Goal: Task Accomplishment & Management: Use online tool/utility

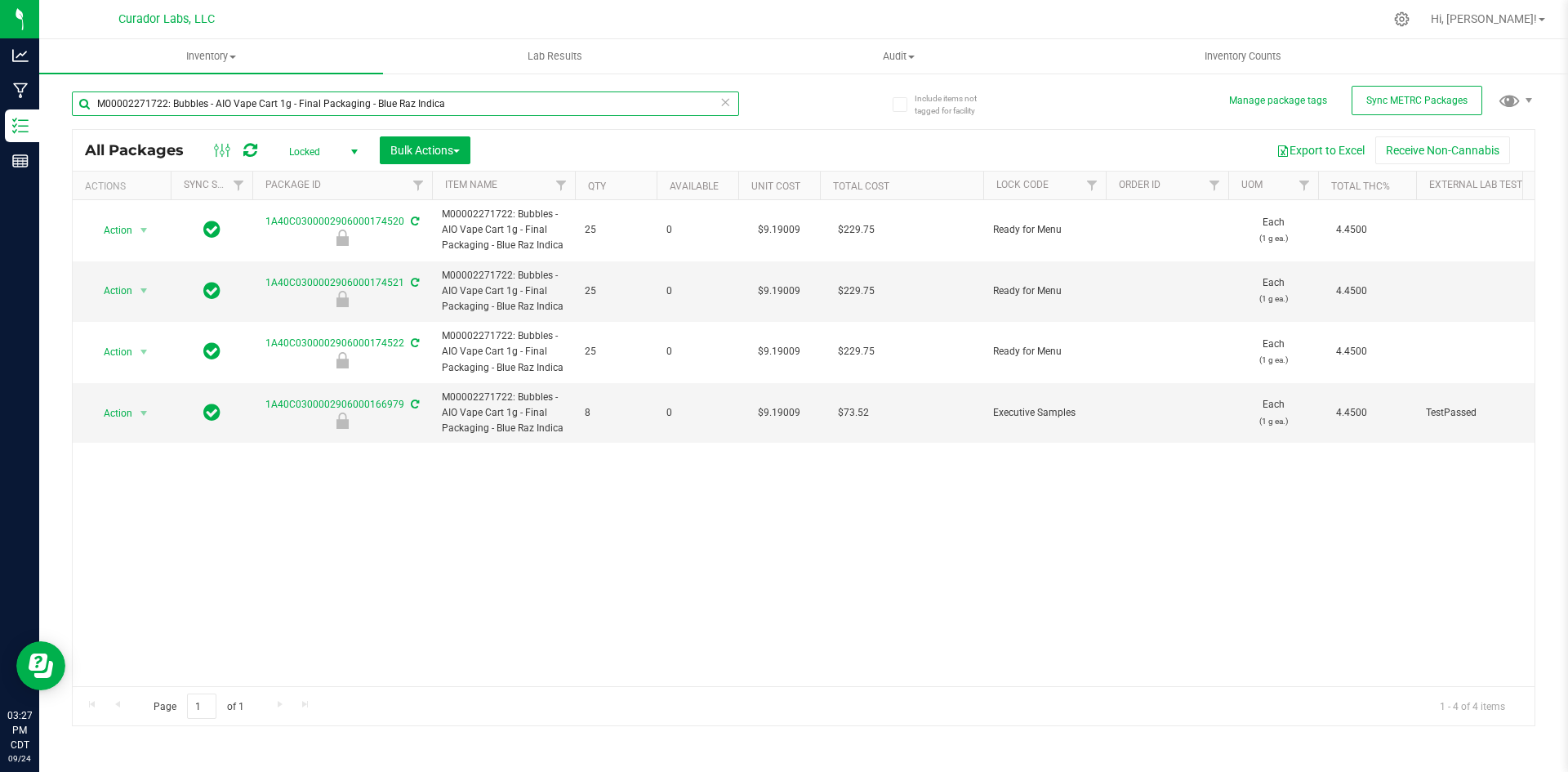
click at [722, 115] on input "M00002271722: Bubbles - AIO Vape Cart 1g - Final Packaging - Blue Raz Indica" at bounding box center [405, 104] width 667 height 25
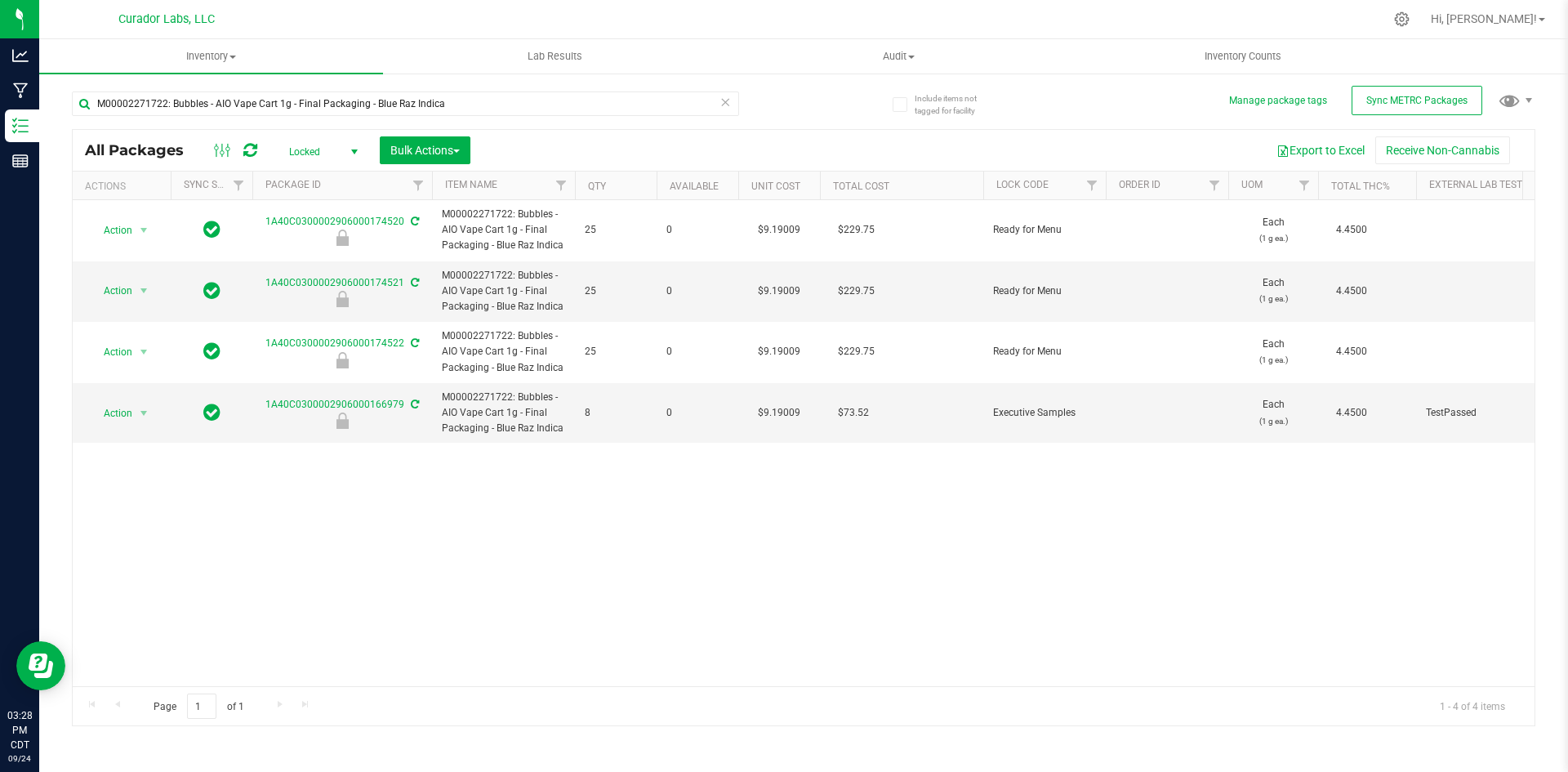
click at [725, 103] on icon at bounding box center [725, 102] width 12 height 20
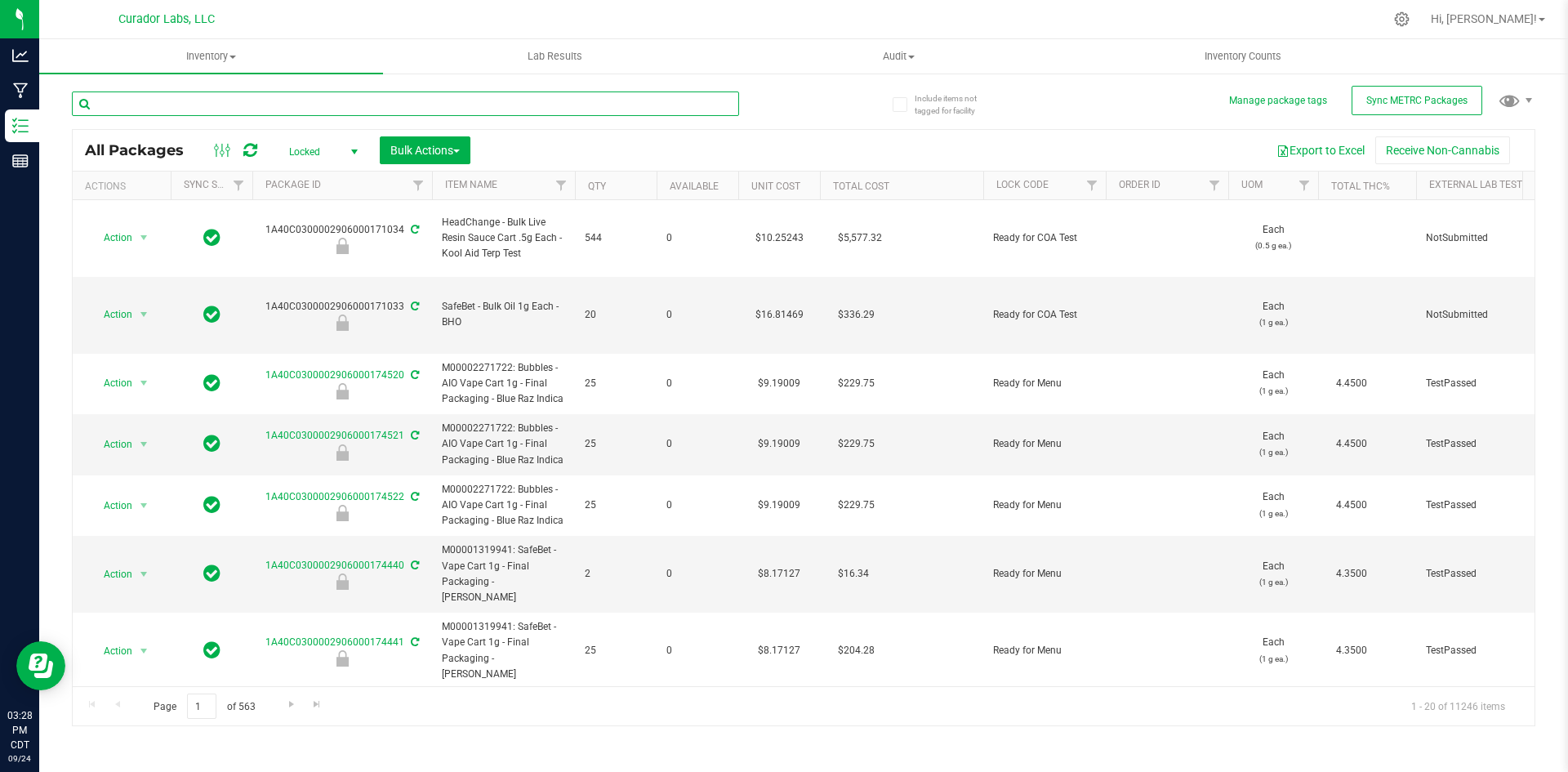
click at [568, 97] on input "text" at bounding box center [405, 104] width 667 height 25
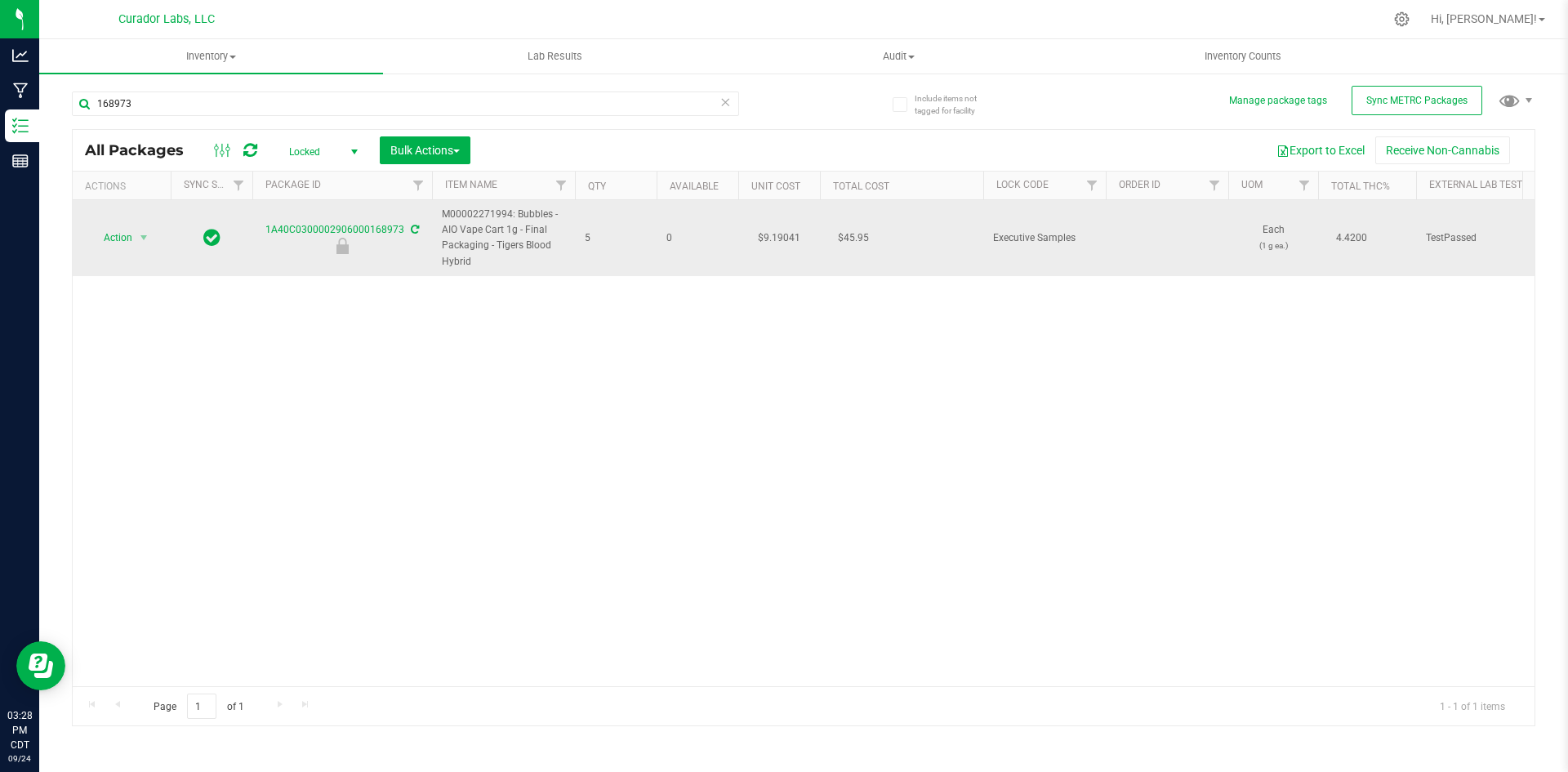
drag, startPoint x: 472, startPoint y: 260, endPoint x: 438, endPoint y: 218, distance: 54.0
click at [438, 218] on td "M00002271994: Bubbles - AIO Vape Cart 1g - Final Packaging - Tigers Blood Hybrid" at bounding box center [503, 237] width 143 height 76
copy span "M00002271994: Bubbles - AIO Vape Cart 1g - Final Packaging - Tigers Blood Hybrid"
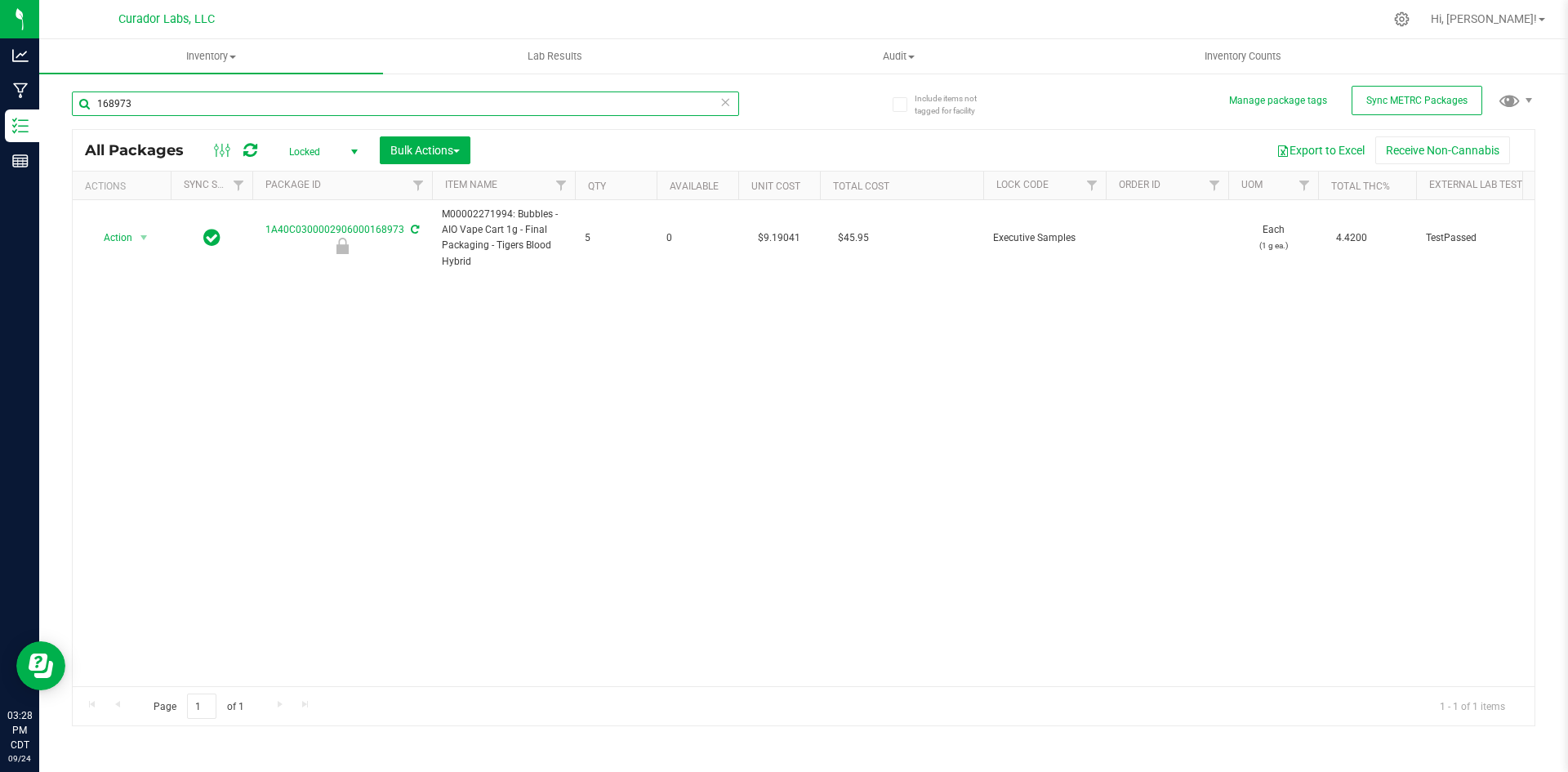
click at [139, 102] on input "168973" at bounding box center [405, 104] width 667 height 25
paste input "M00002271994: Bubbles - AIO Vape Cart 1g - Final Packaging - Tigers Blood Hybrid"
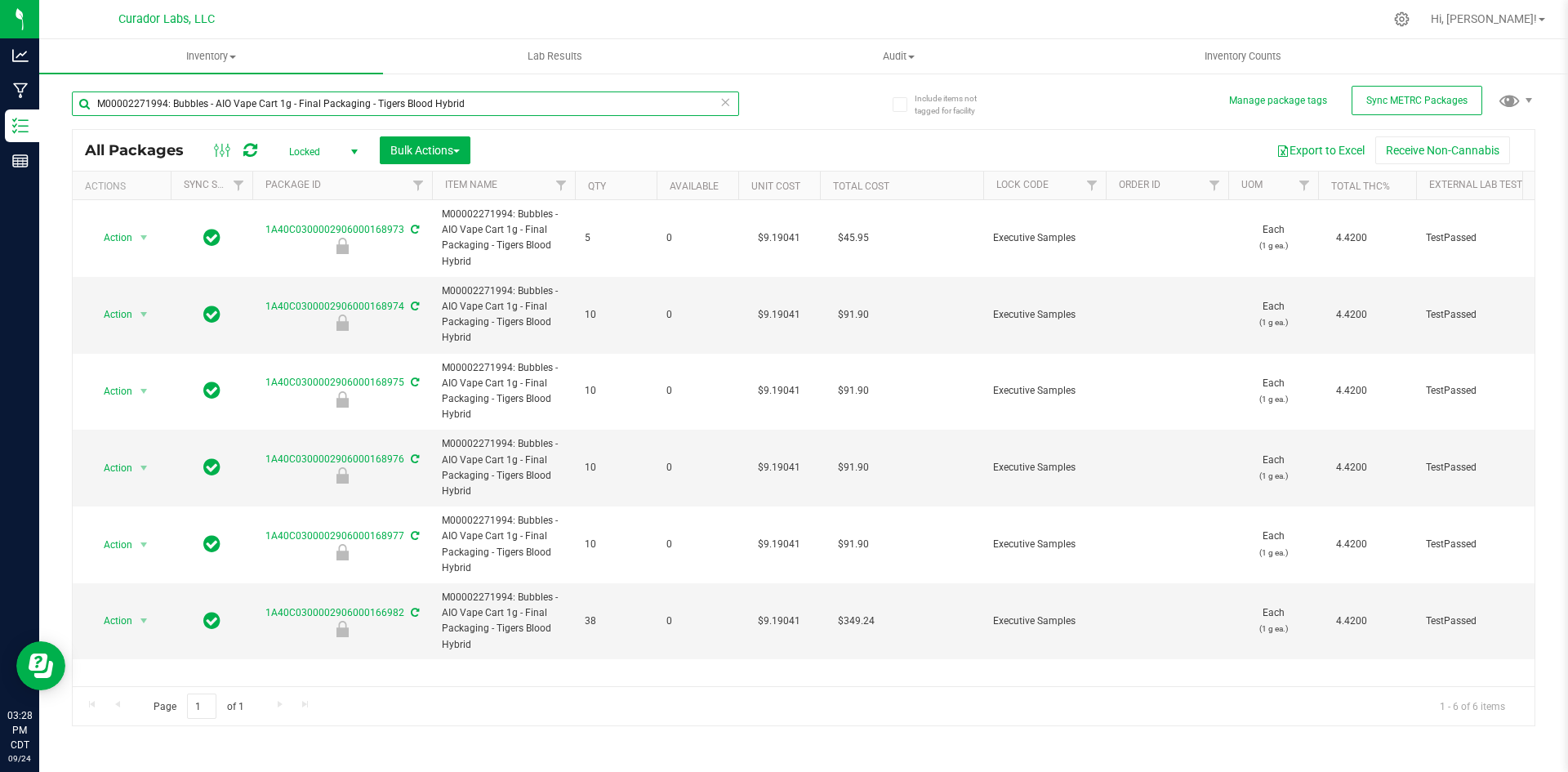
type input "M00002271994: Bubbles - AIO Vape Cart 1g - Final Packaging - Tigers Blood Hybrid"
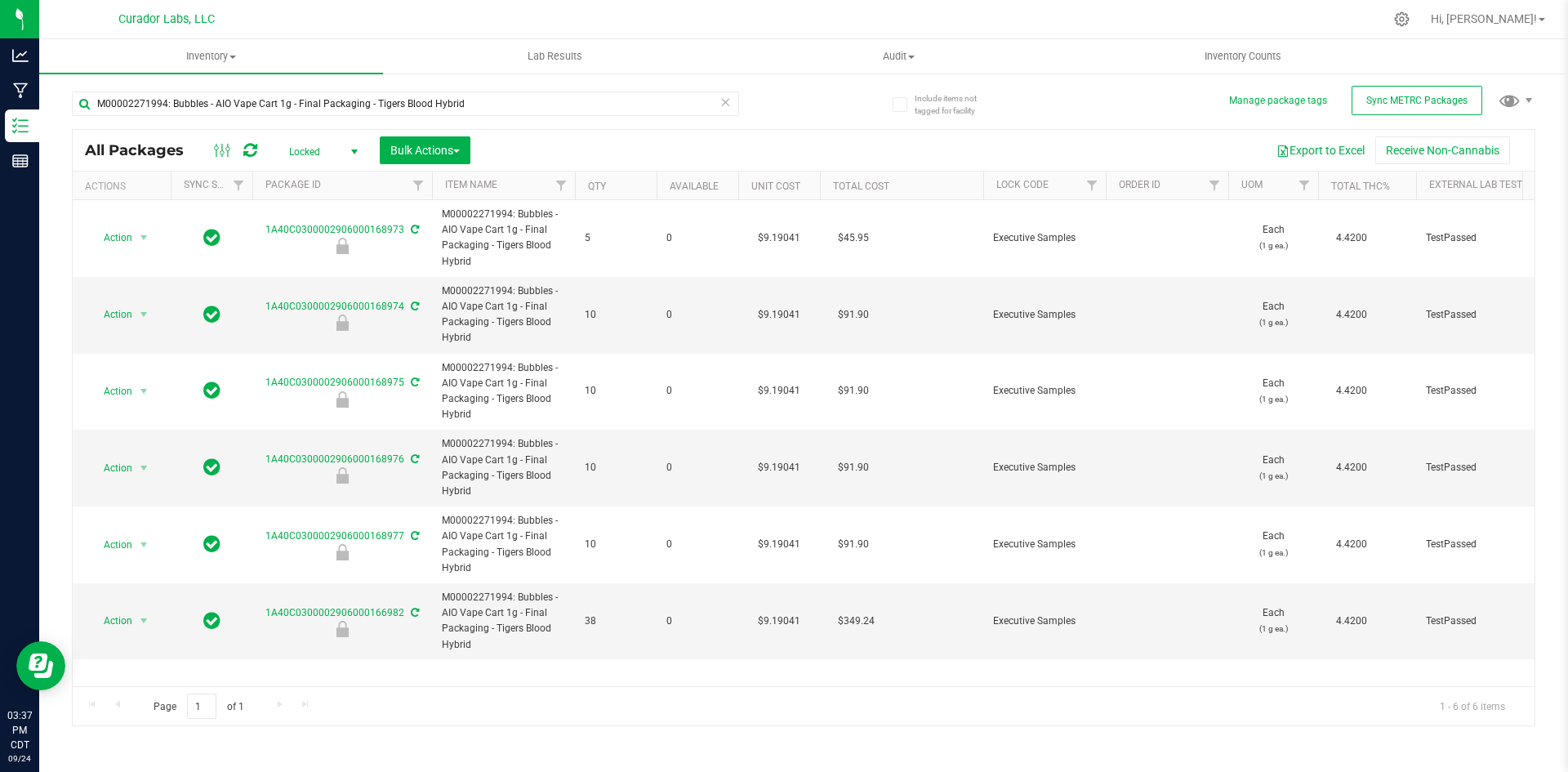
click at [249, 142] on icon at bounding box center [250, 150] width 14 height 17
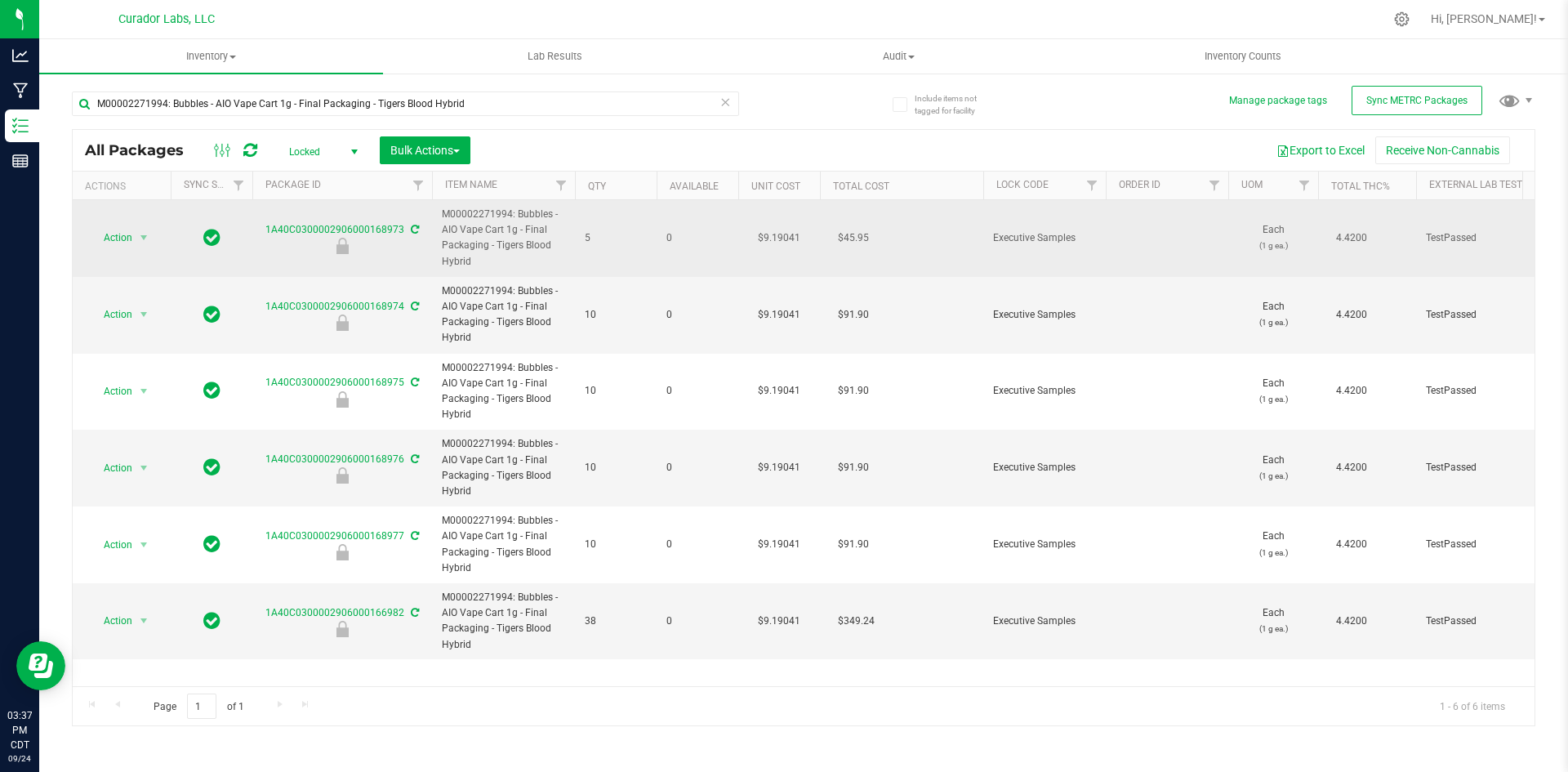
click at [413, 229] on icon at bounding box center [415, 229] width 8 height 10
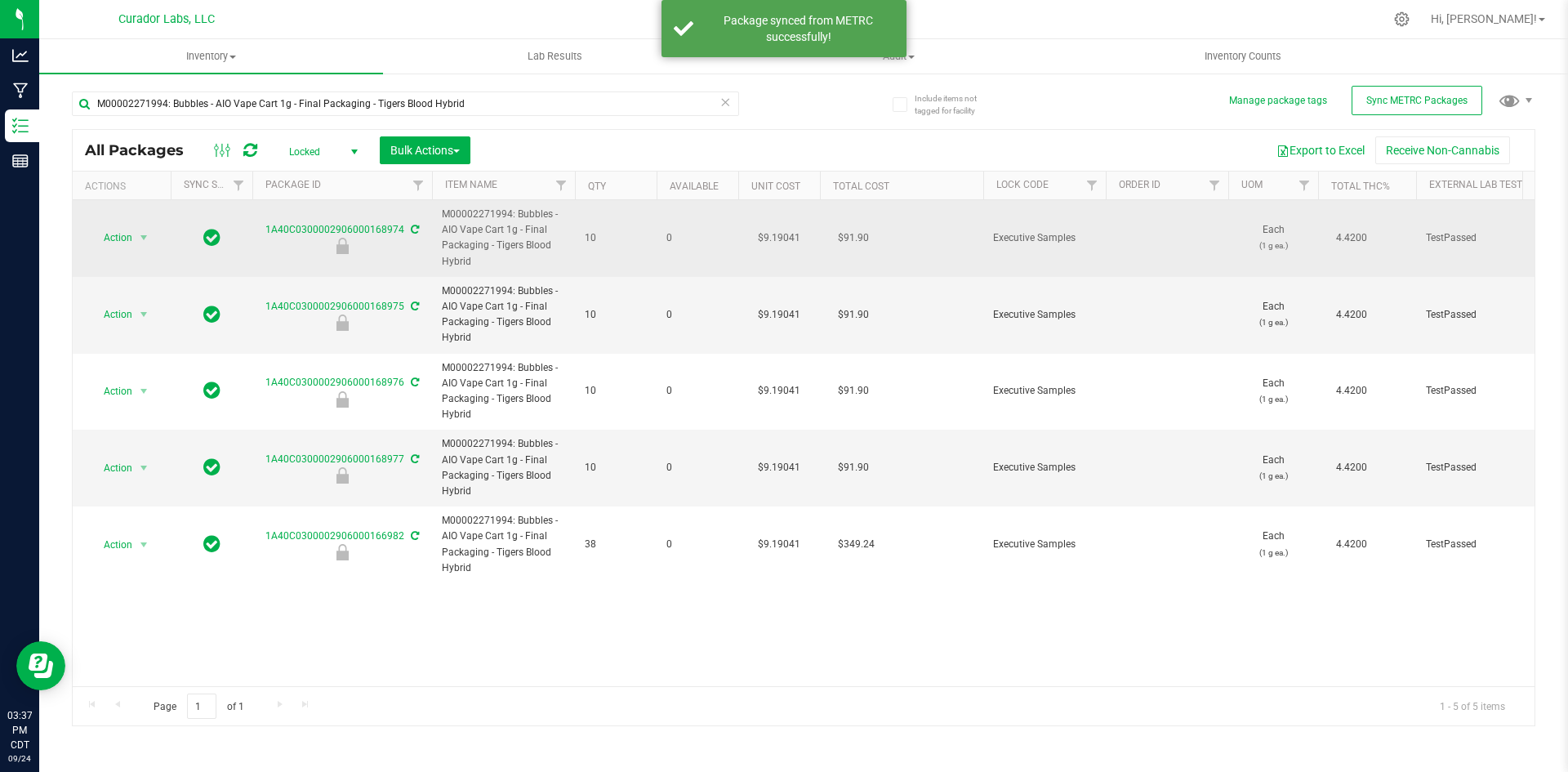
click at [411, 228] on icon at bounding box center [415, 229] width 8 height 10
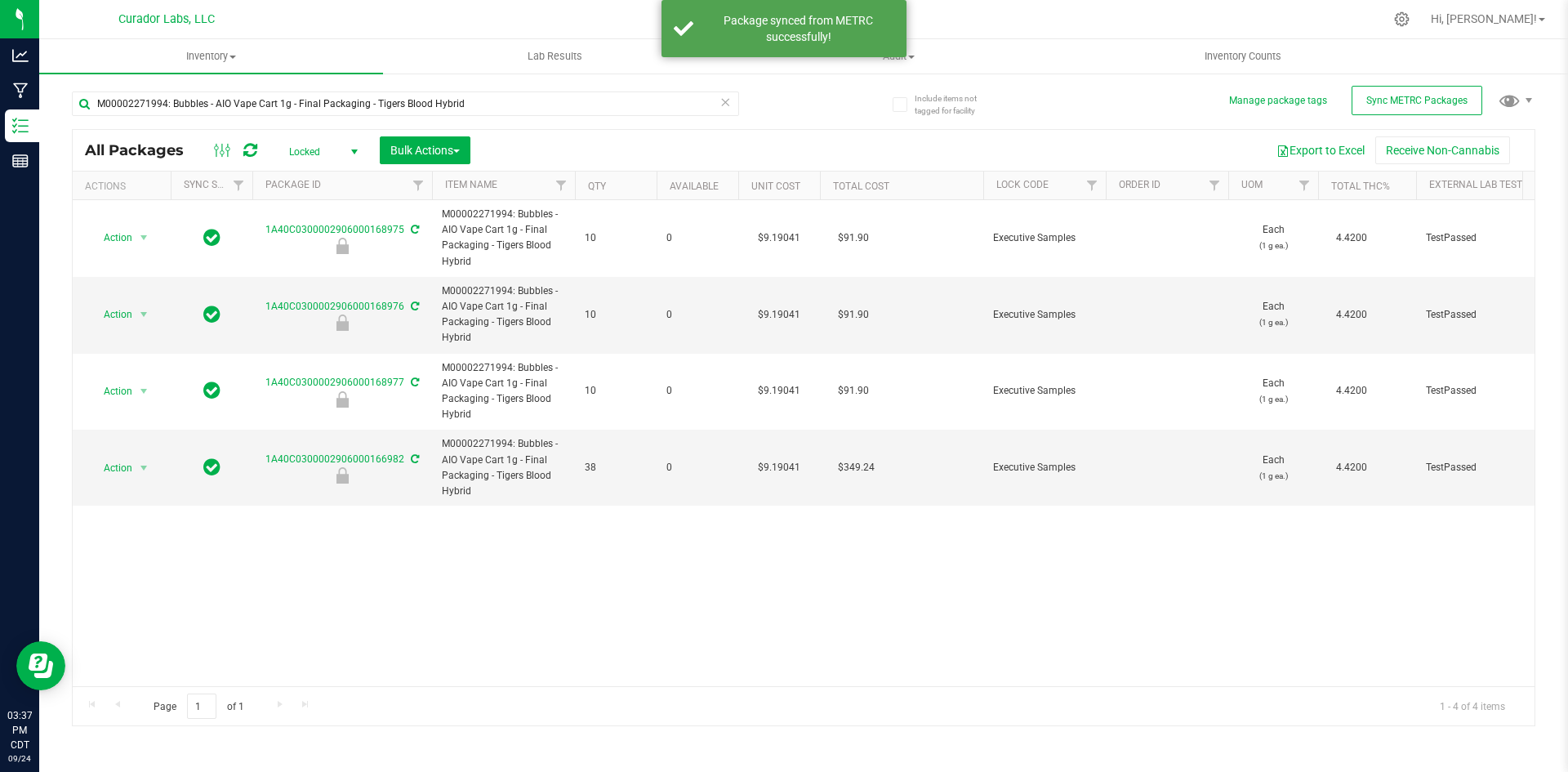
click at [407, 224] on div "1A40C0300002906000168975" at bounding box center [342, 238] width 185 height 32
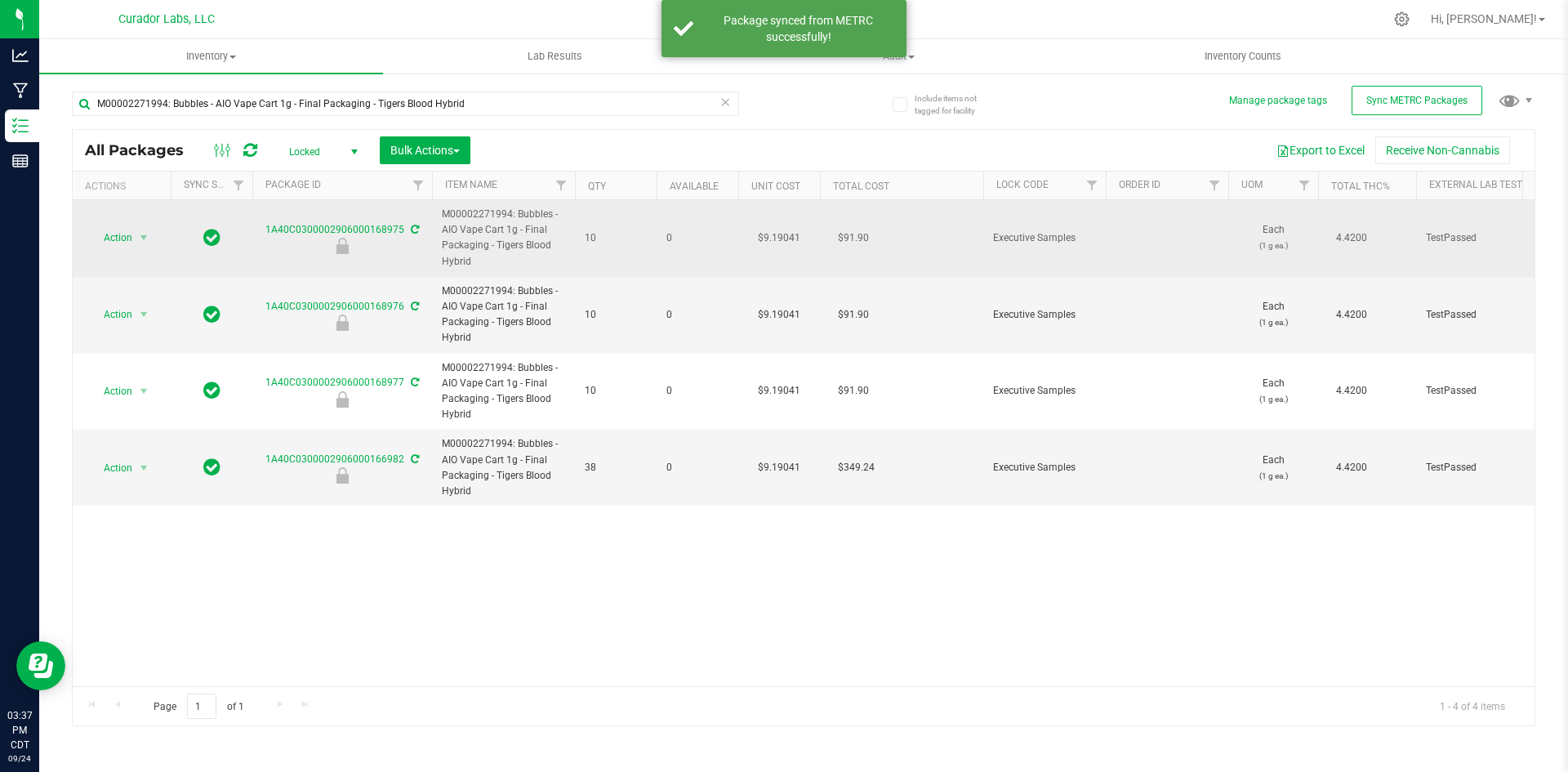
drag, startPoint x: 462, startPoint y: 252, endPoint x: 428, endPoint y: 214, distance: 51.0
copy tr "M00002271994: Bubbles - AIO Vape Cart 1g - Final Packaging - Tigers Blood Hybrid"
click at [412, 230] on icon at bounding box center [415, 229] width 8 height 10
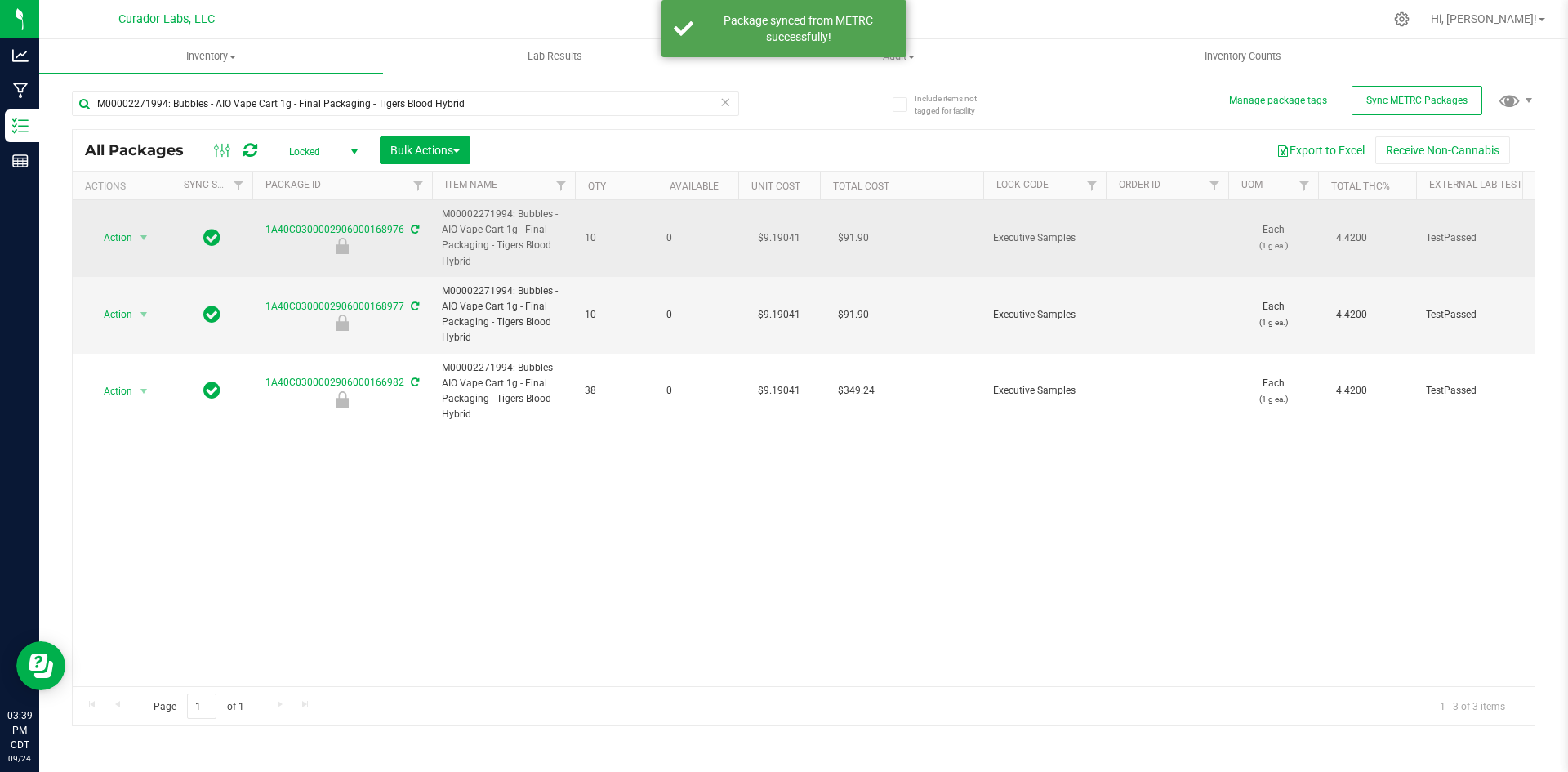
click at [411, 231] on icon at bounding box center [415, 229] width 8 height 10
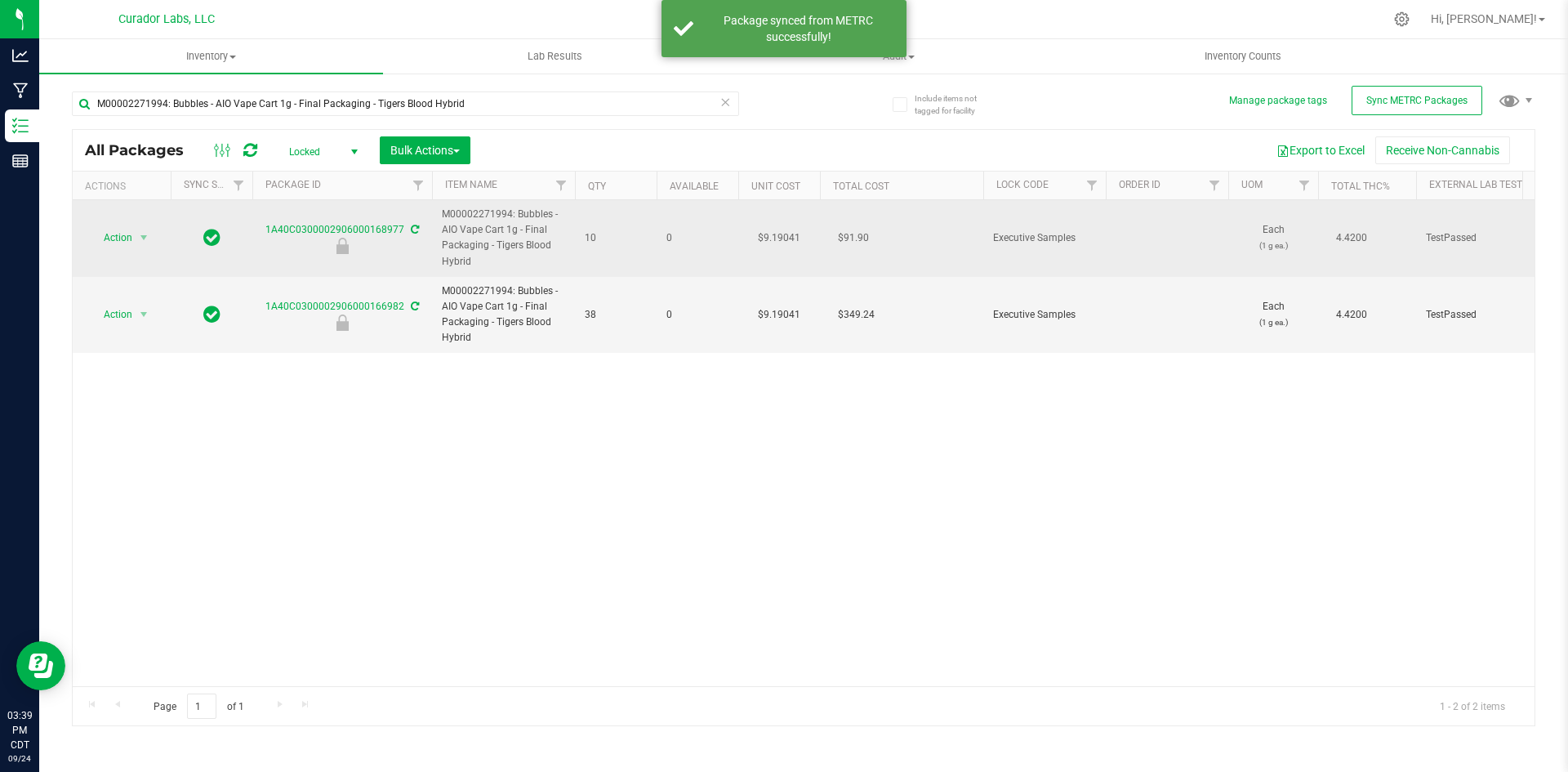
click at [411, 231] on icon at bounding box center [415, 229] width 8 height 10
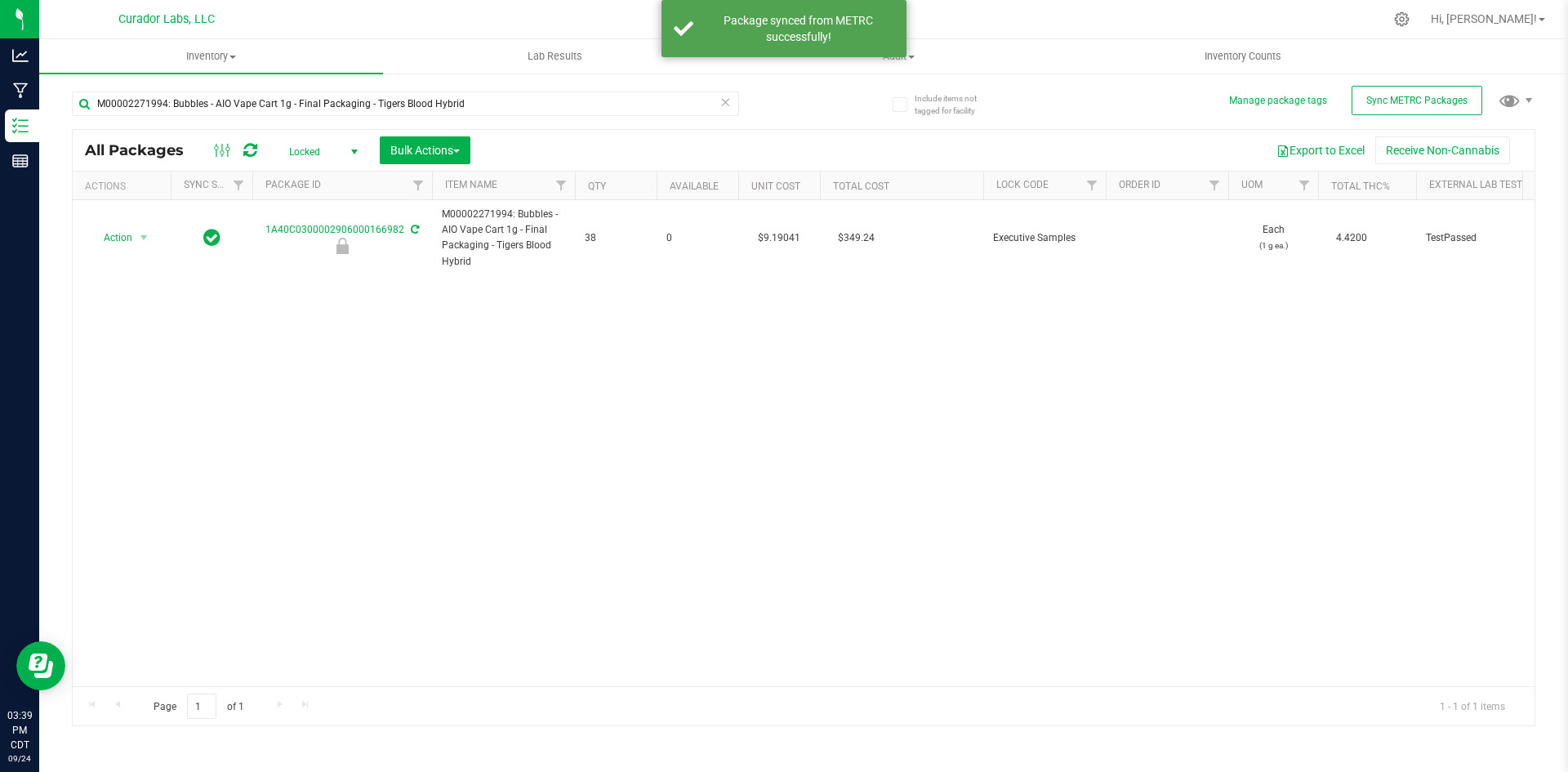
click at [411, 231] on icon at bounding box center [415, 229] width 8 height 10
click at [296, 156] on span "Locked" at bounding box center [320, 151] width 90 height 23
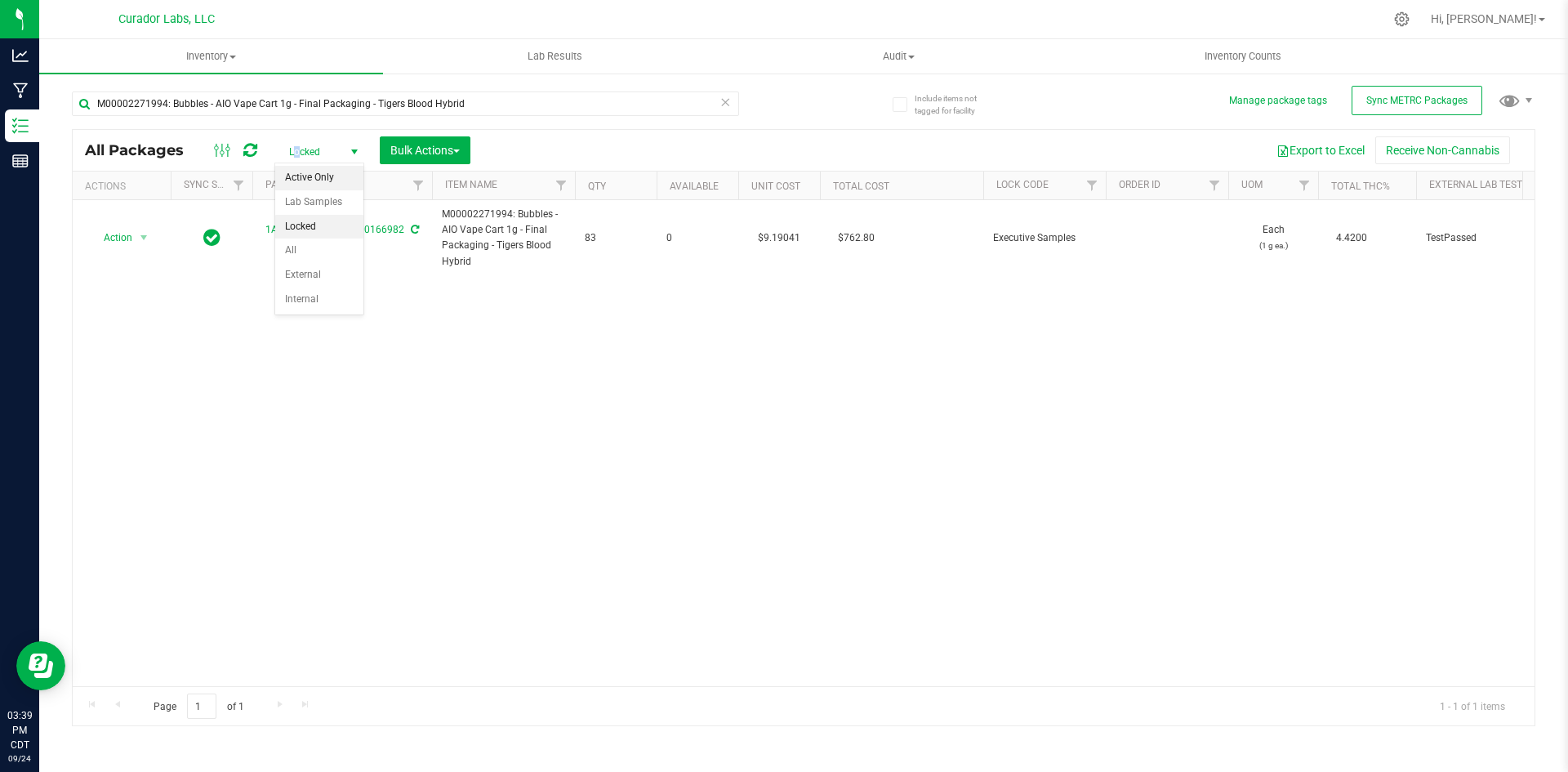
click at [298, 175] on li "Active Only" at bounding box center [319, 178] width 88 height 25
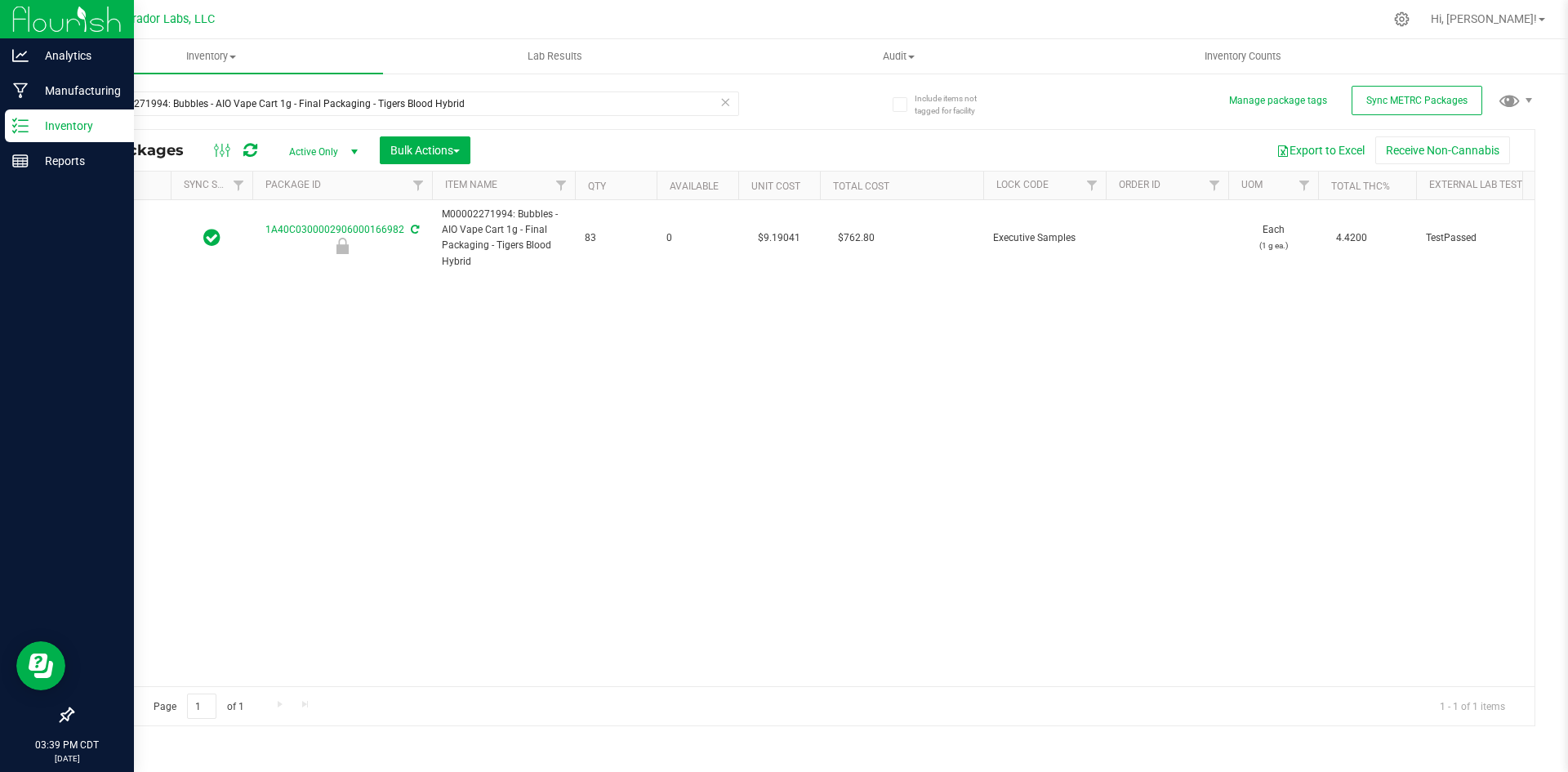
type input "[DATE]"
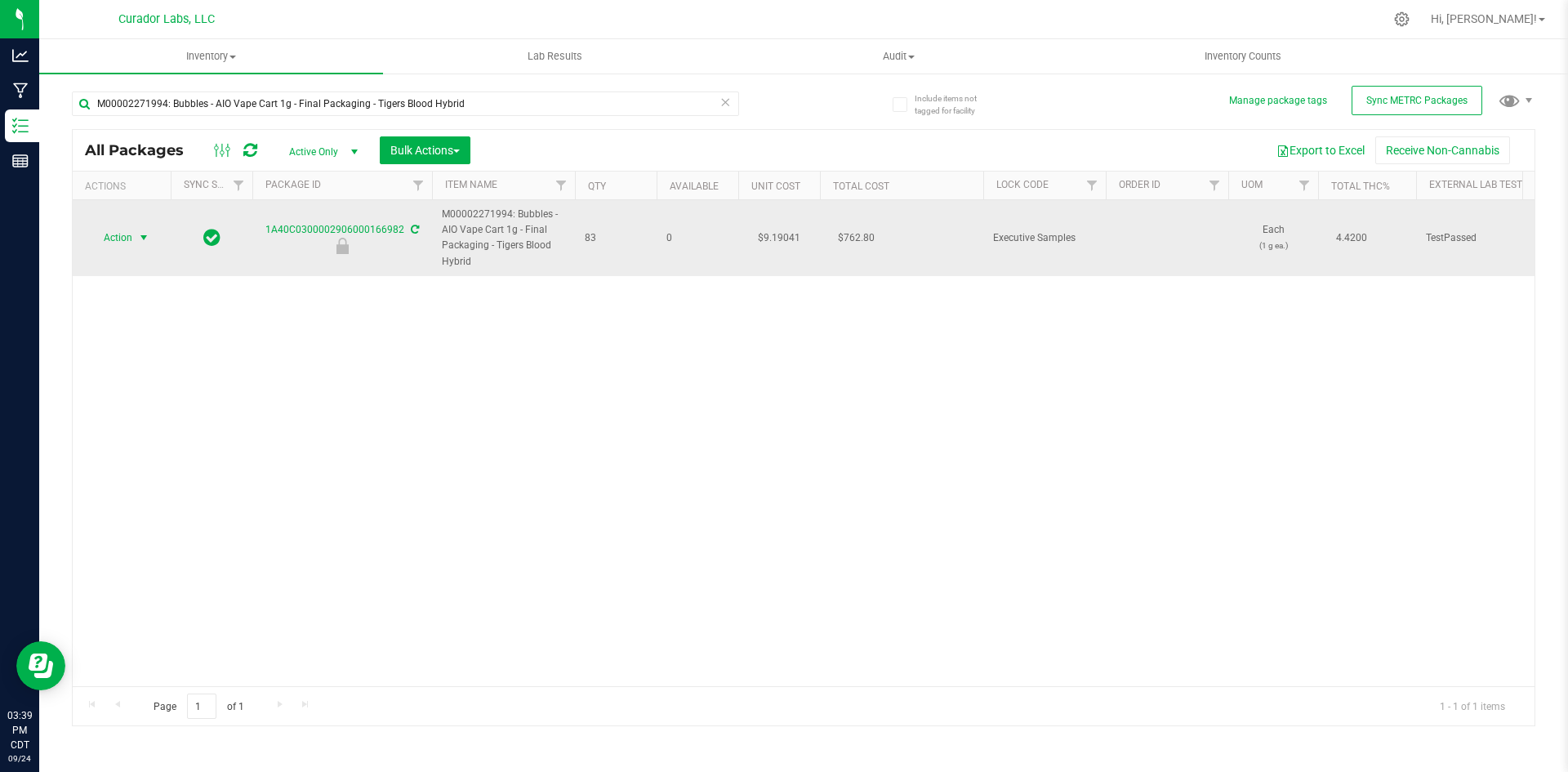
click at [124, 239] on span "Action" at bounding box center [111, 237] width 44 height 23
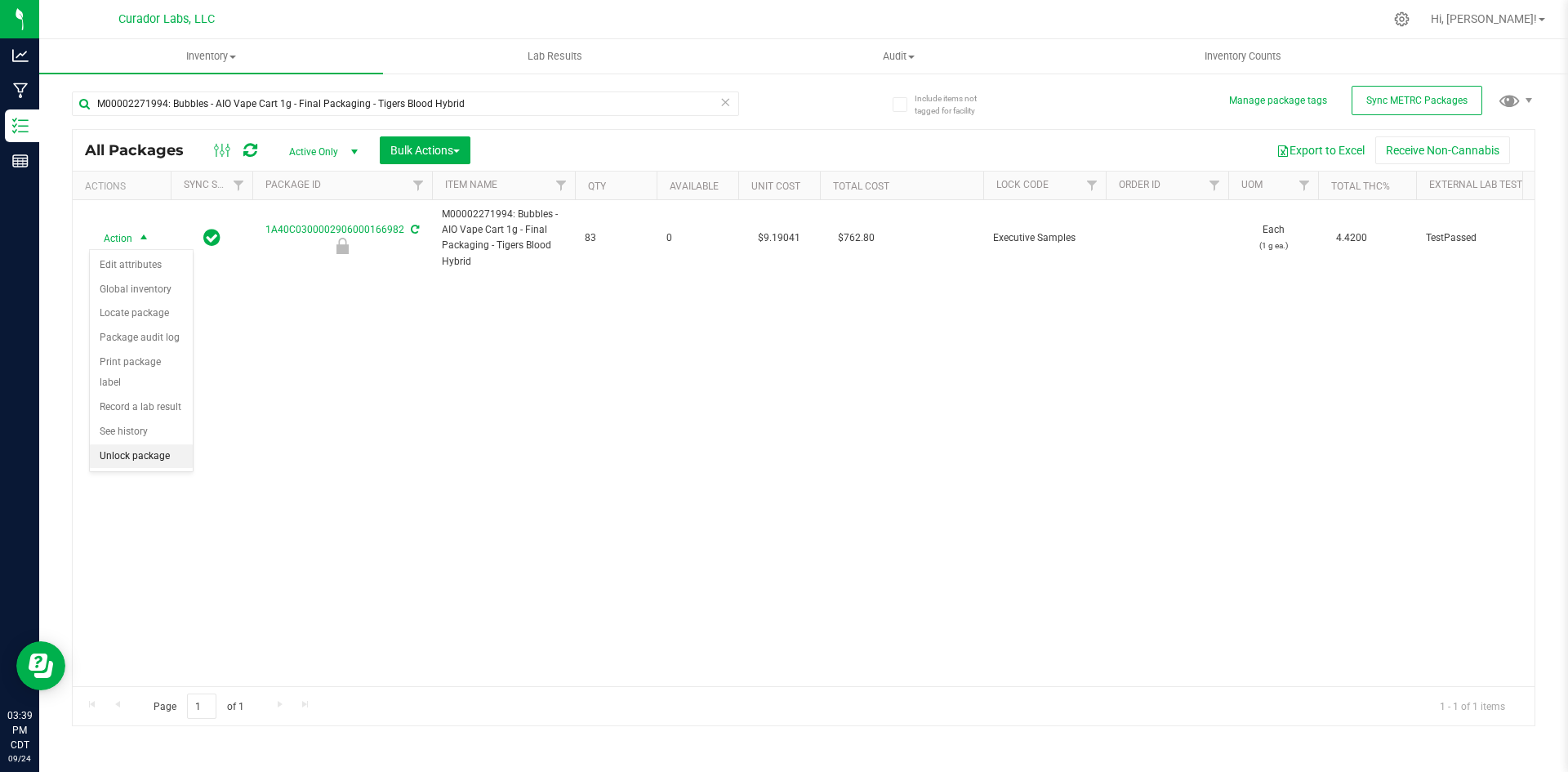
click at [134, 445] on li "Unlock package" at bounding box center [141, 457] width 103 height 25
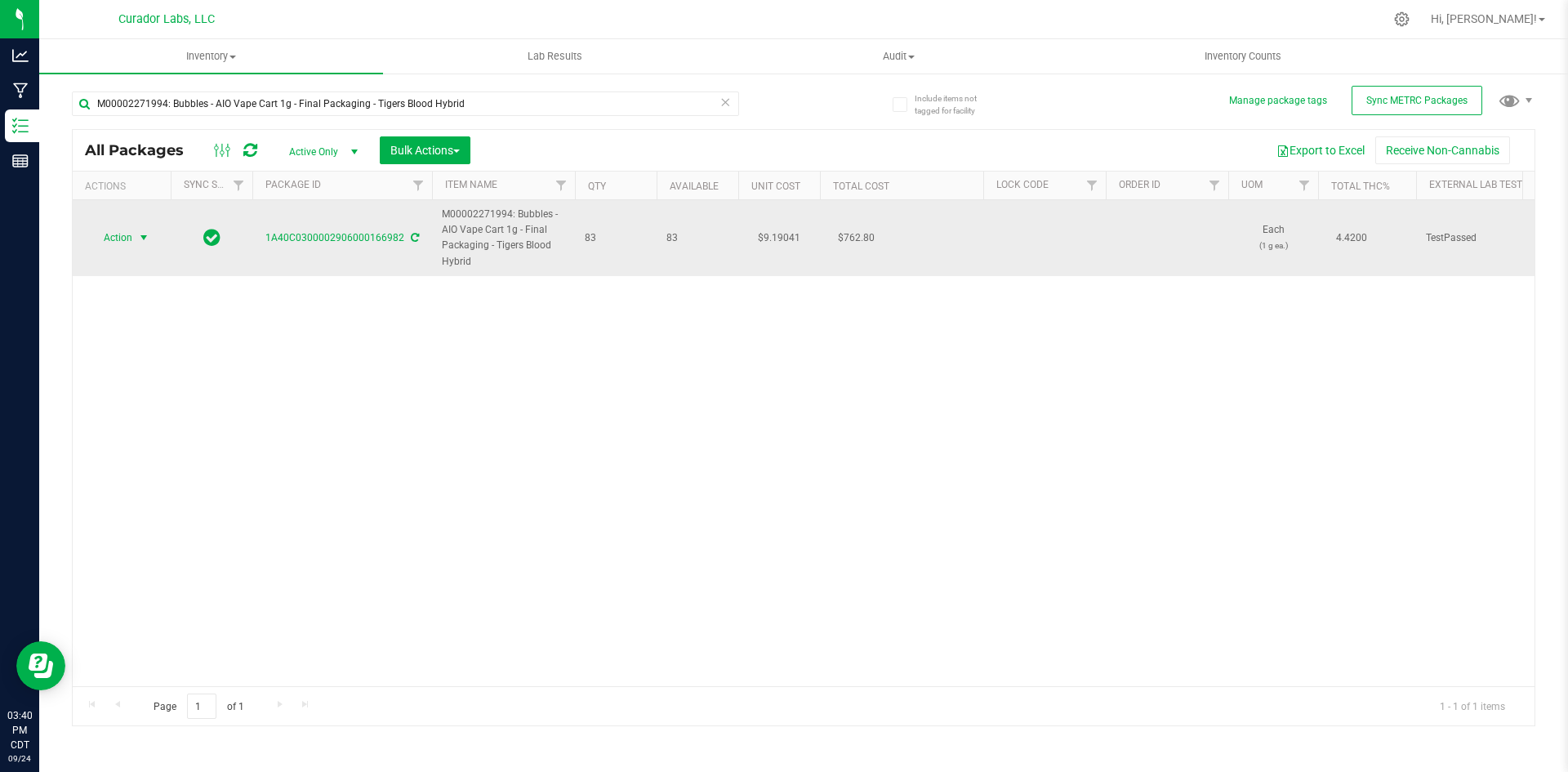
click at [134, 241] on span "select" at bounding box center [144, 237] width 21 height 23
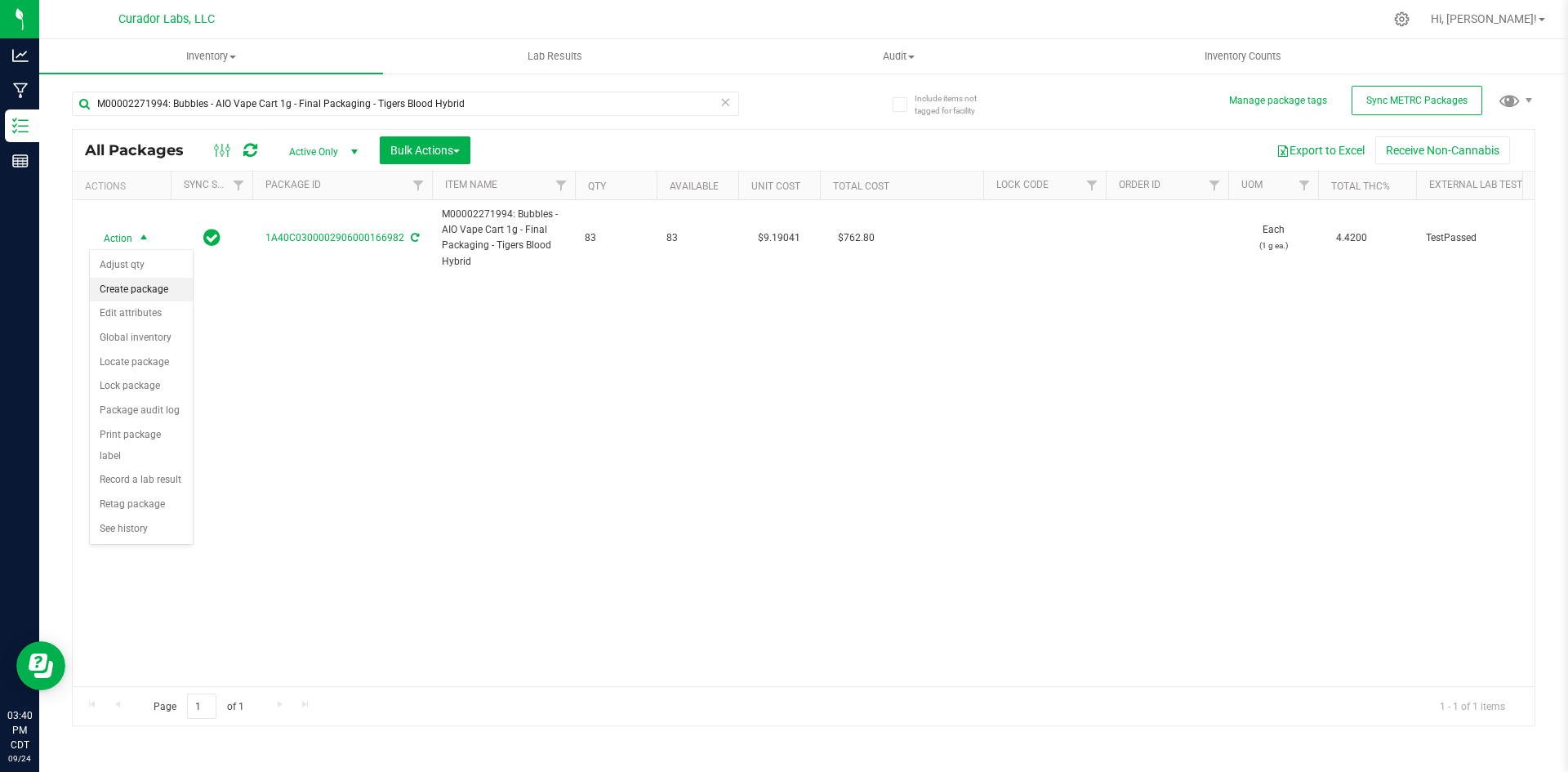
click at [139, 291] on li "Create package" at bounding box center [141, 290] width 103 height 25
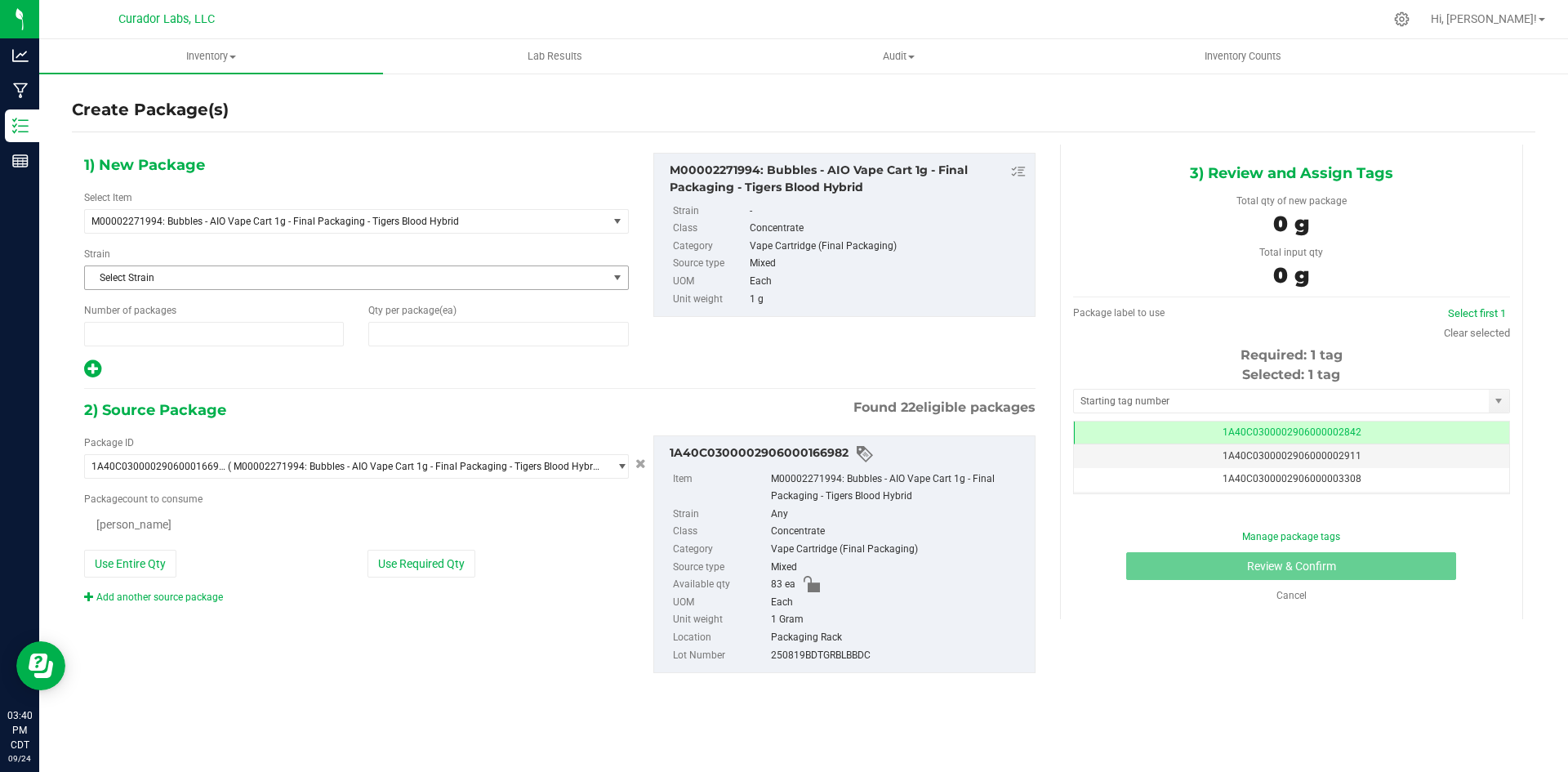
type input "1"
type input "0"
drag, startPoint x: 132, startPoint y: 329, endPoint x: 46, endPoint y: 336, distance: 86.3
click at [48, 337] on div "Create Package(s) 1) New Package Select Item M00002271994: Bubbles - AIO Vape C…" at bounding box center [803, 327] width 1528 height 511
type input "3"
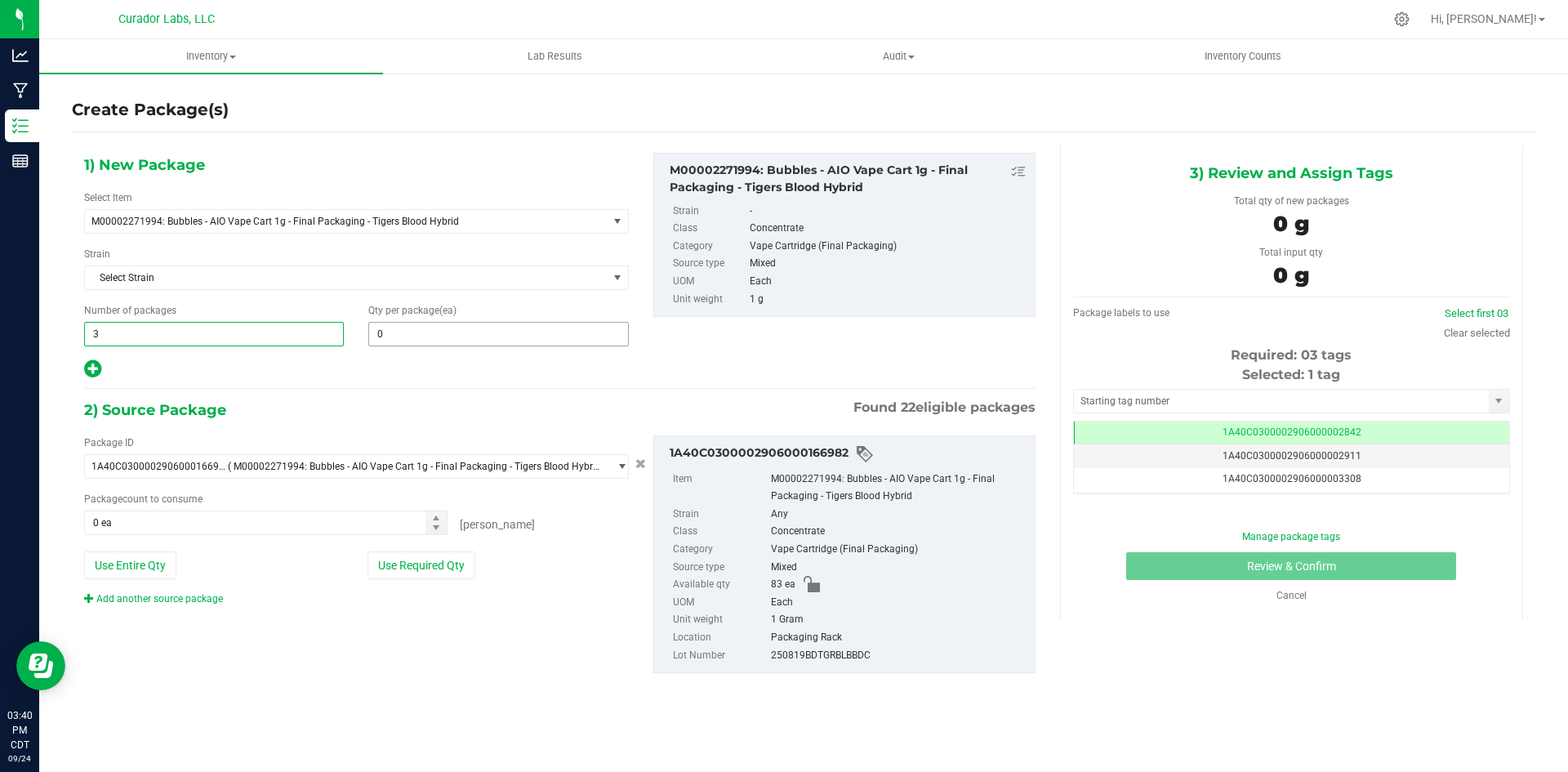
type input "3"
click at [438, 344] on span at bounding box center [498, 334] width 260 height 25
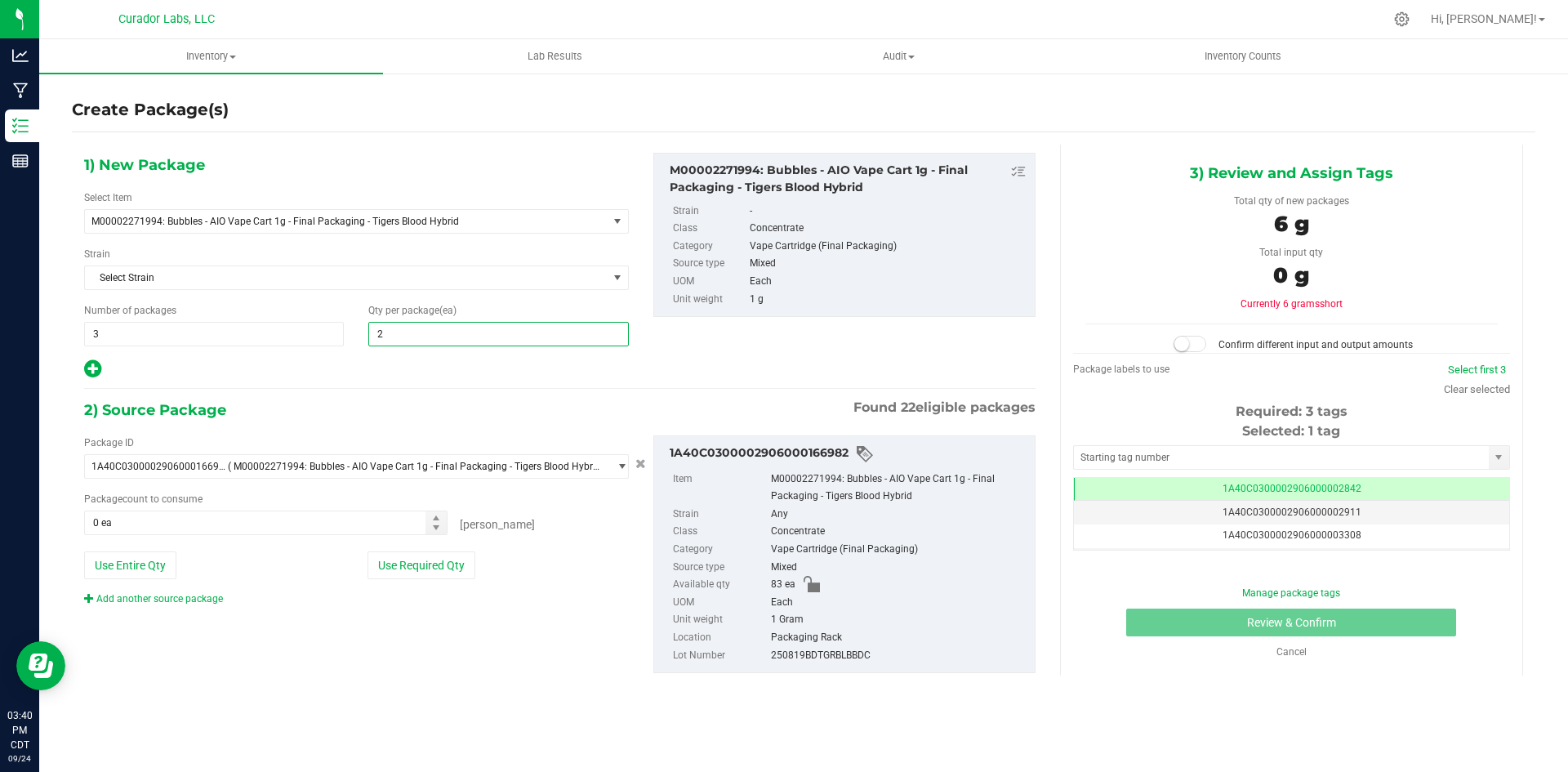
type input "25"
click at [138, 528] on span "0 ea 0" at bounding box center [266, 523] width 364 height 25
type input "75"
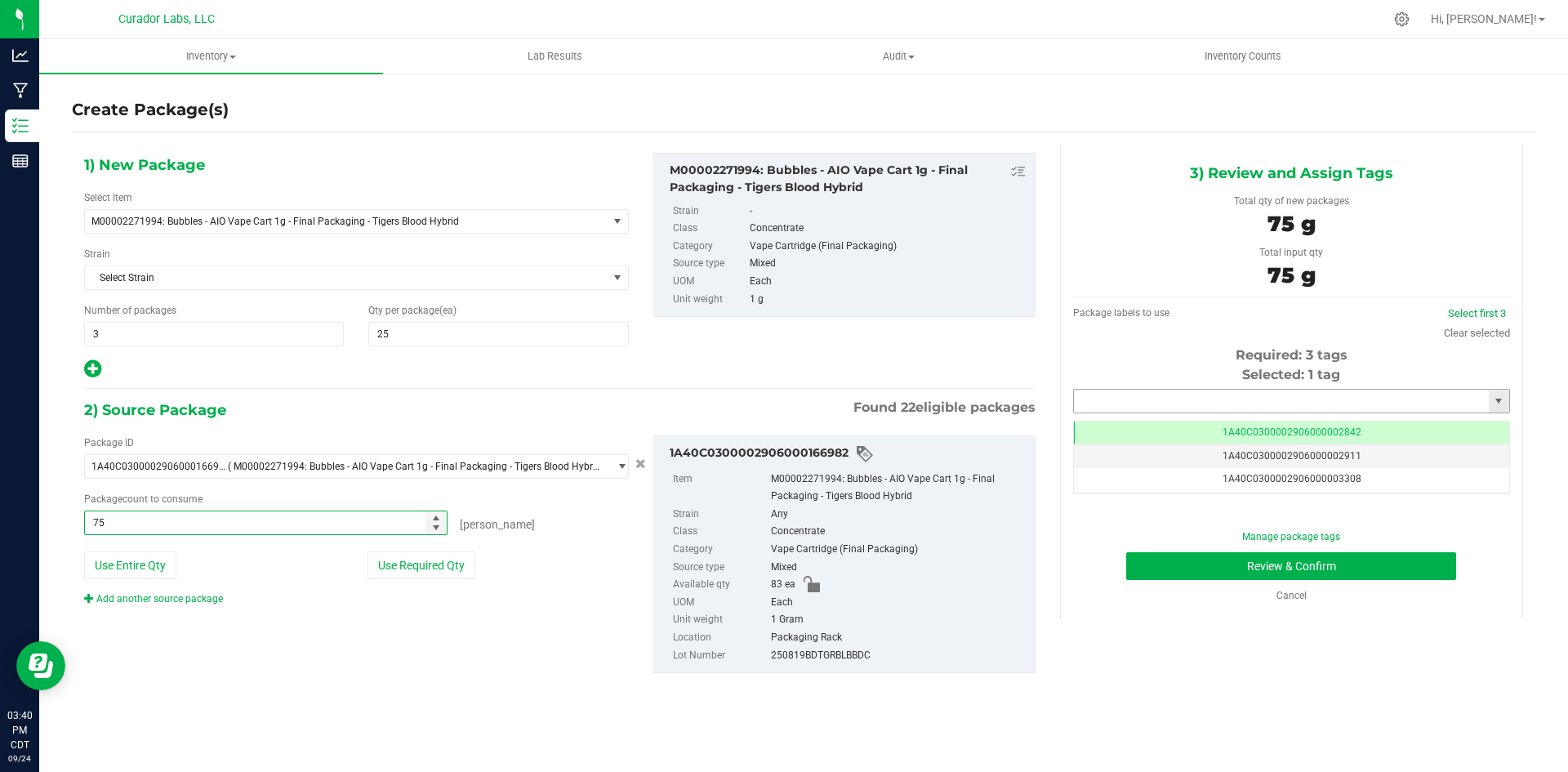
type input "75 ea"
click at [1235, 401] on input "text" at bounding box center [1281, 400] width 415 height 23
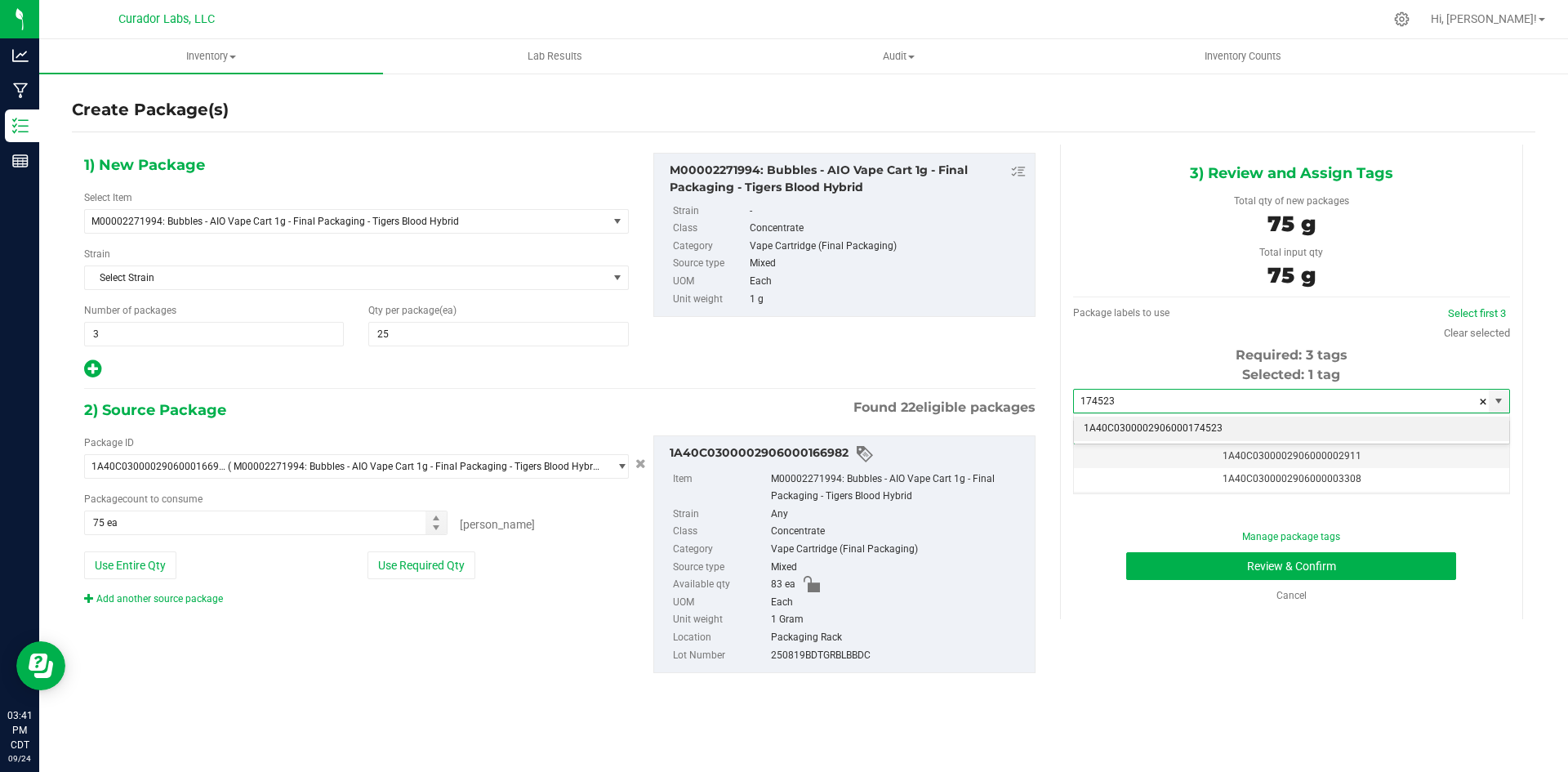
click at [1229, 426] on li "1A40C0300002906000174523" at bounding box center [1291, 428] width 436 height 25
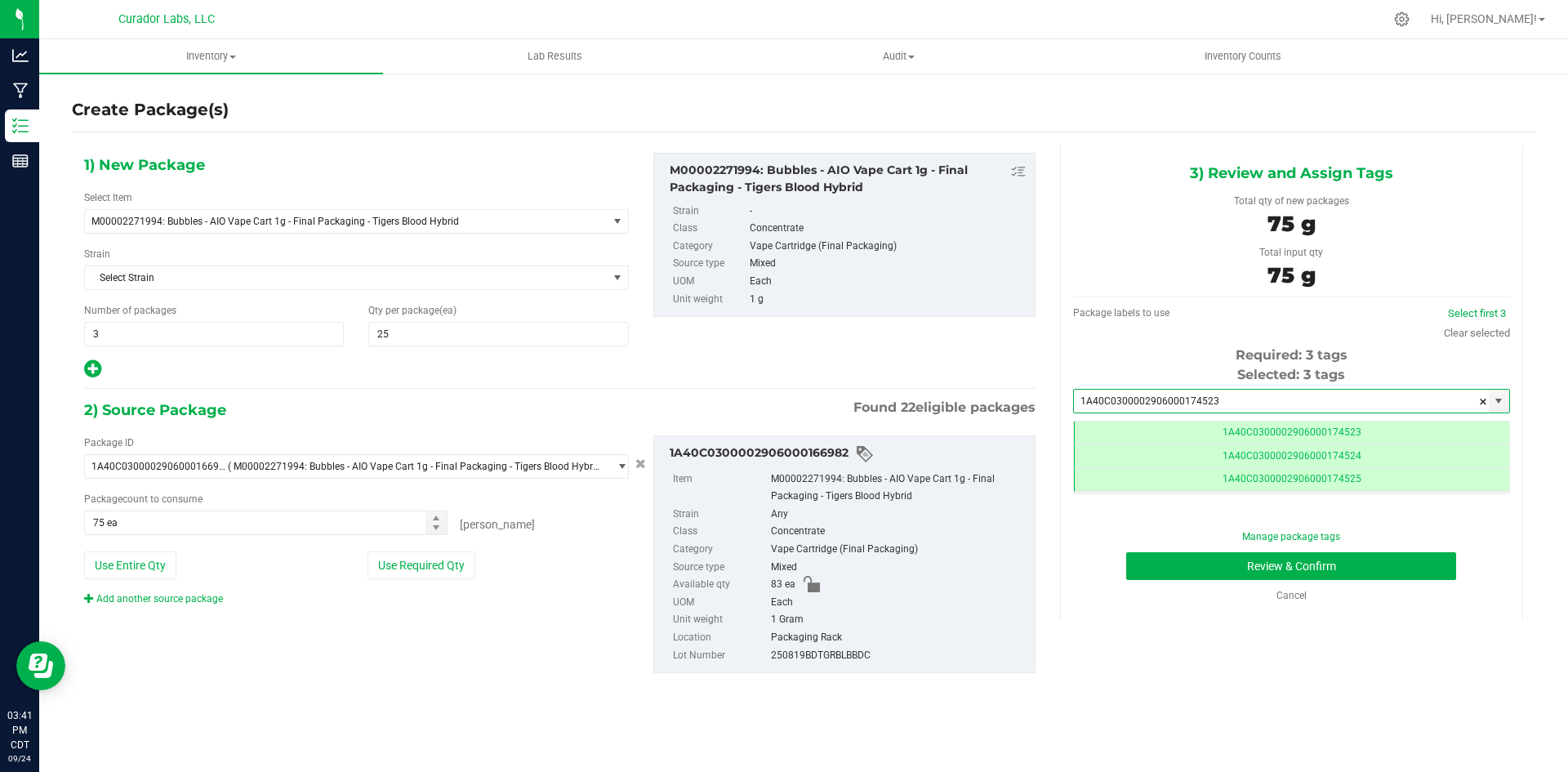
scroll to position [0, -1]
type input "1A40C0300002906000174523"
click at [1203, 571] on button "Review & Confirm" at bounding box center [1291, 566] width 330 height 28
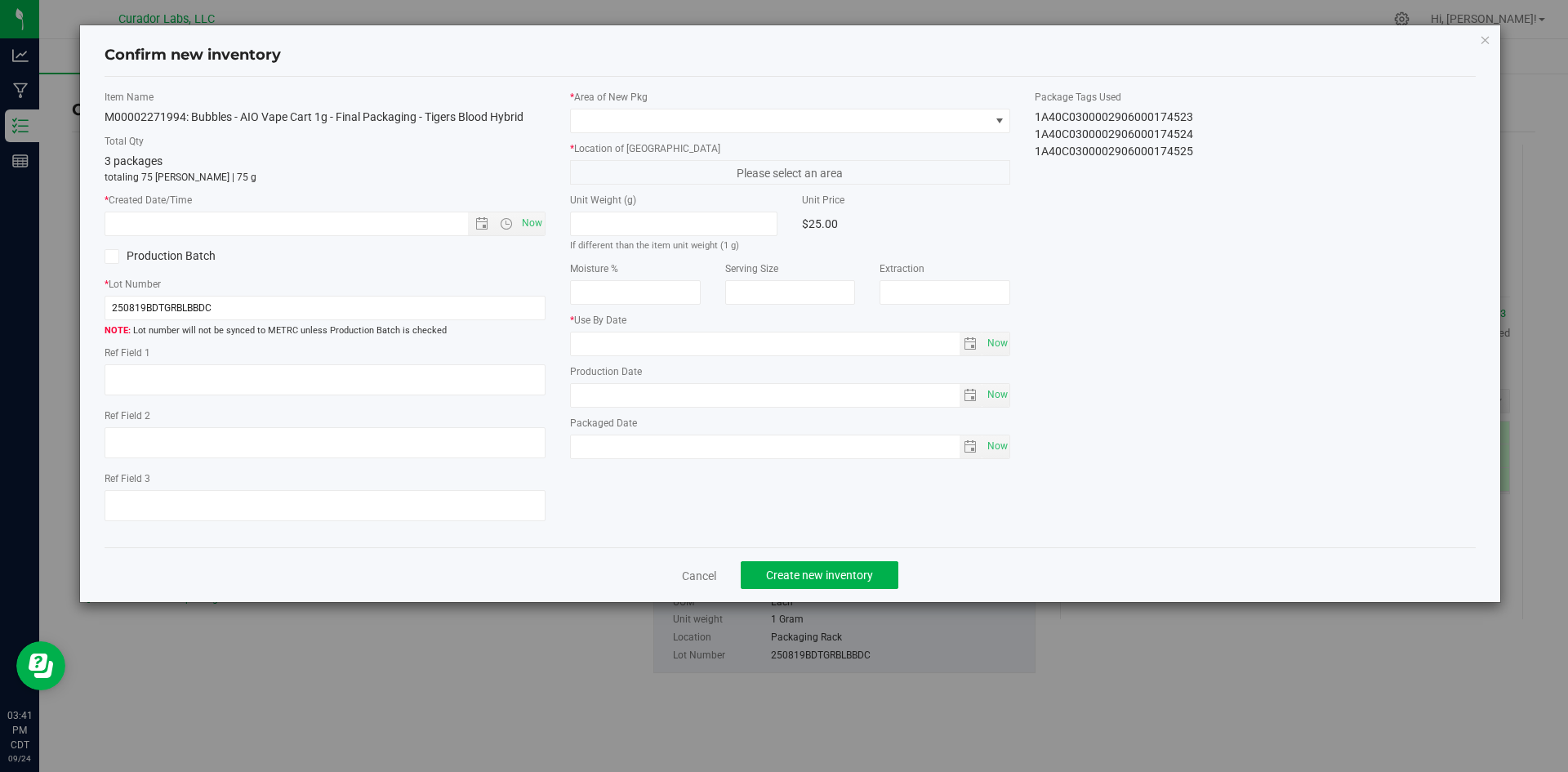
type input "[DATE]"
click at [536, 218] on span "Now" at bounding box center [532, 223] width 28 height 24
type input "[DATE] 3:41 PM"
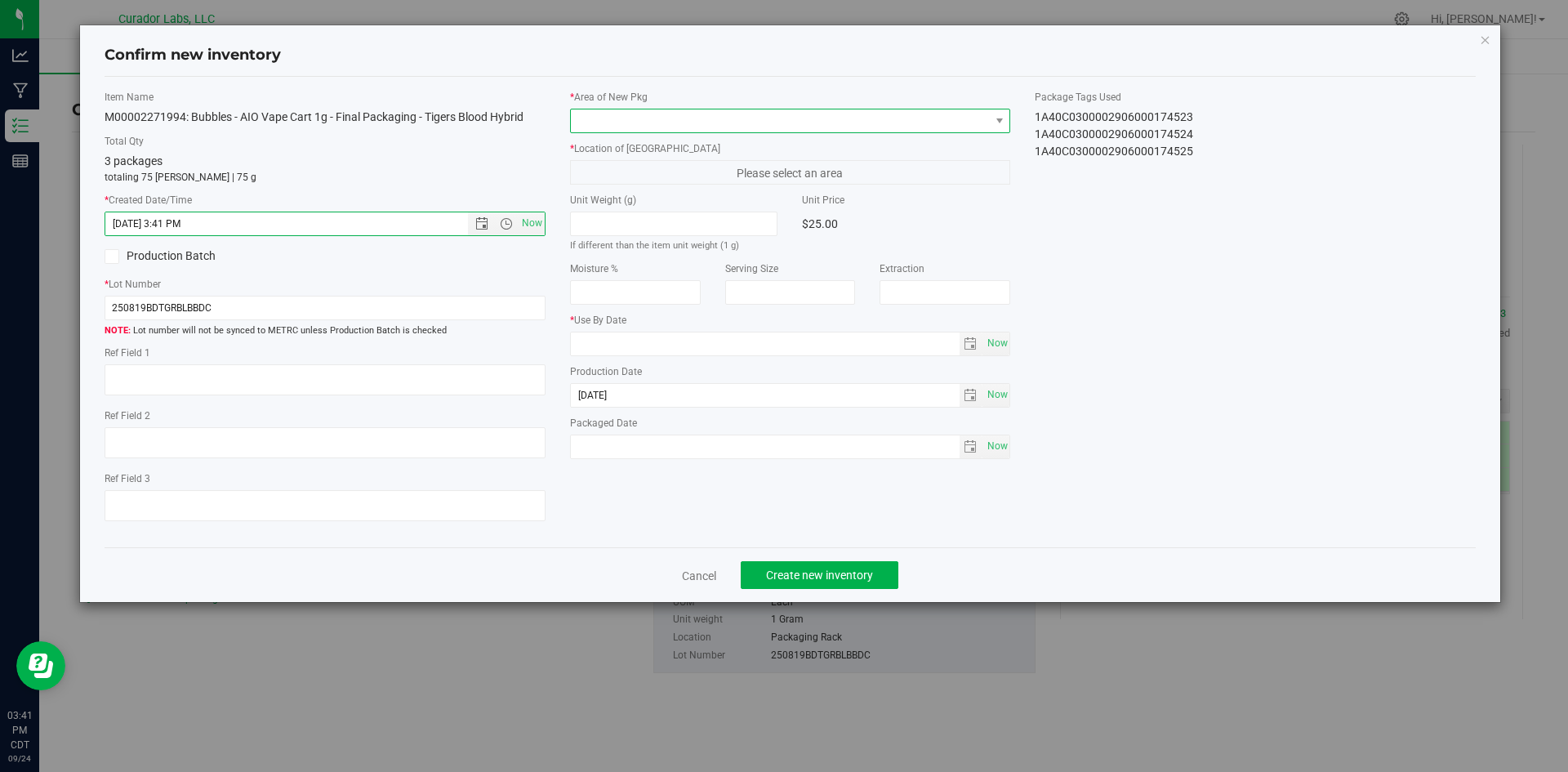
click at [619, 118] on span at bounding box center [781, 121] width 419 height 23
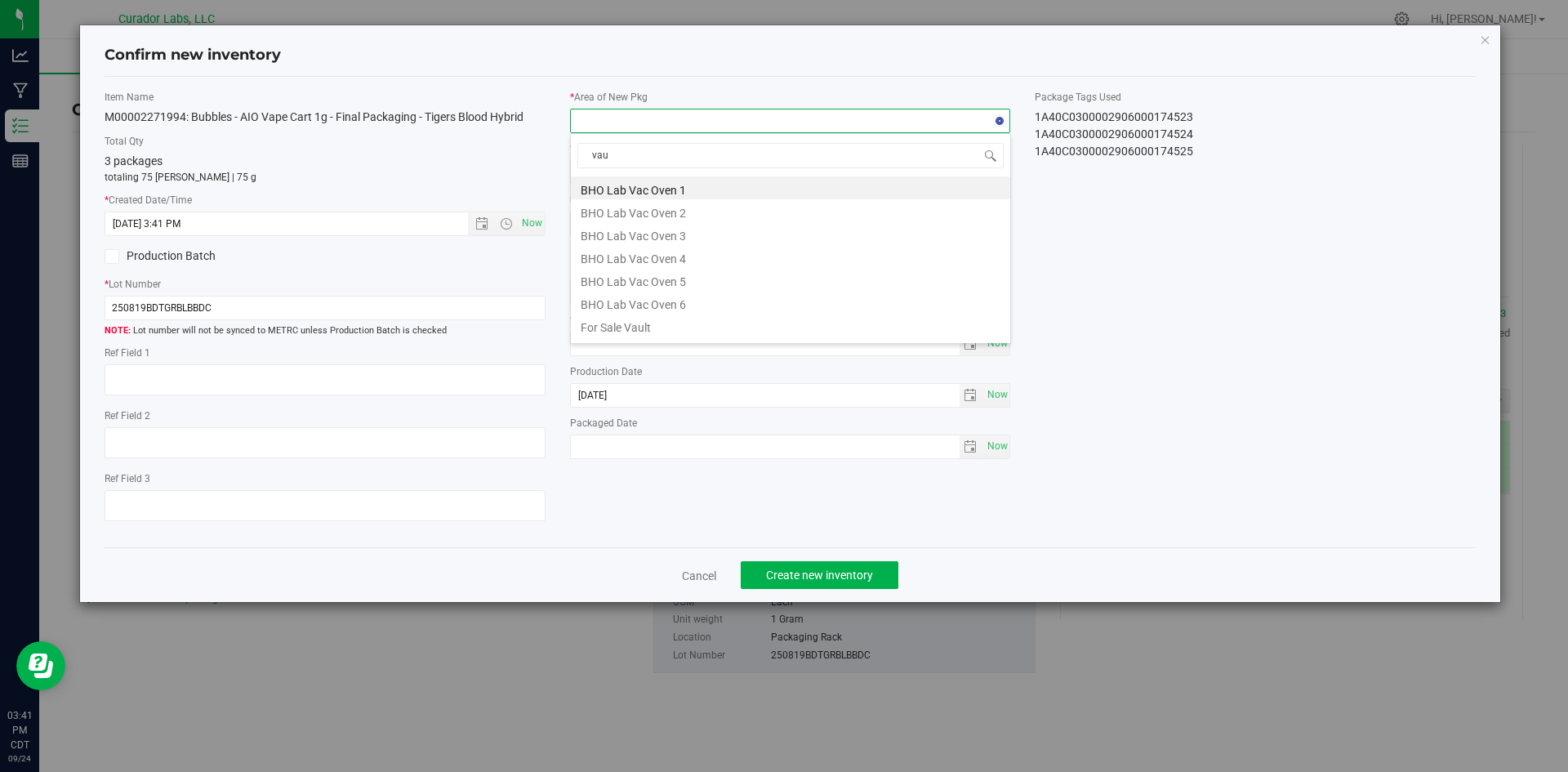
type input "vaul"
click at [645, 300] on li "Vault" at bounding box center [790, 301] width 440 height 23
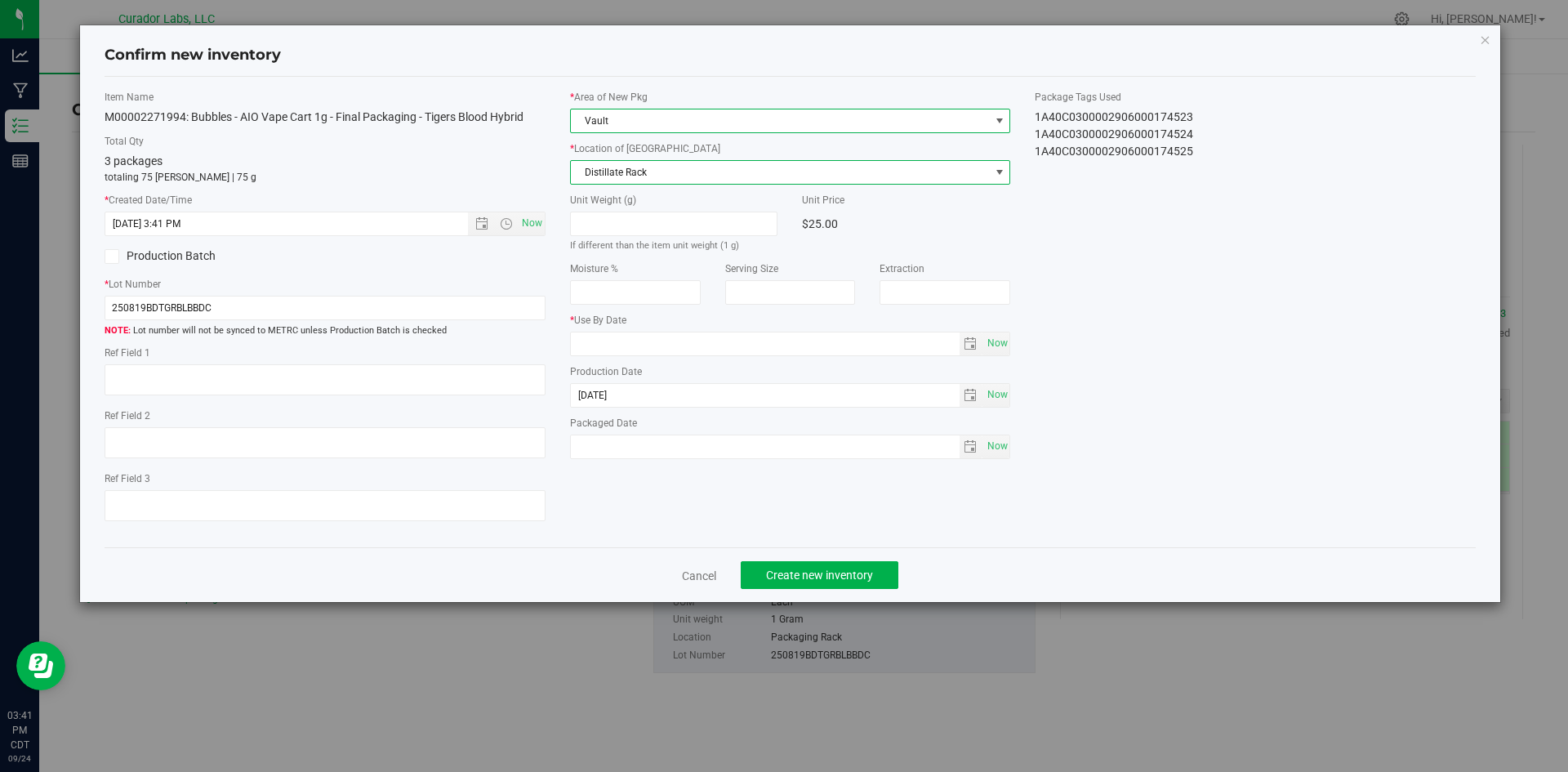
click at [602, 172] on span "Distillate Rack" at bounding box center [781, 172] width 419 height 23
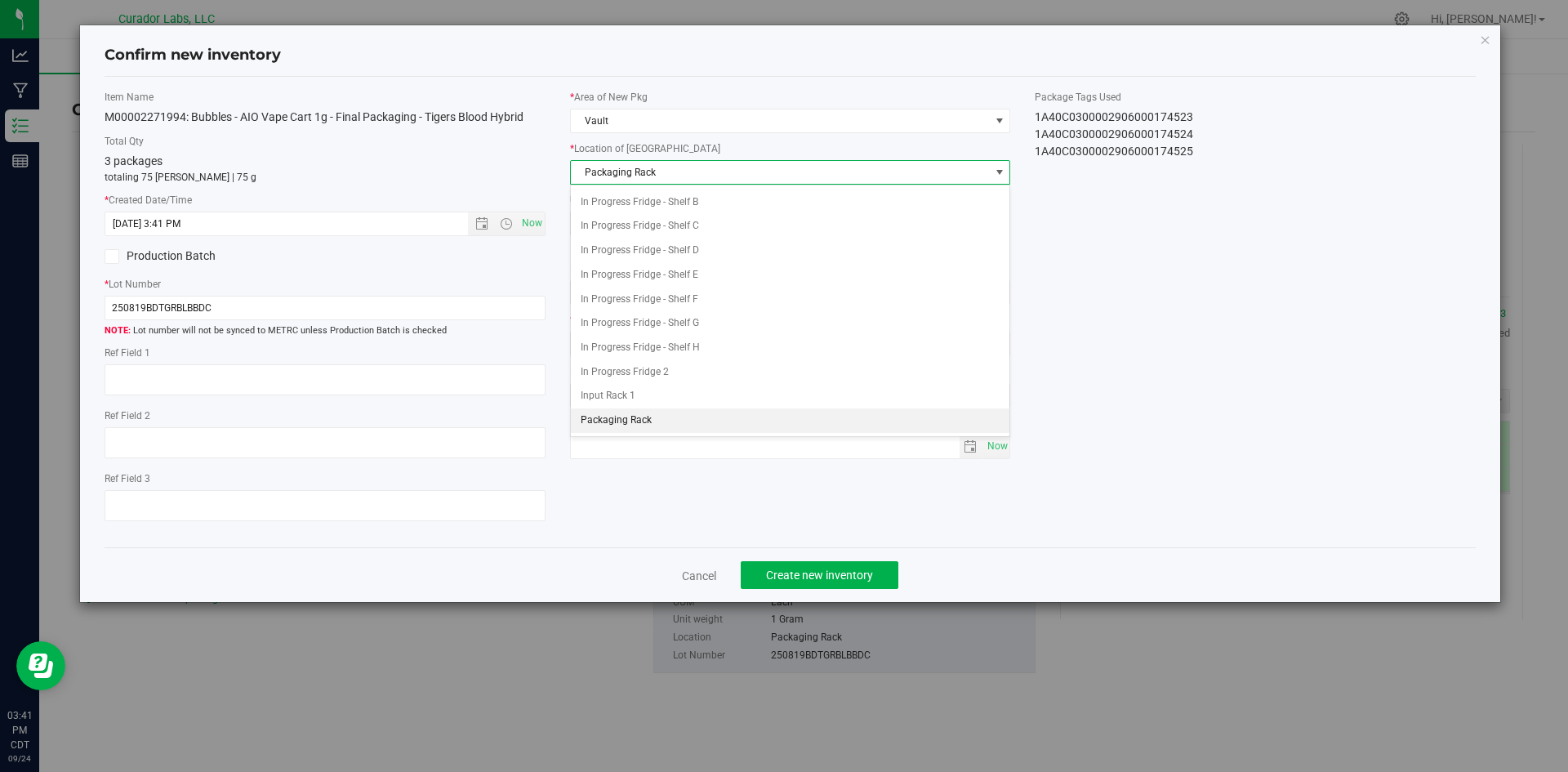
click at [602, 172] on span "Packaging Rack" at bounding box center [781, 172] width 419 height 23
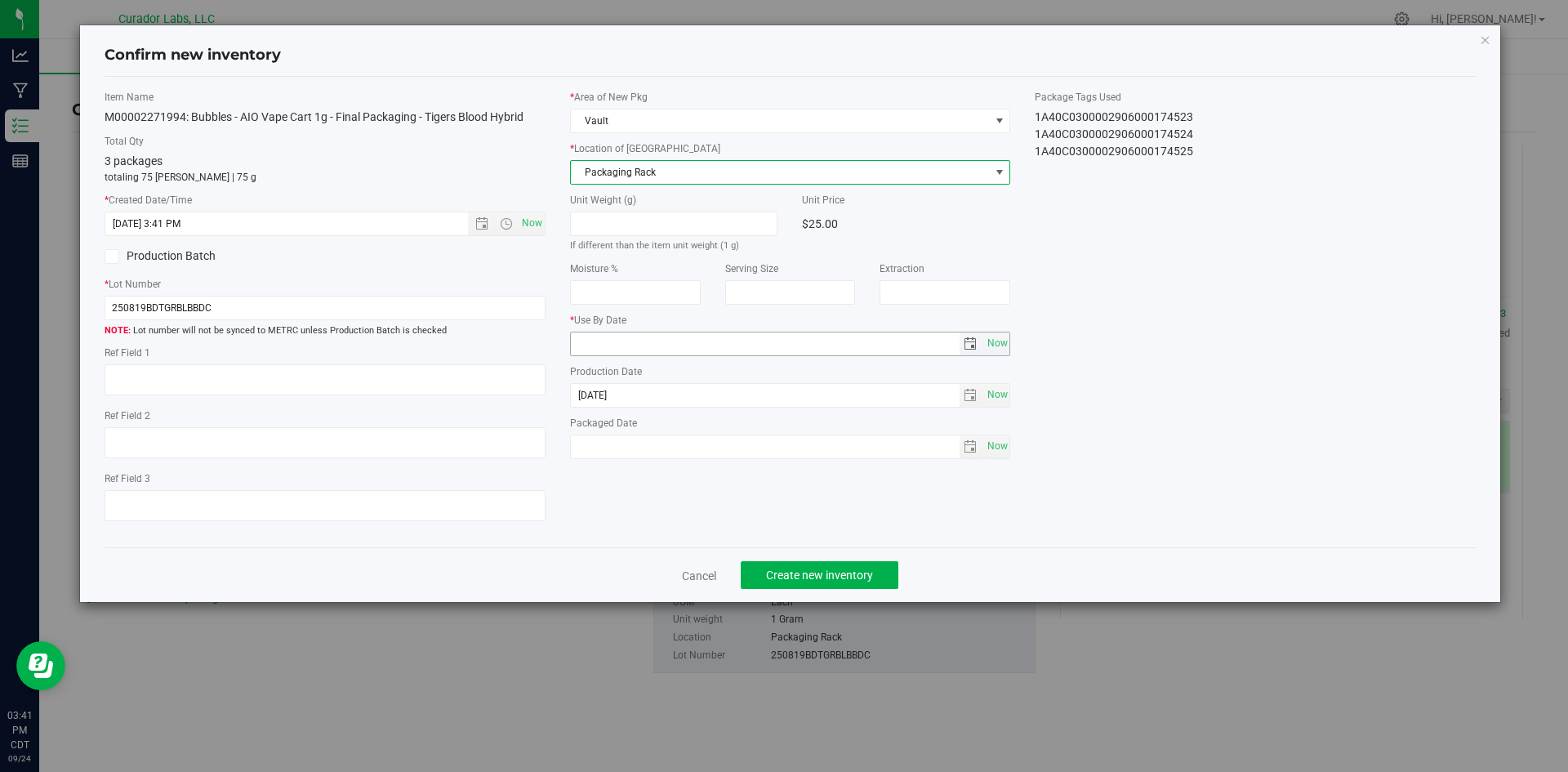
click at [625, 348] on input "text" at bounding box center [765, 343] width 388 height 23
type input "[DATE]"
click at [995, 444] on span "Now" at bounding box center [997, 447] width 28 height 24
type input "[DATE]"
click at [831, 569] on span "Create new inventory" at bounding box center [819, 574] width 107 height 13
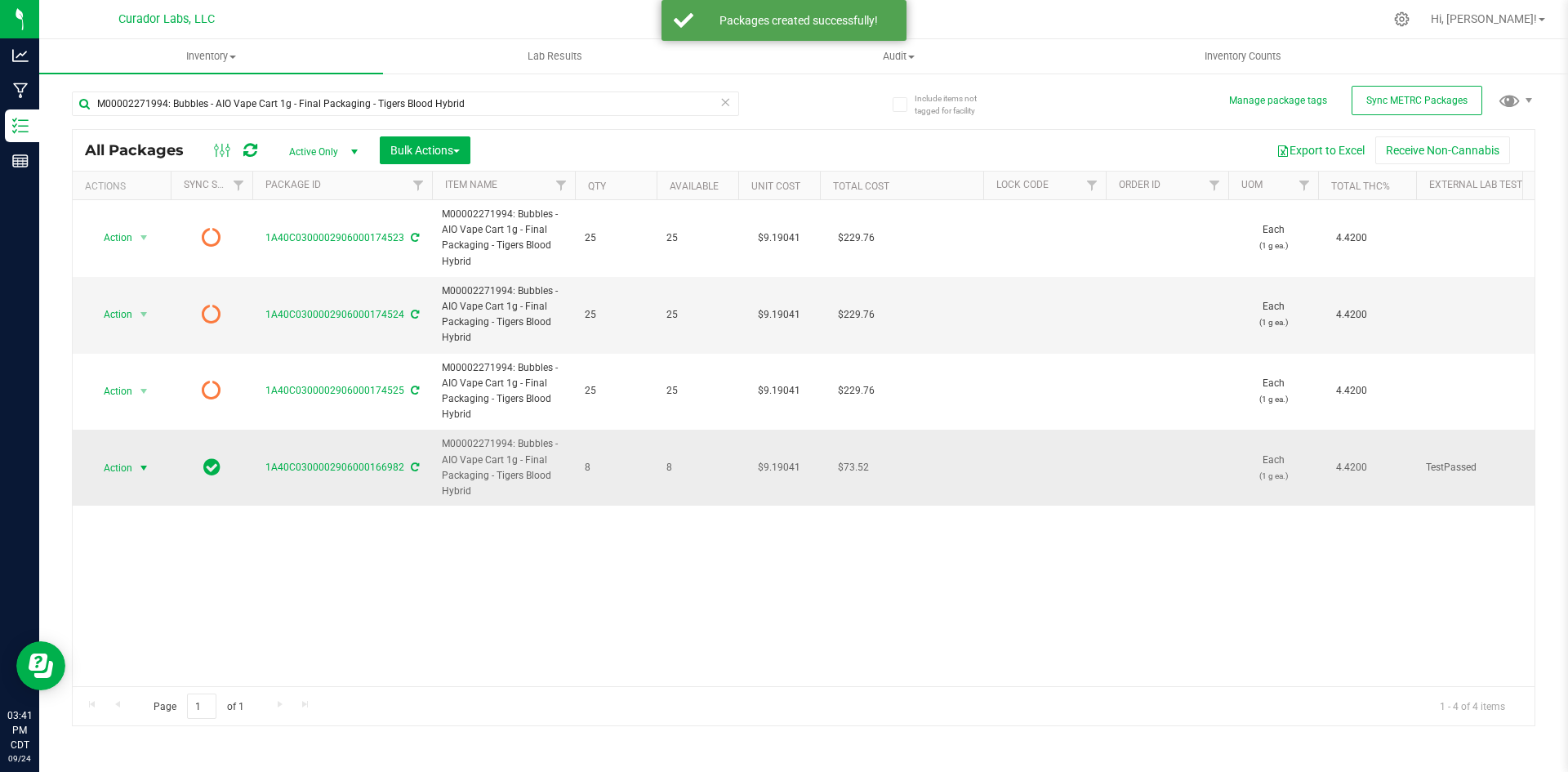
click at [116, 464] on span "Action" at bounding box center [111, 468] width 44 height 23
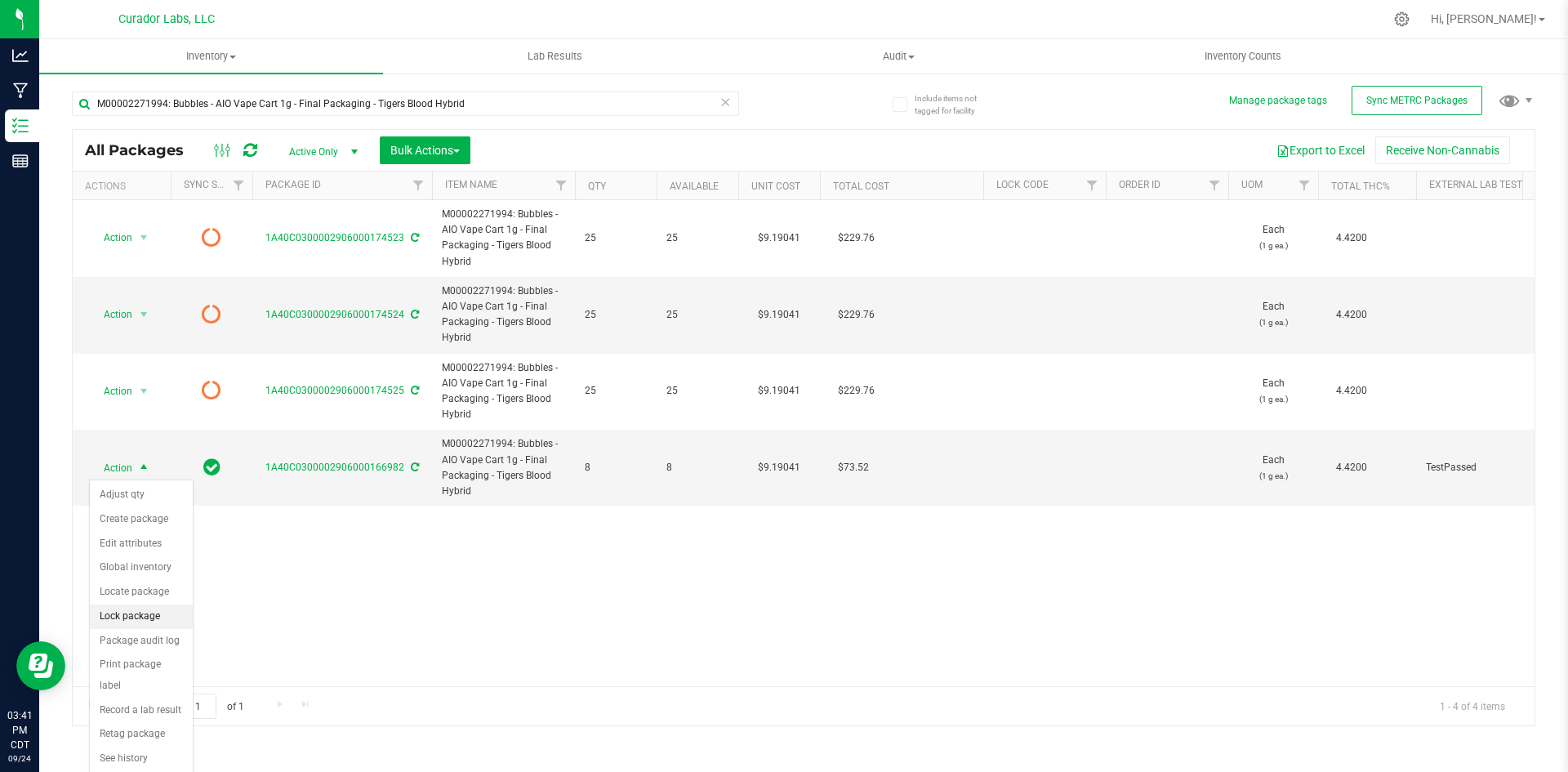
click at [133, 609] on li "Lock package" at bounding box center [141, 617] width 103 height 25
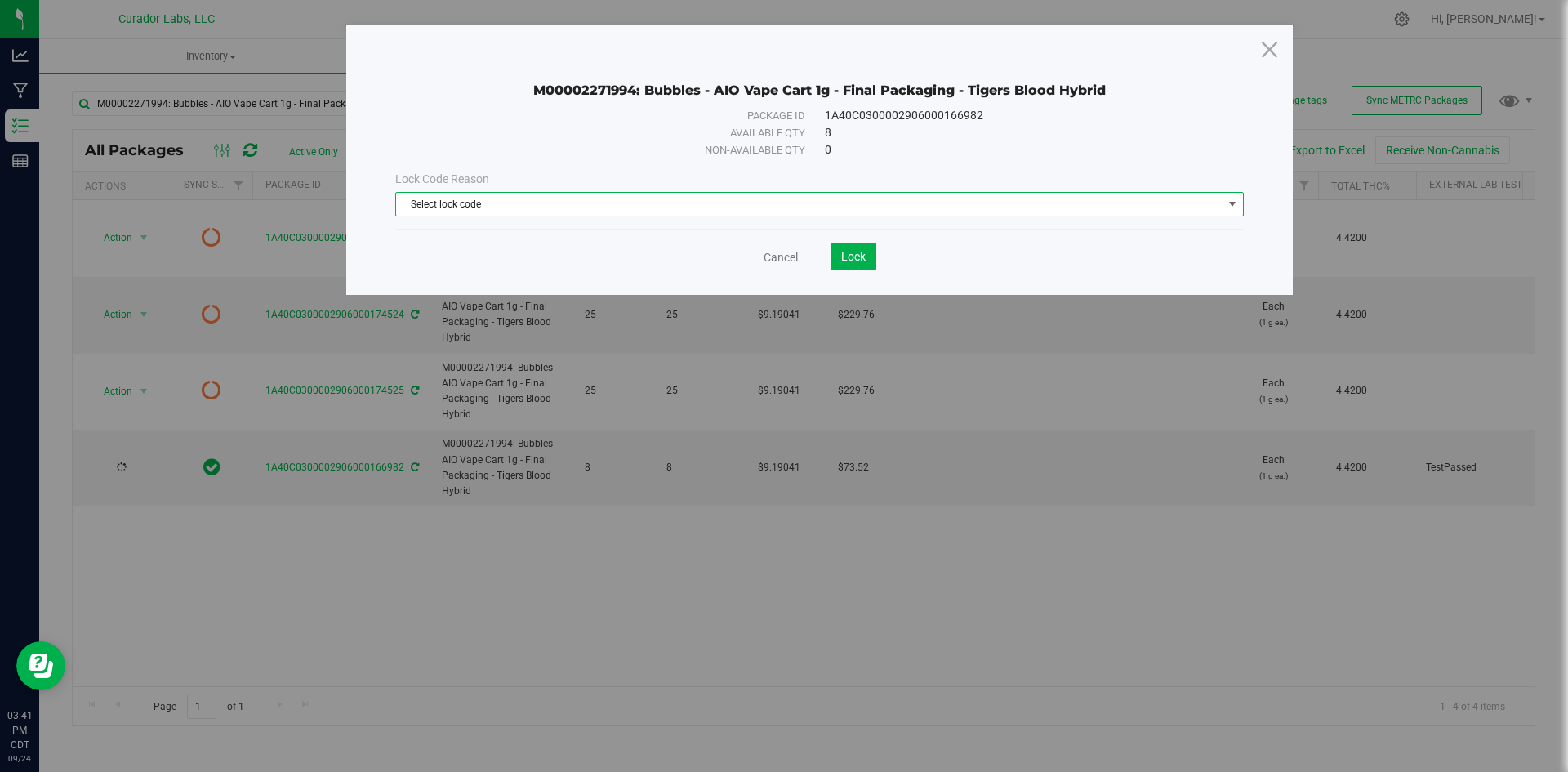
click at [518, 212] on span "Select lock code" at bounding box center [809, 204] width 826 height 23
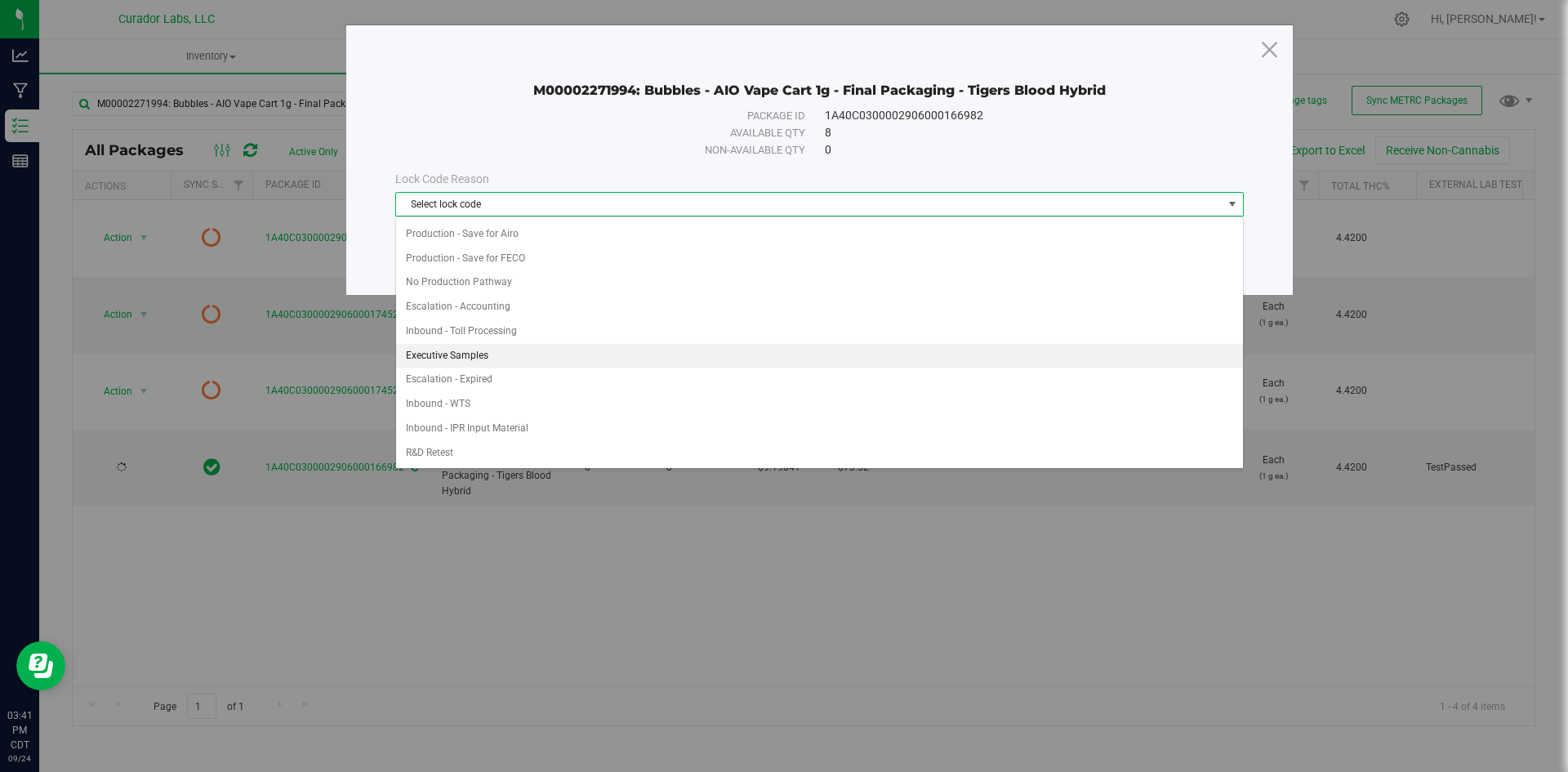
click at [475, 356] on li "Executive Samples" at bounding box center [819, 356] width 847 height 25
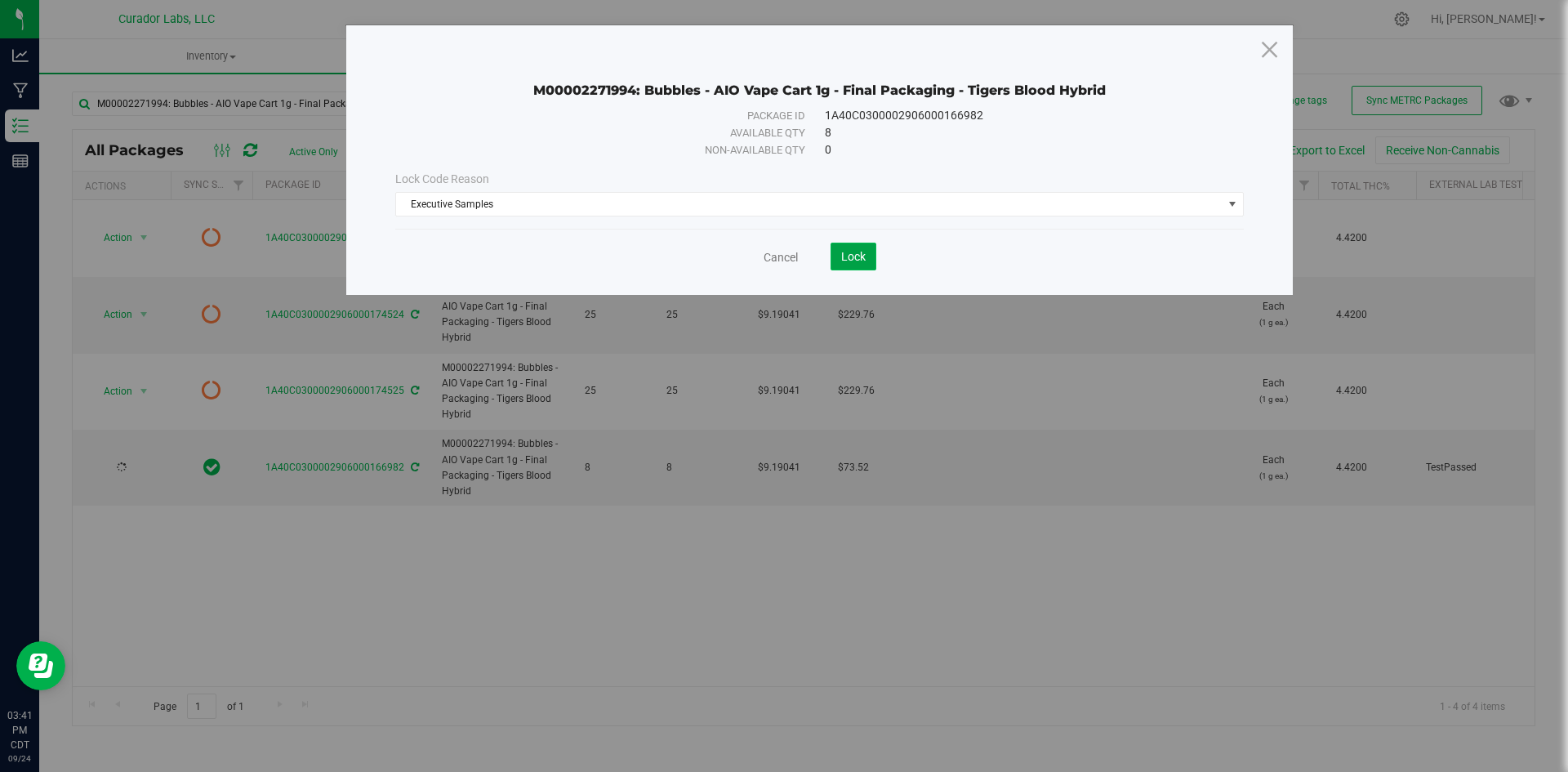
drag, startPoint x: 855, startPoint y: 248, endPoint x: 852, endPoint y: 258, distance: 10.4
click at [856, 252] on button "Lock" at bounding box center [854, 256] width 45 height 28
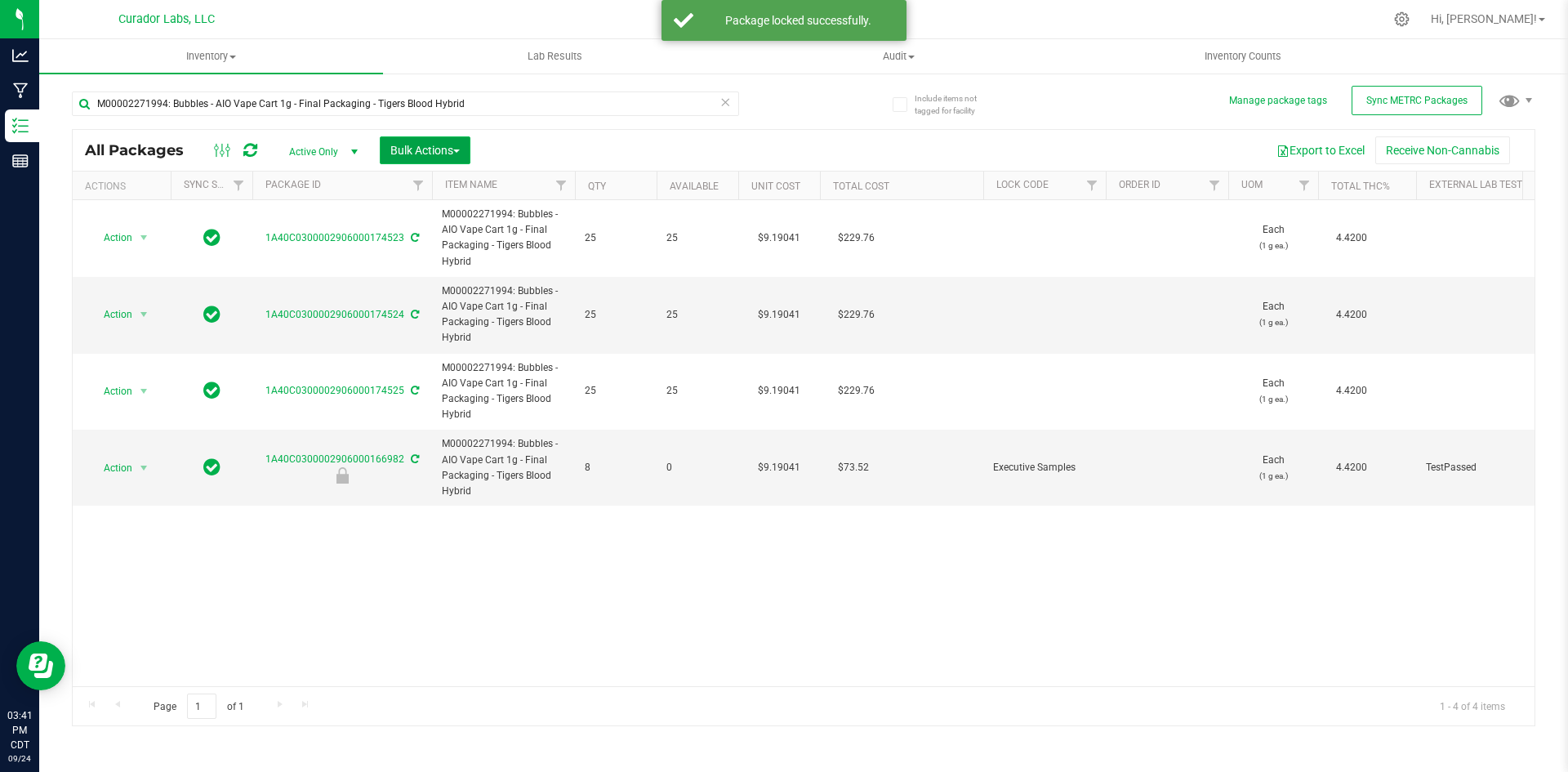
click at [399, 138] on button "Bulk Actions" at bounding box center [425, 150] width 91 height 28
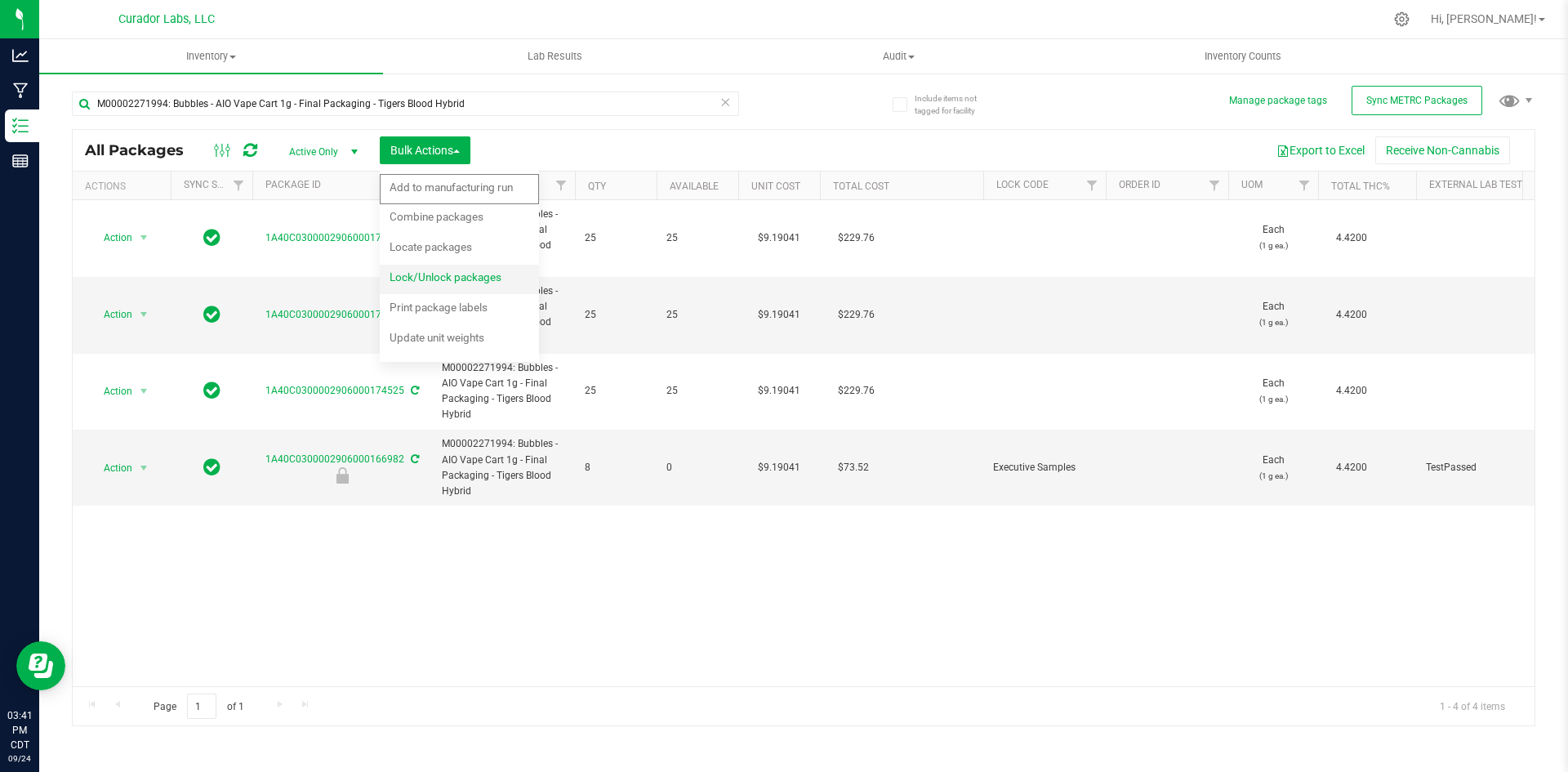
click at [439, 284] on div "Lock/Unlock packages" at bounding box center [456, 279] width 134 height 26
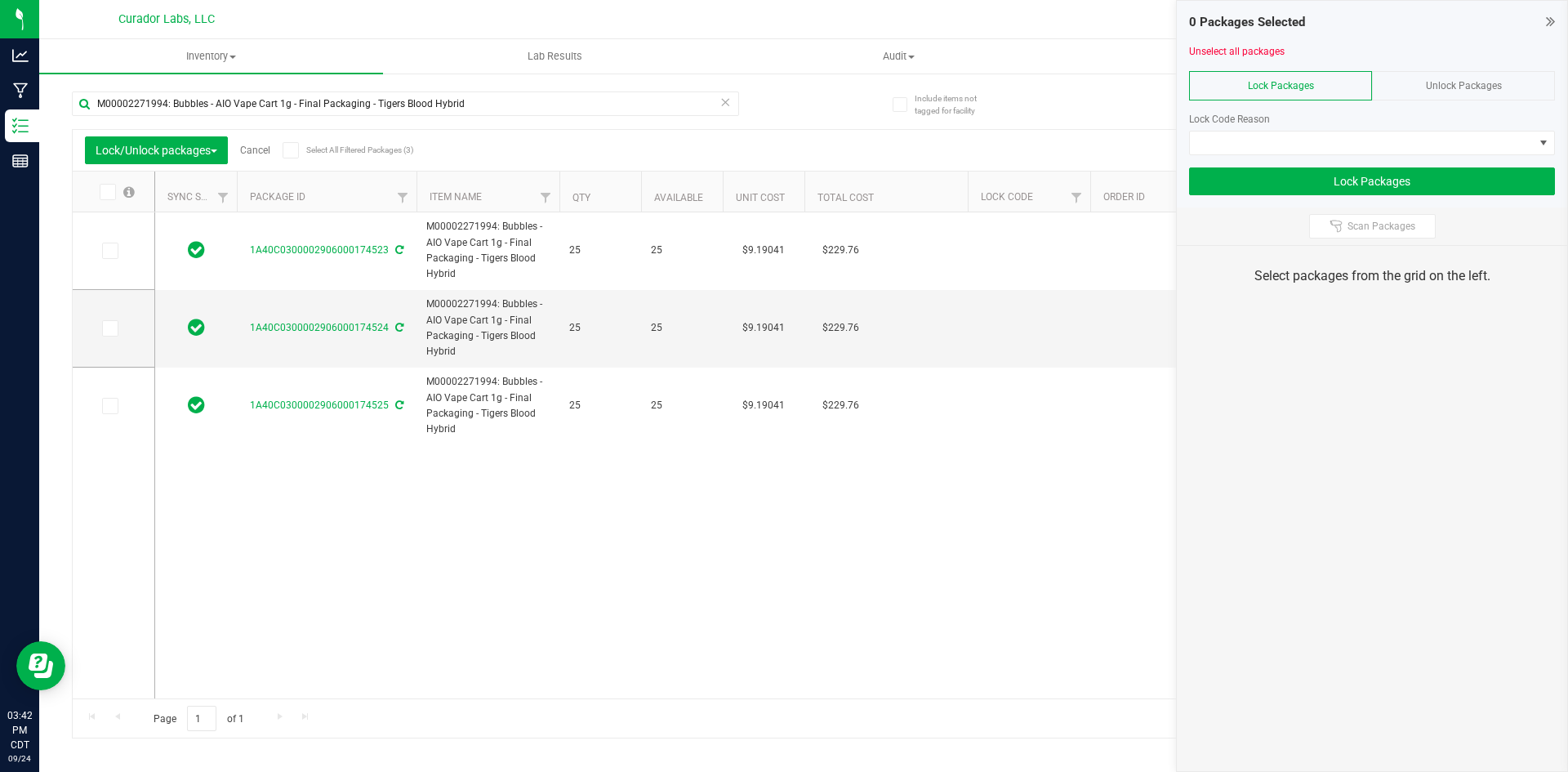
click at [101, 194] on span at bounding box center [108, 192] width 17 height 17
click at [0, 0] on input "checkbox" at bounding box center [0, 0] width 0 height 0
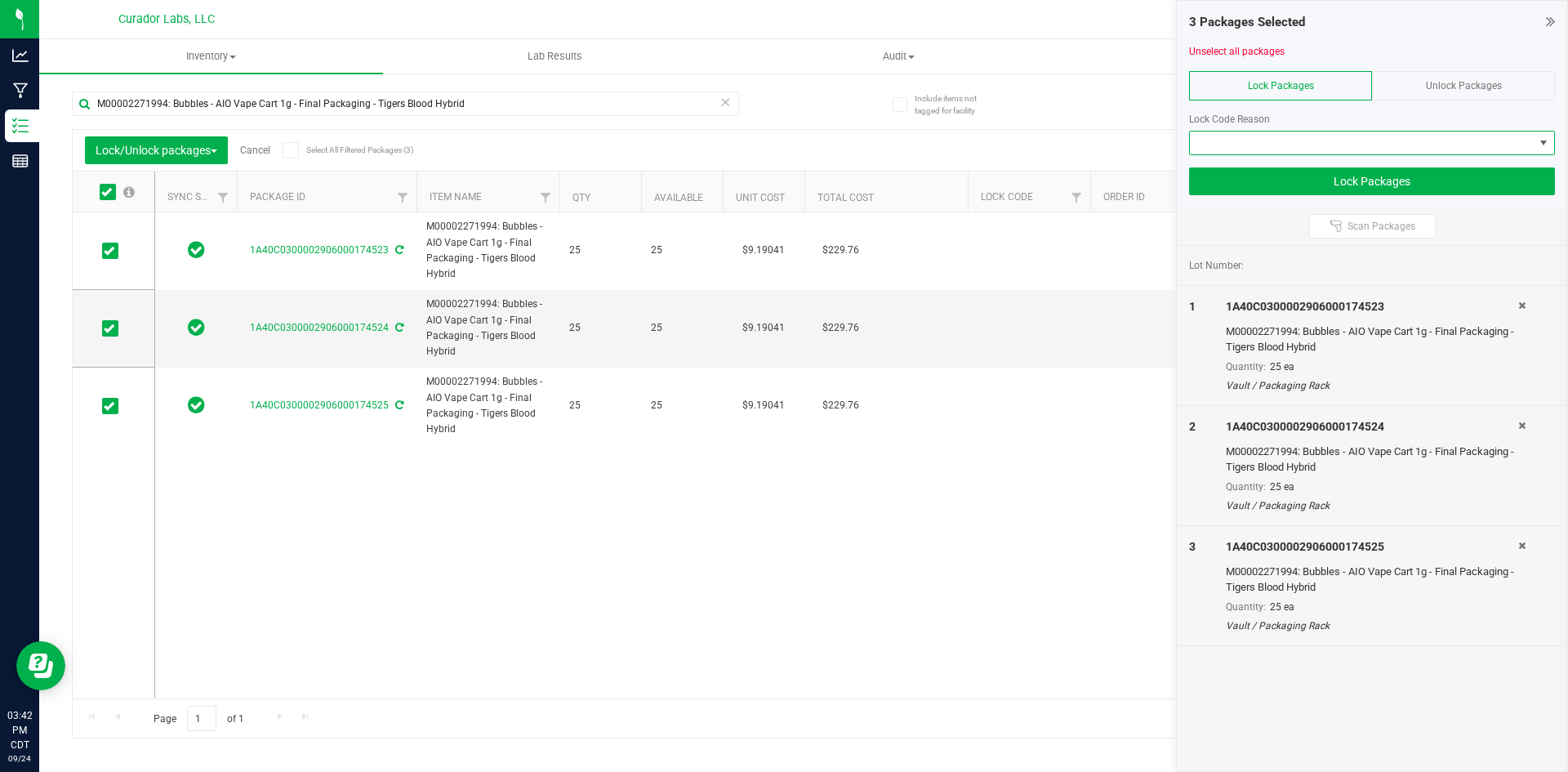
click at [1240, 140] on span at bounding box center [1362, 142] width 344 height 23
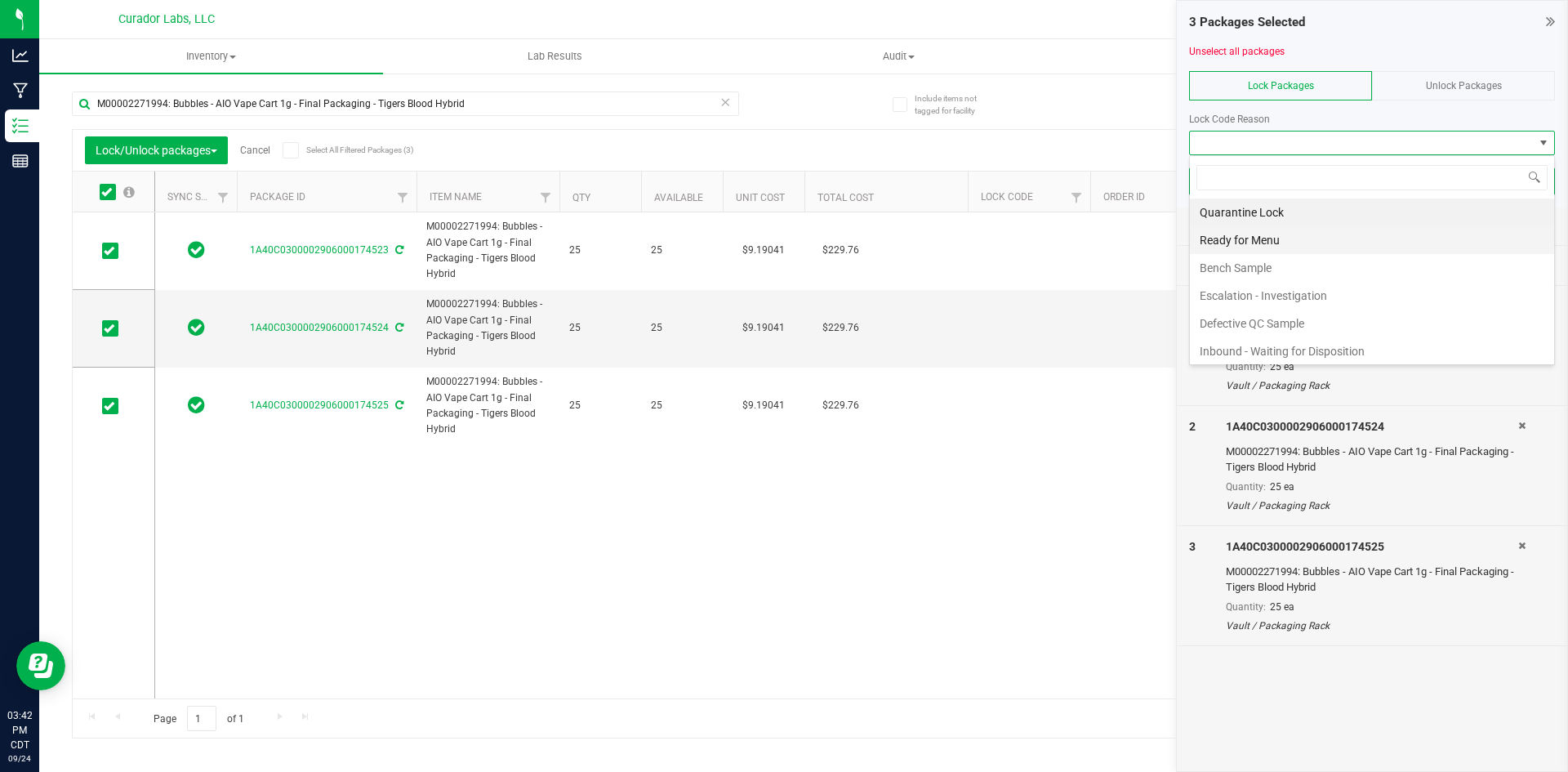
click at [1235, 239] on li "Ready for Menu" at bounding box center [1371, 240] width 365 height 28
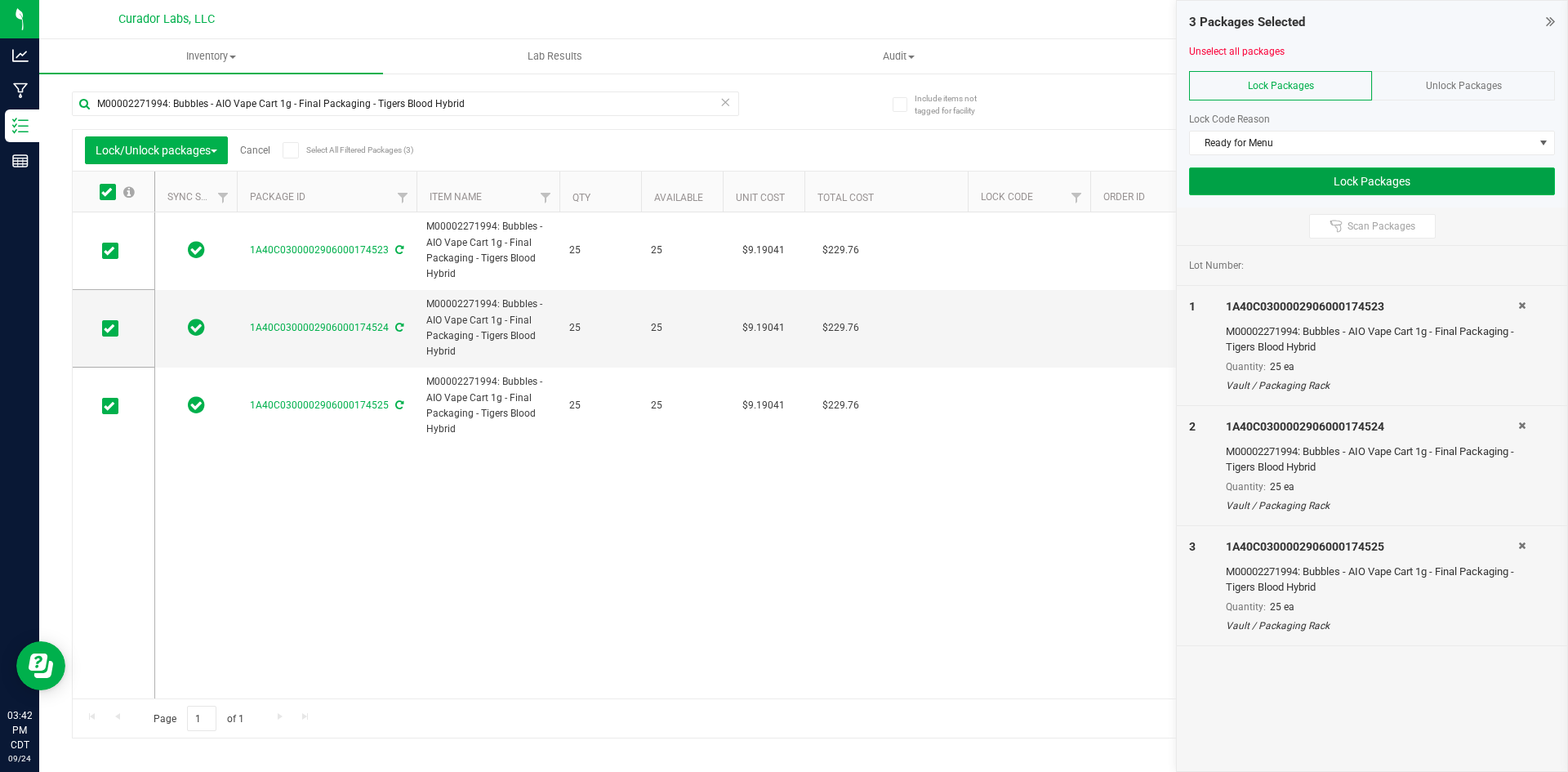
click at [1333, 185] on button "Lock Packages" at bounding box center [1371, 181] width 366 height 28
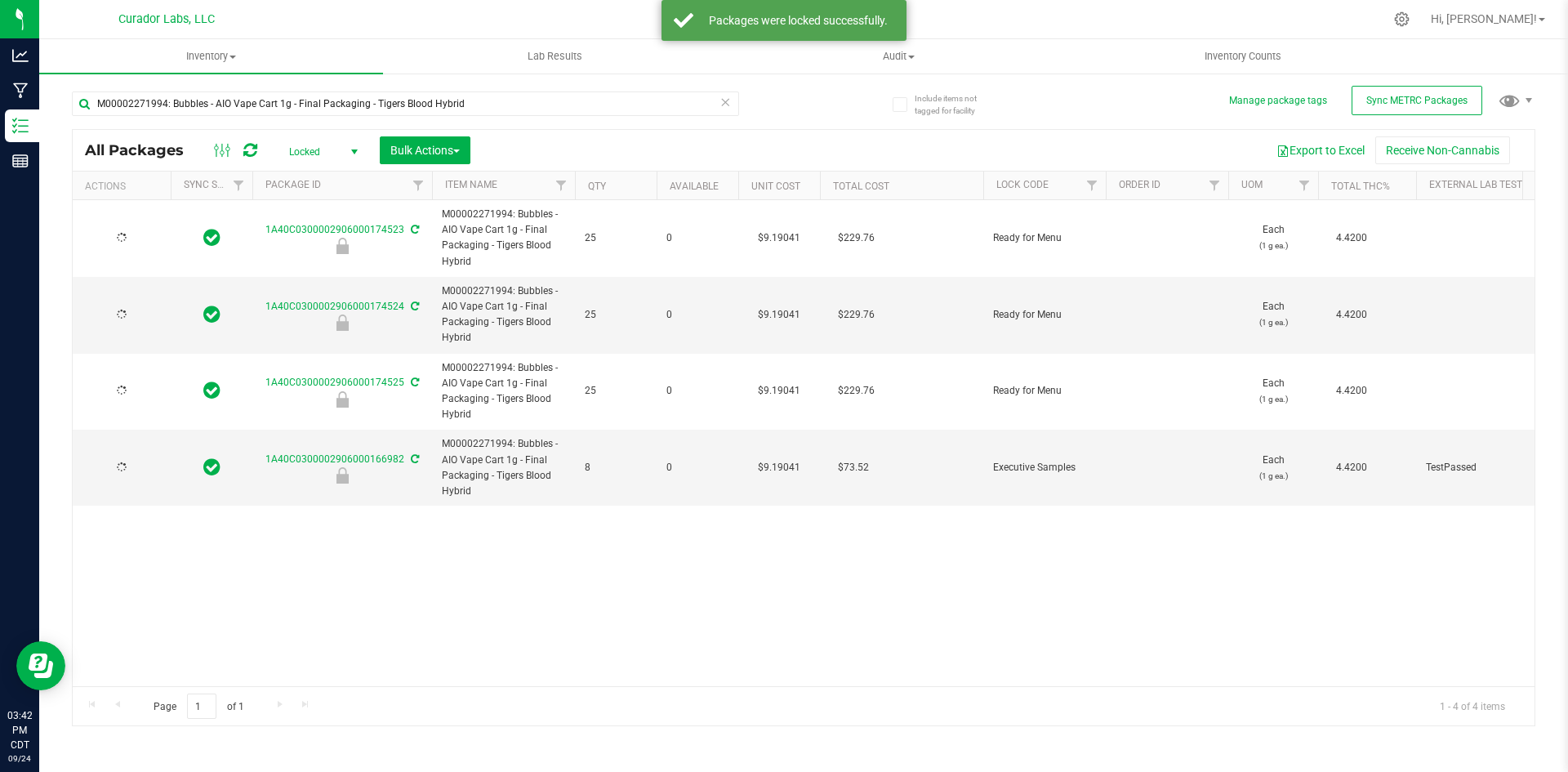
type input "[DATE]"
click at [727, 99] on icon at bounding box center [725, 102] width 12 height 20
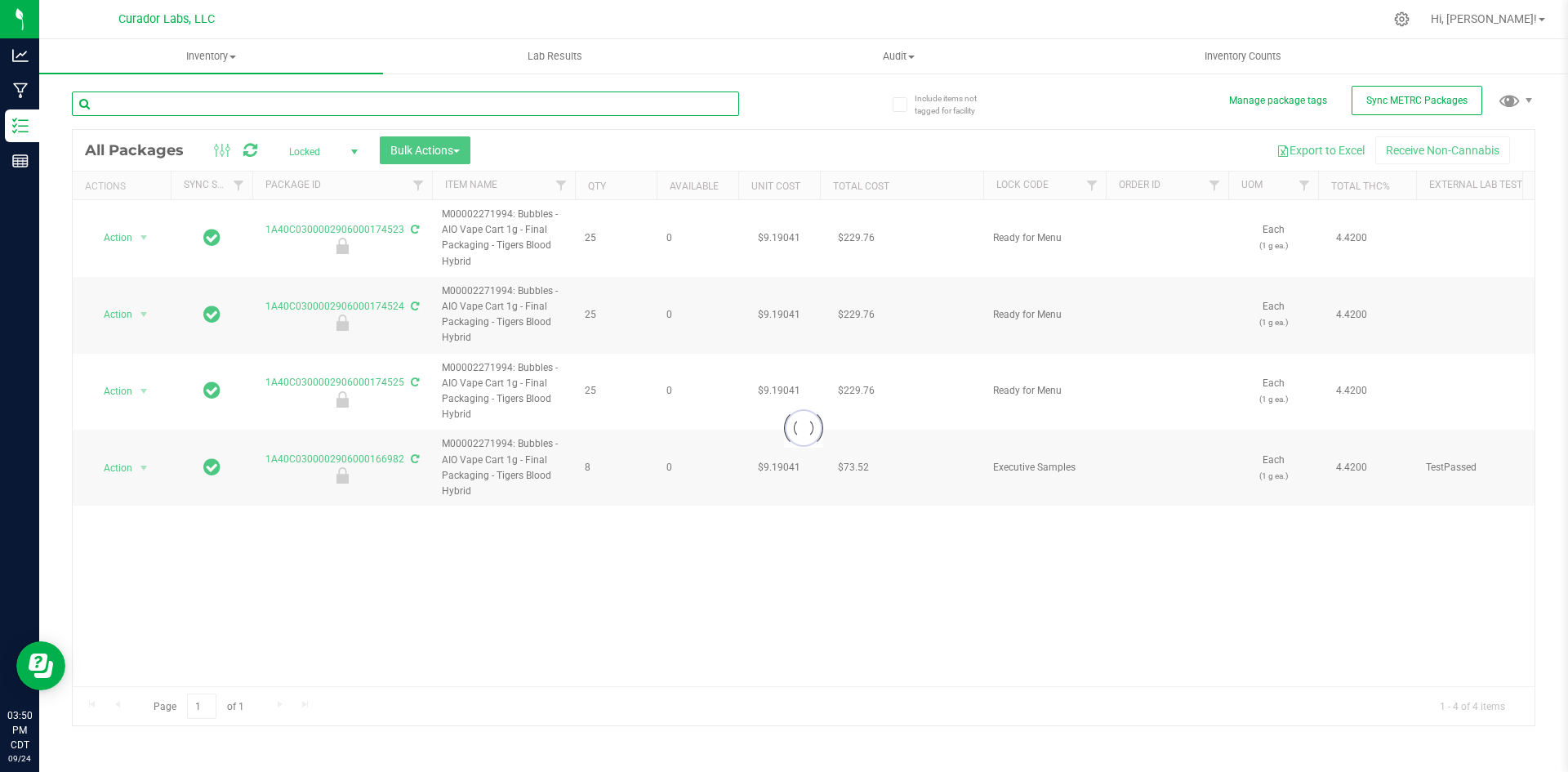
click at [502, 99] on input "text" at bounding box center [405, 104] width 667 height 25
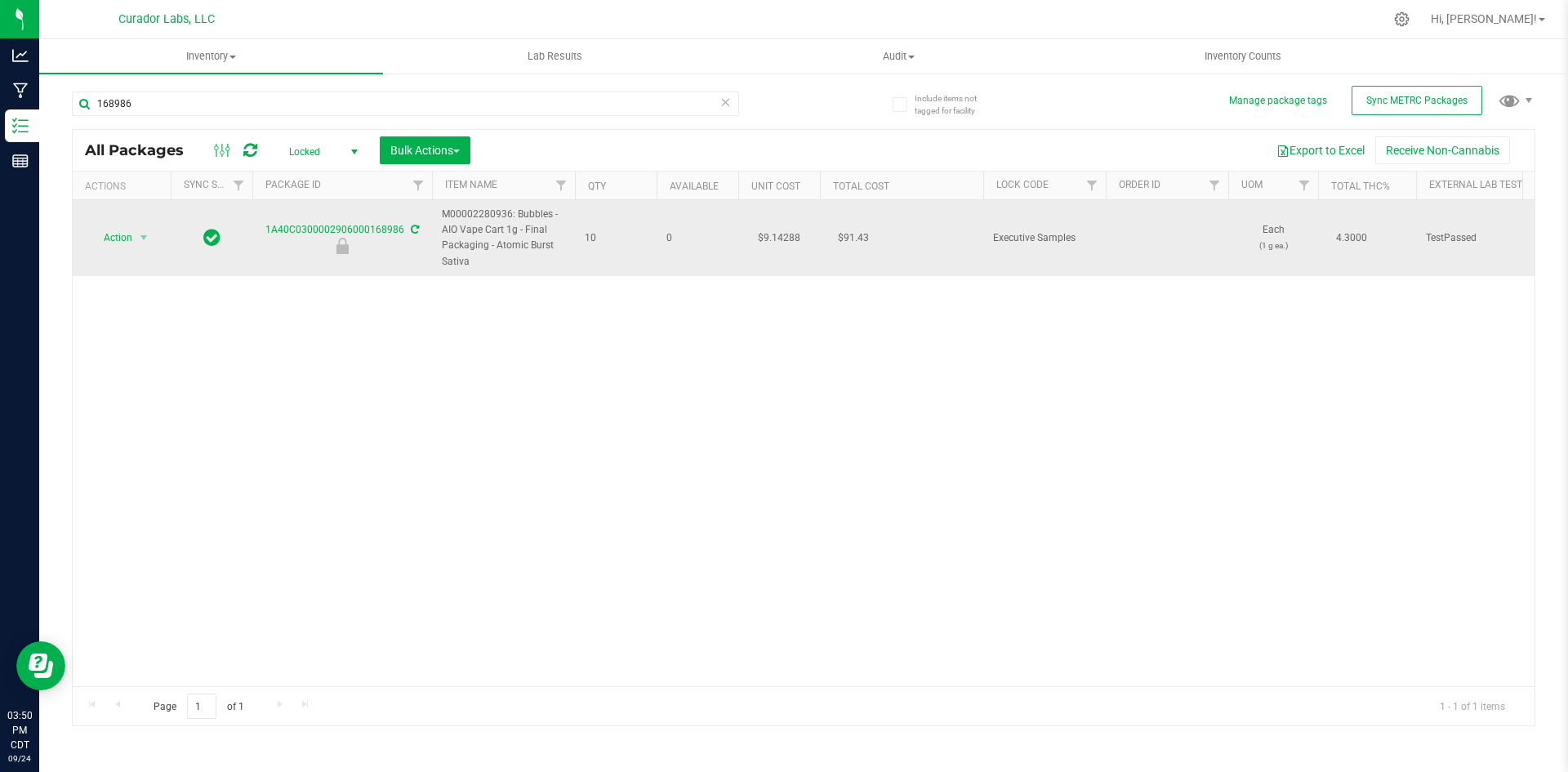
drag, startPoint x: 478, startPoint y: 257, endPoint x: 437, endPoint y: 224, distance: 52.6
click at [437, 225] on td "M00002280936: Bubbles - AIO Vape Cart 1g - Final Packaging - Atomic Burst Sativa" at bounding box center [503, 237] width 143 height 76
copy span "M00002280936: Bubbles - AIO Vape Cart 1g - Final Packaging - Atomic Burst Sativa"
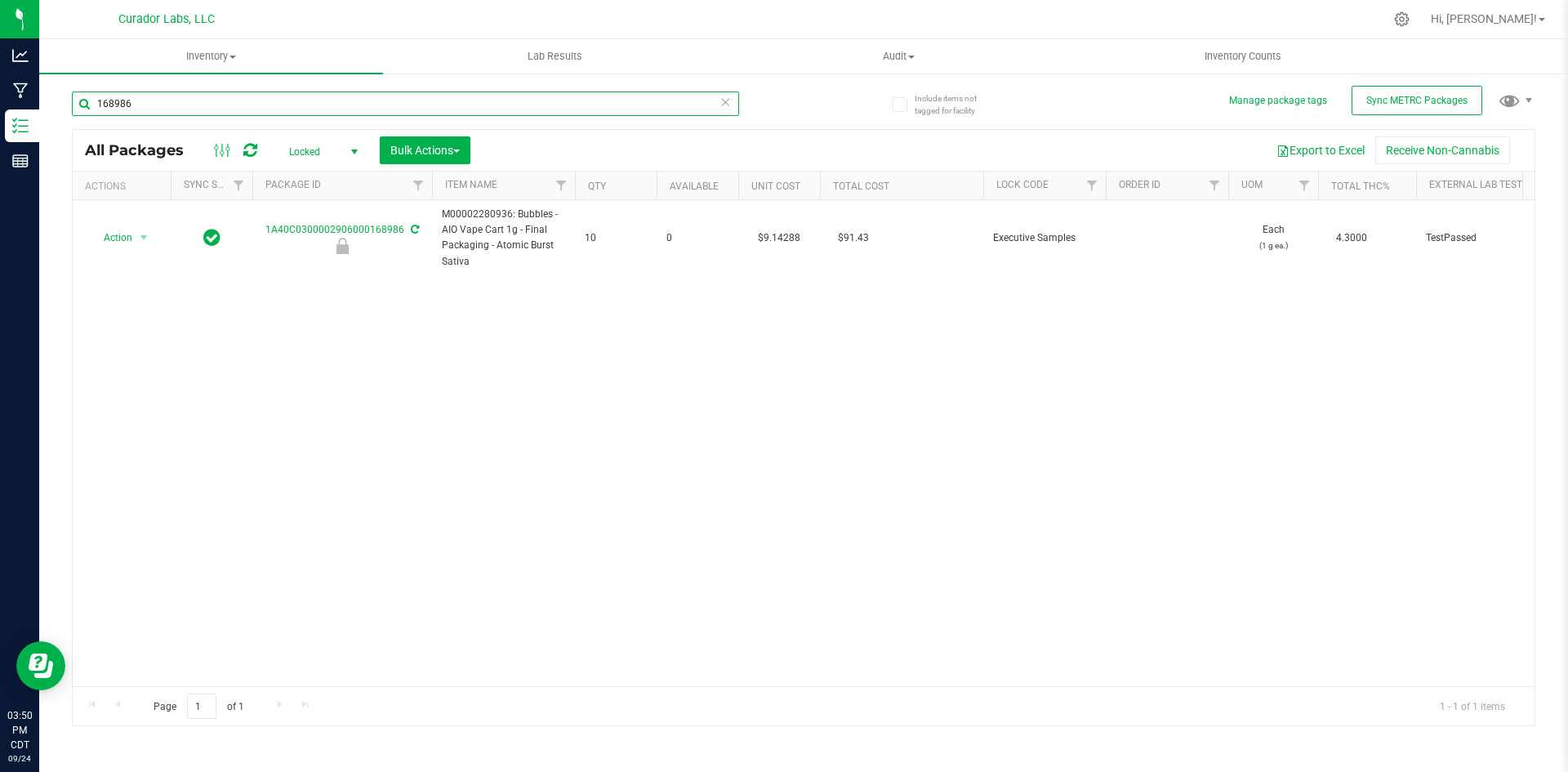
click at [165, 111] on input "168986" at bounding box center [405, 104] width 667 height 25
click at [162, 106] on input "168986" at bounding box center [405, 104] width 667 height 25
click at [162, 104] on input "168986" at bounding box center [405, 104] width 667 height 25
paste input "M00002280936: Bubbles - AIO Vape Cart 1g - Final Packaging - Atomic Burst Sativa"
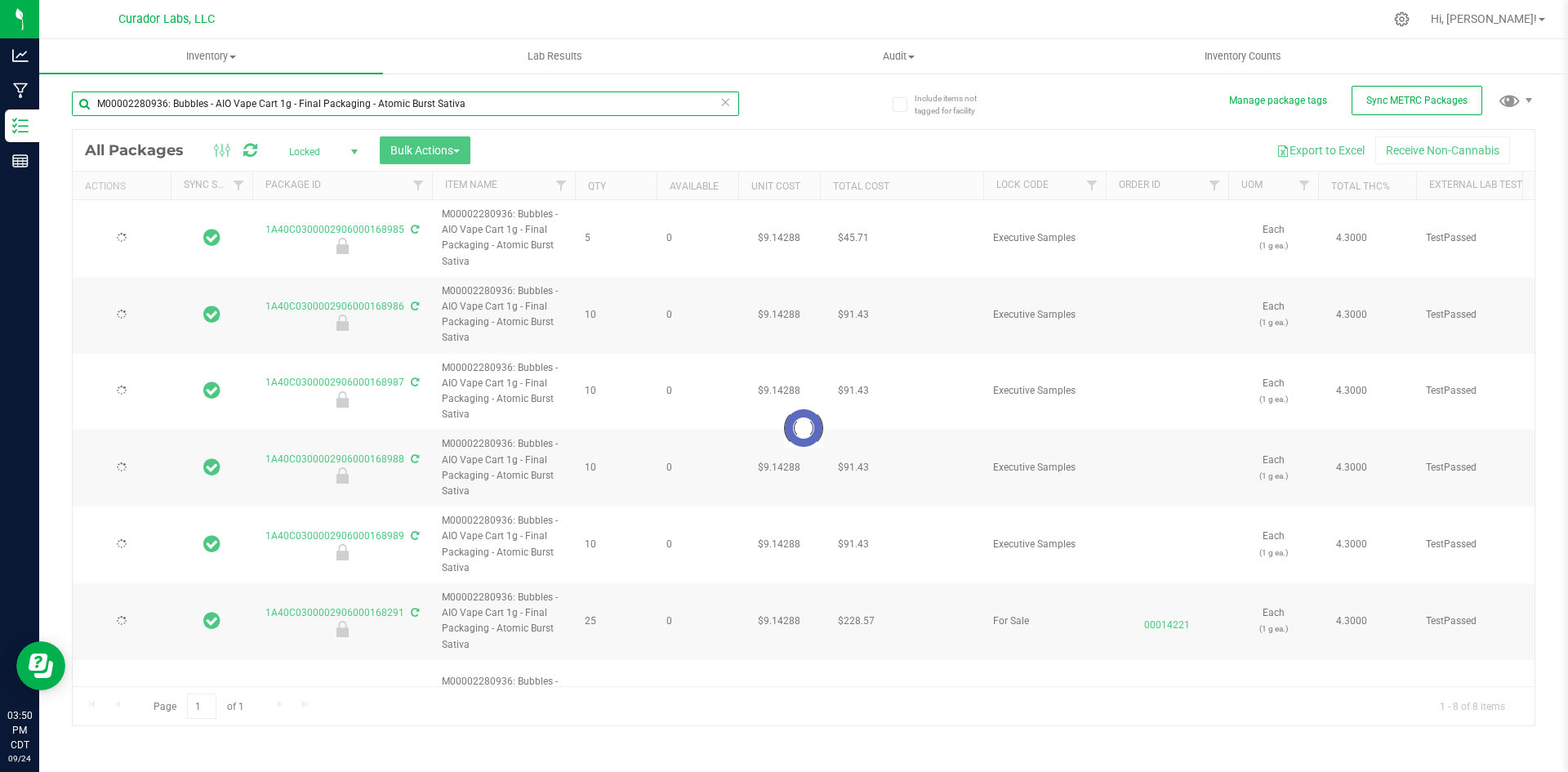
type input "M00002280936: Bubbles - AIO Vape Cart 1g - Final Packaging - Atomic Burst Sativa"
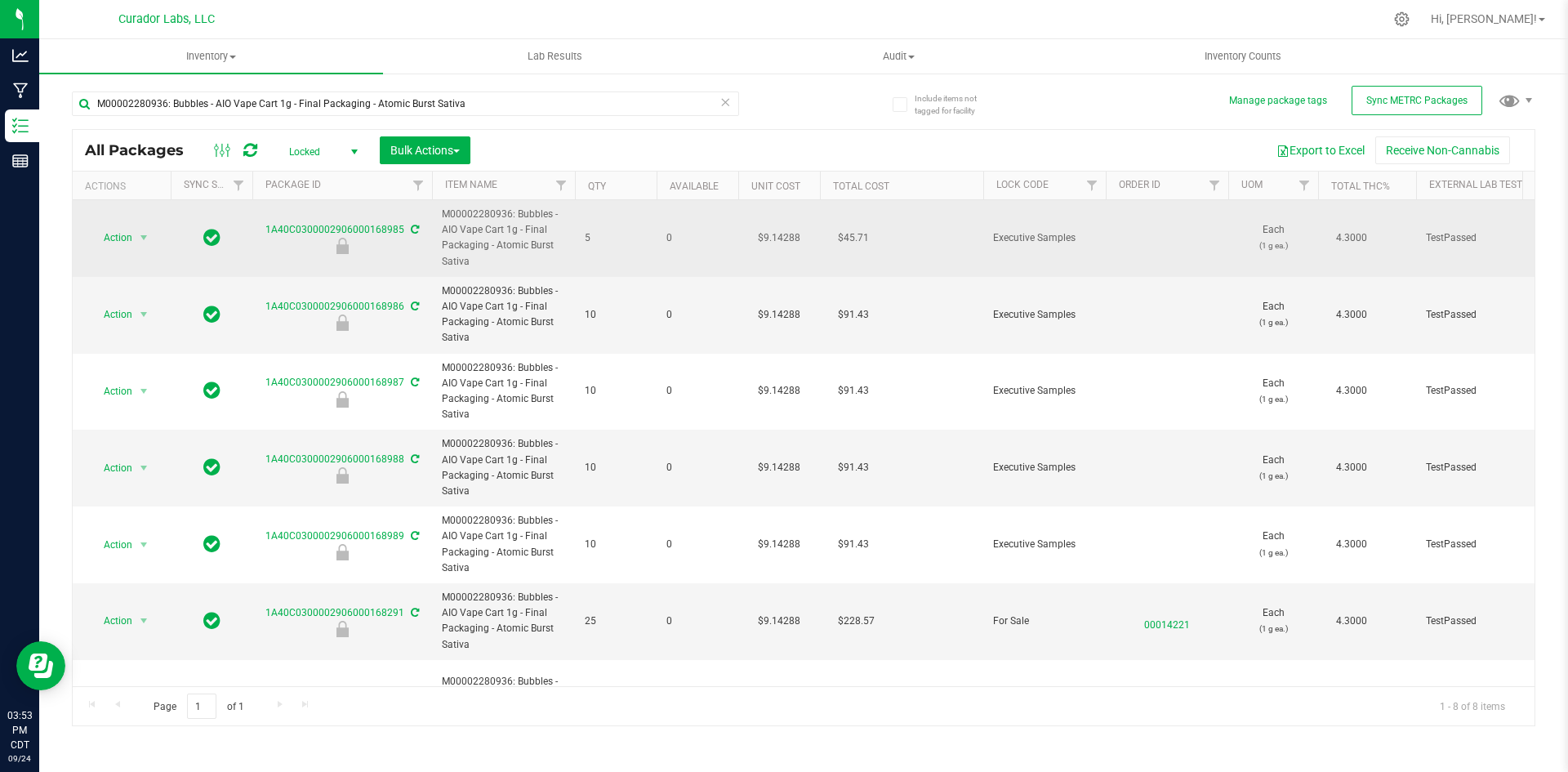
click at [412, 231] on icon at bounding box center [415, 229] width 8 height 10
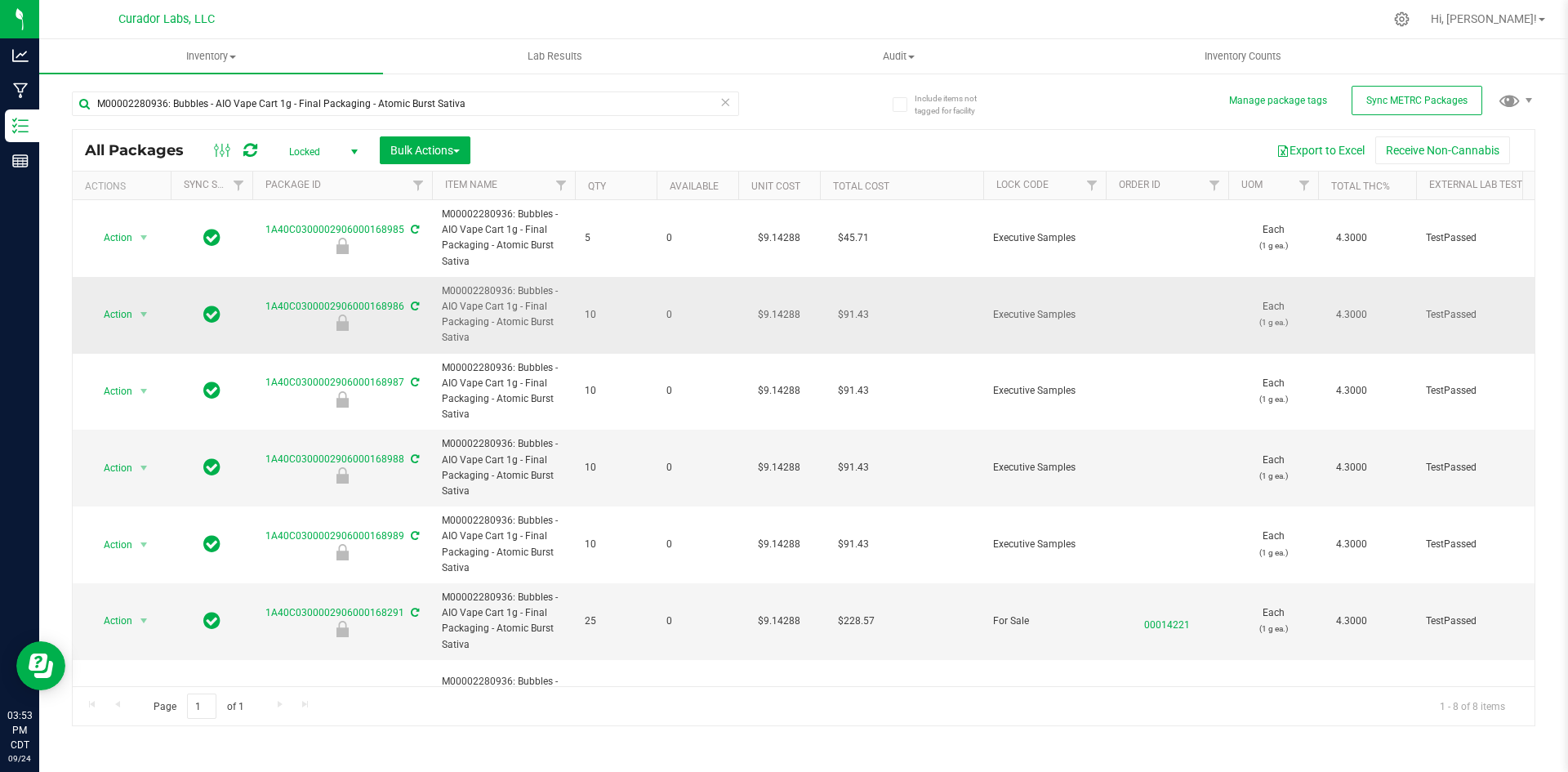
click at [411, 303] on icon at bounding box center [415, 306] width 8 height 10
click at [415, 305] on icon at bounding box center [415, 306] width 8 height 10
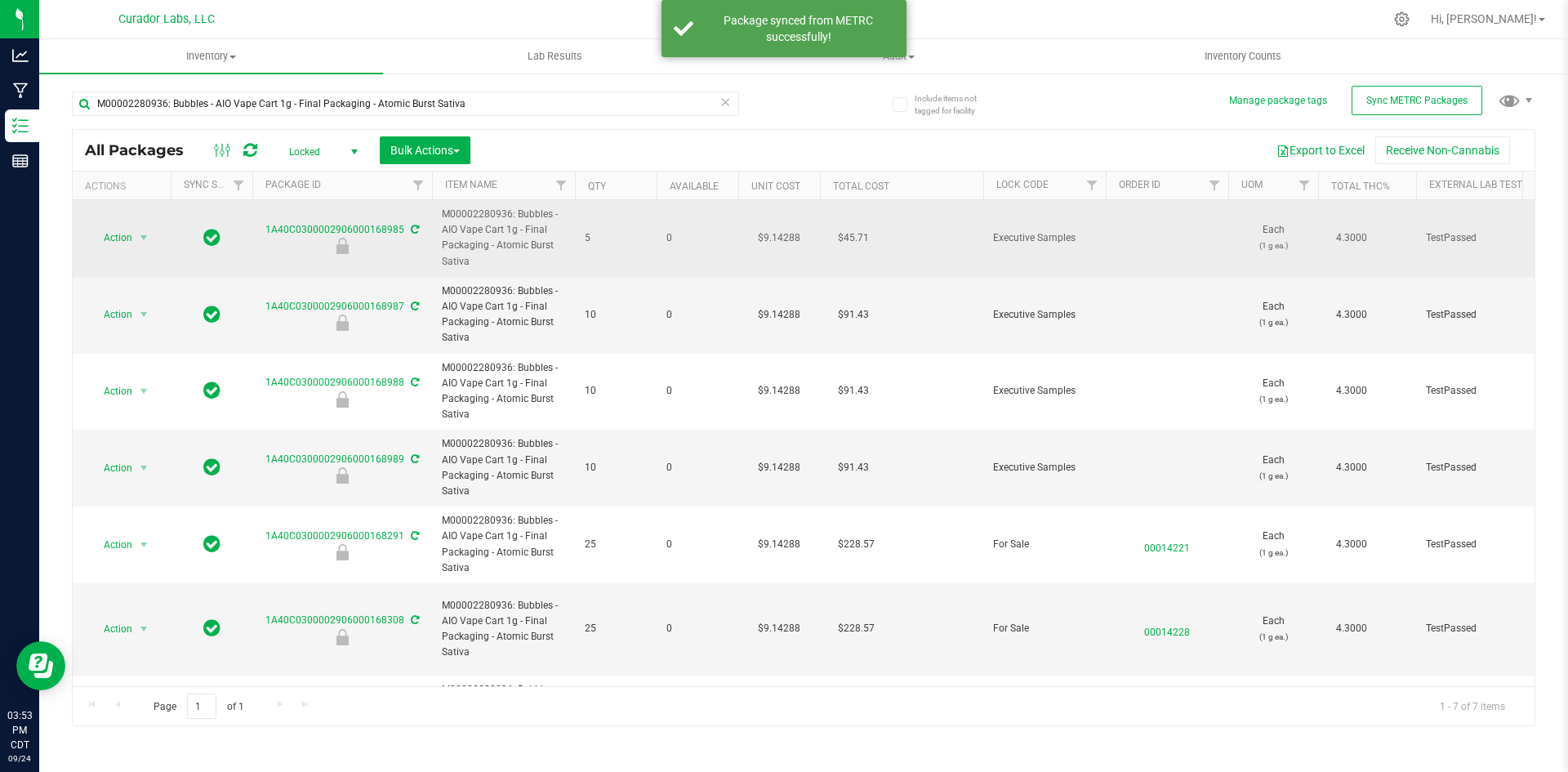
click at [411, 226] on icon at bounding box center [415, 229] width 8 height 10
click at [416, 228] on icon at bounding box center [415, 229] width 8 height 10
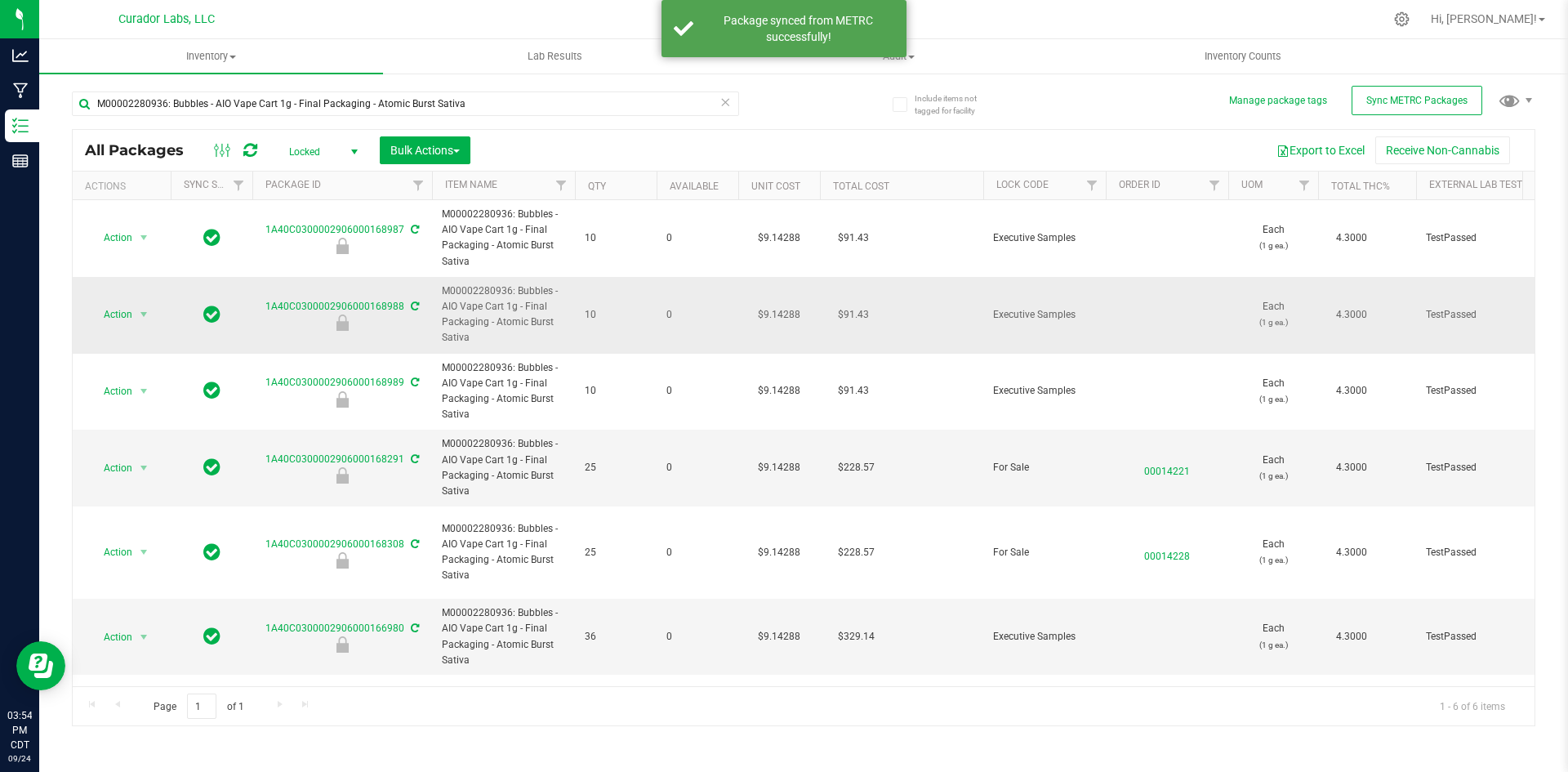
click at [414, 311] on span at bounding box center [413, 306] width 11 height 12
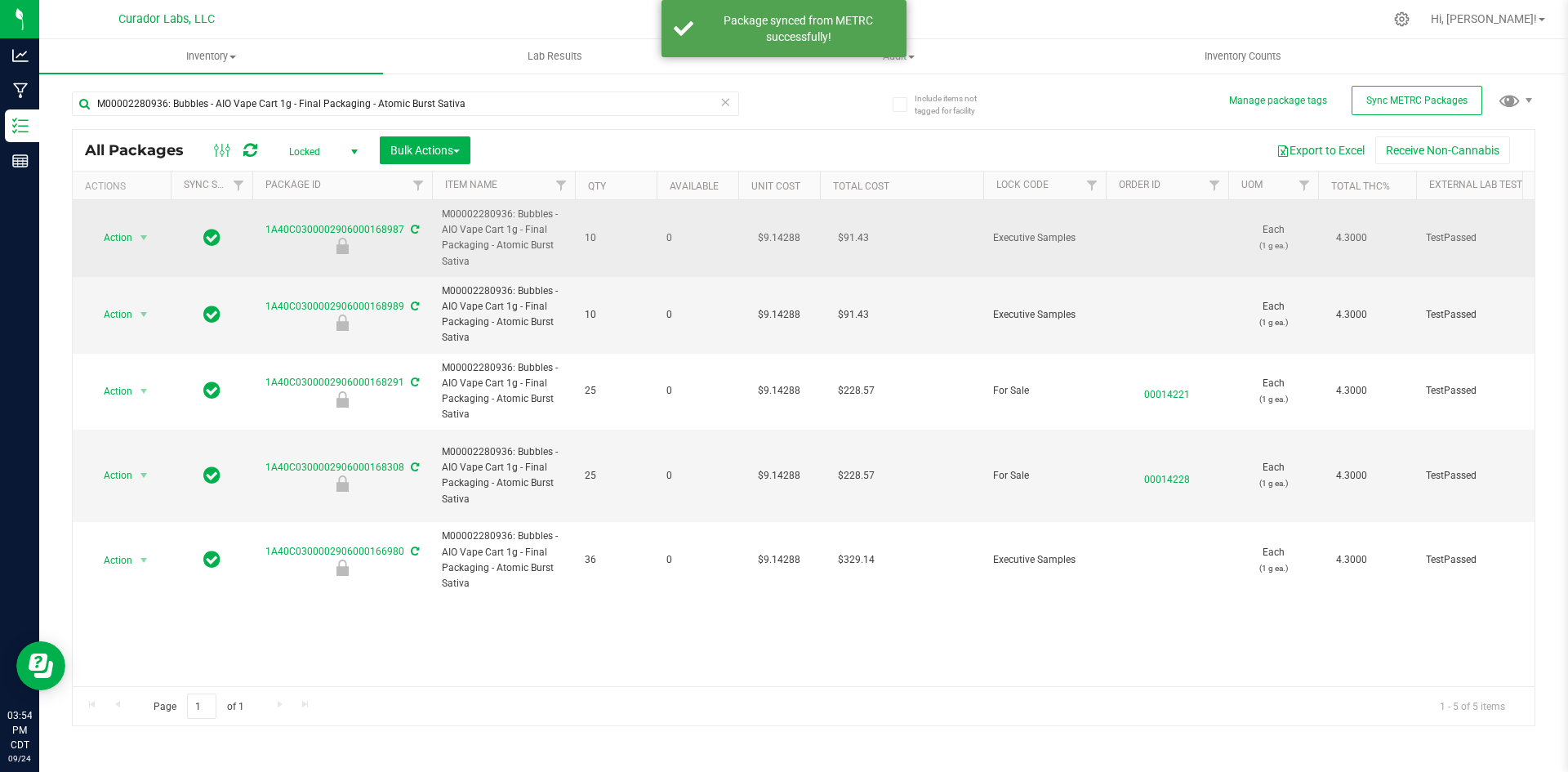
click at [415, 228] on icon at bounding box center [415, 229] width 8 height 10
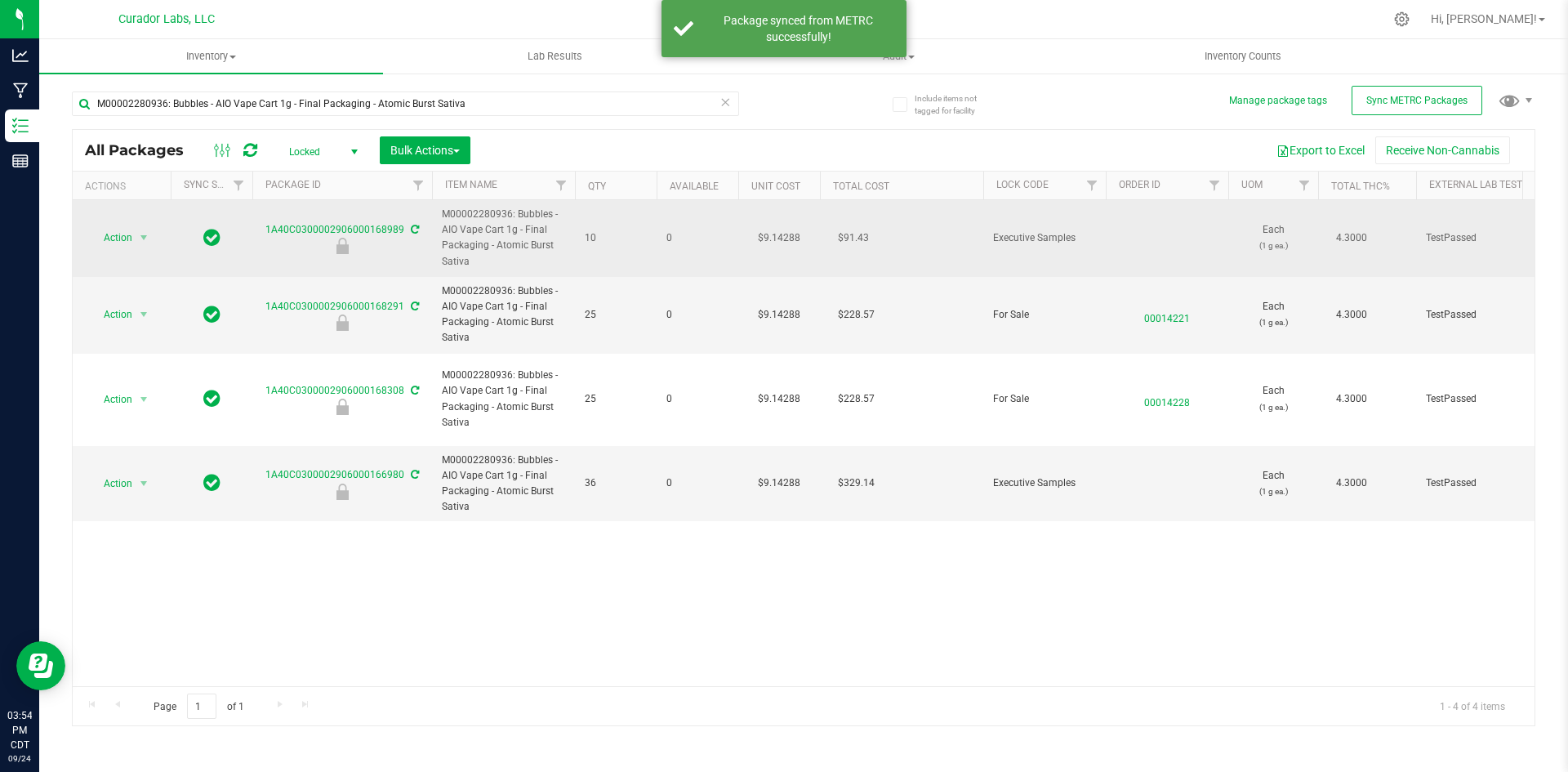
click at [415, 228] on icon at bounding box center [415, 229] width 8 height 10
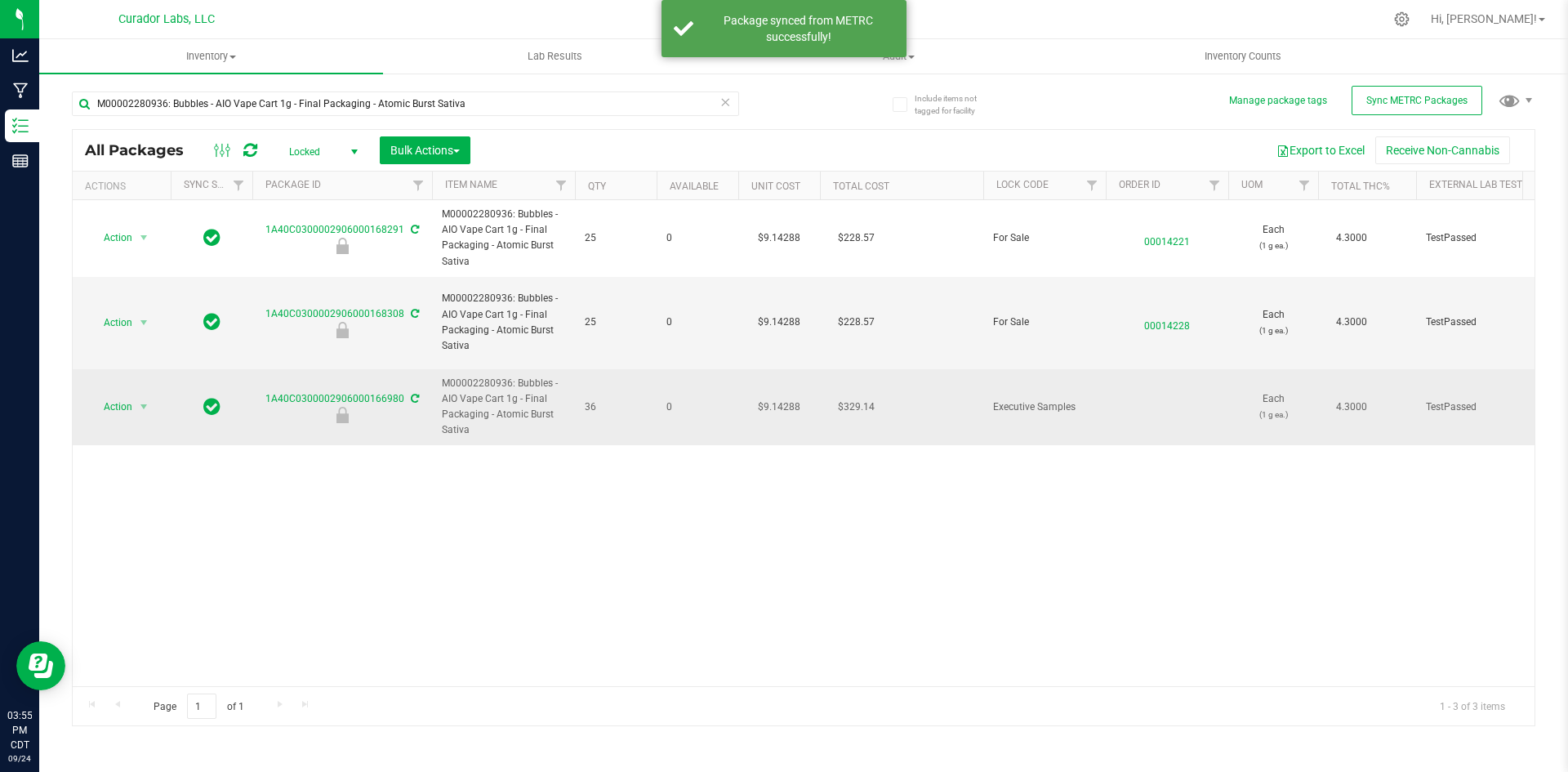
click at [411, 393] on icon at bounding box center [415, 398] width 8 height 10
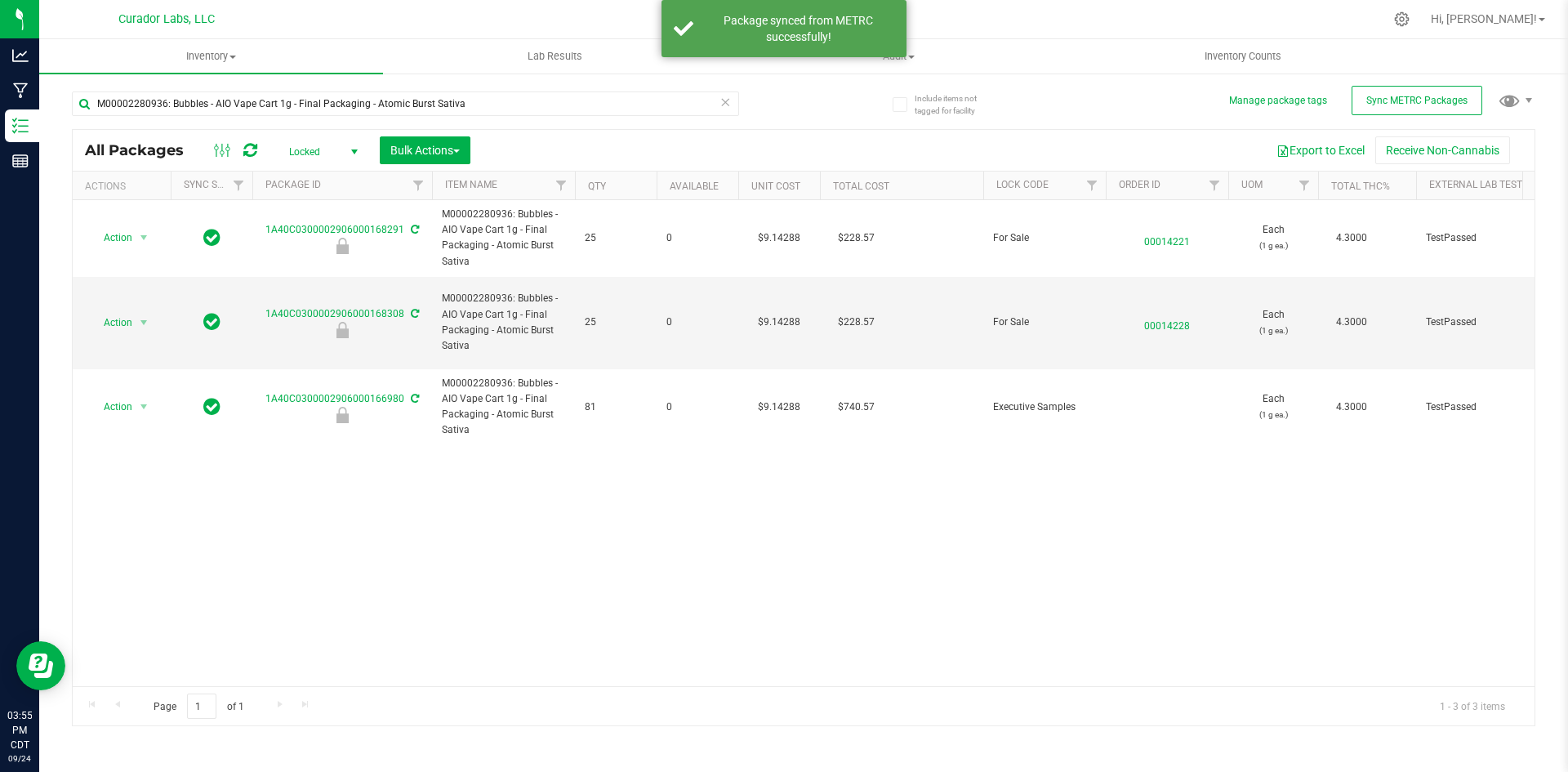
click at [353, 152] on span "select" at bounding box center [354, 151] width 13 height 13
click at [337, 172] on li "Active Only" at bounding box center [319, 178] width 88 height 25
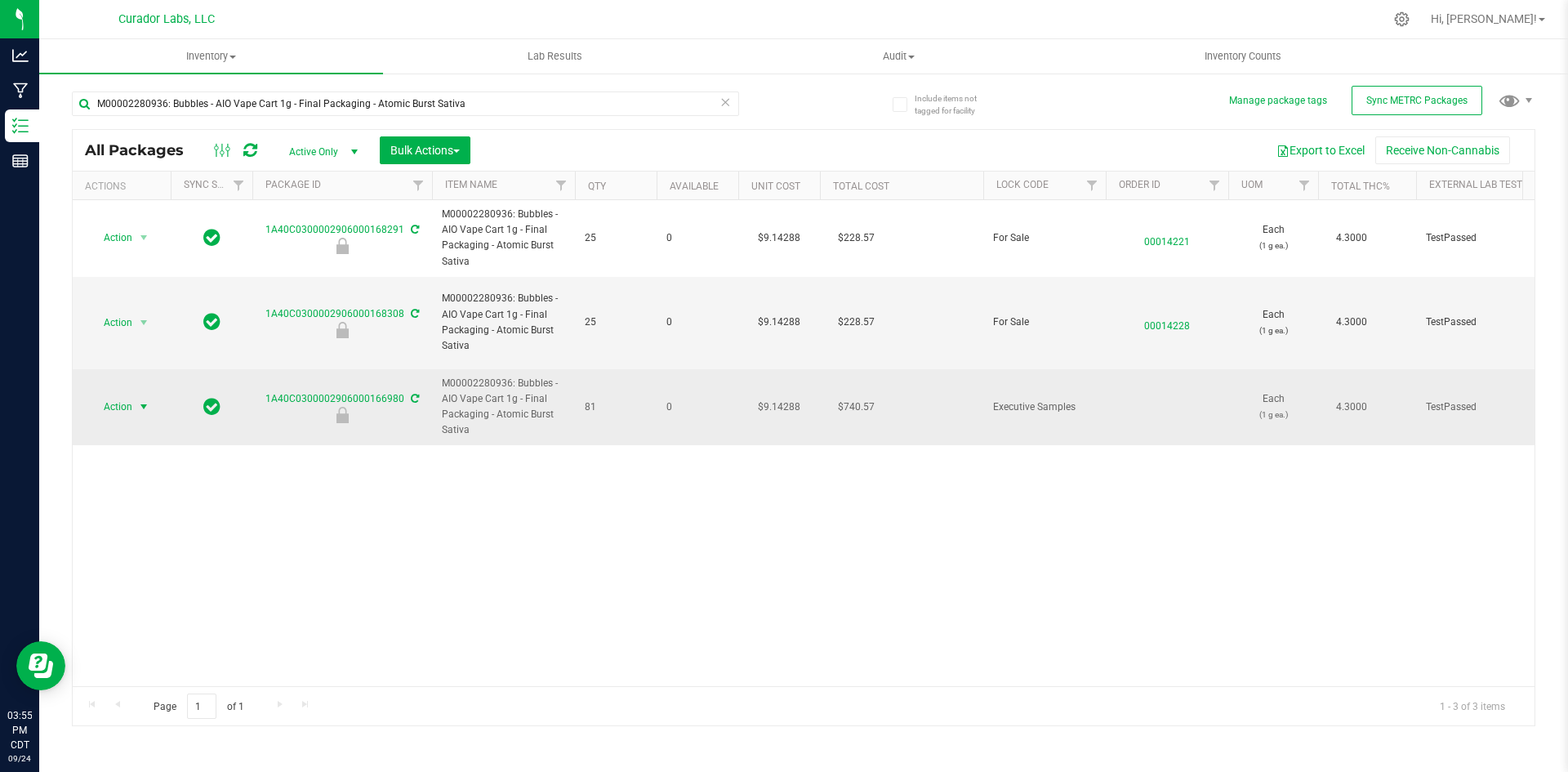
click at [127, 395] on span "Action" at bounding box center [111, 406] width 44 height 23
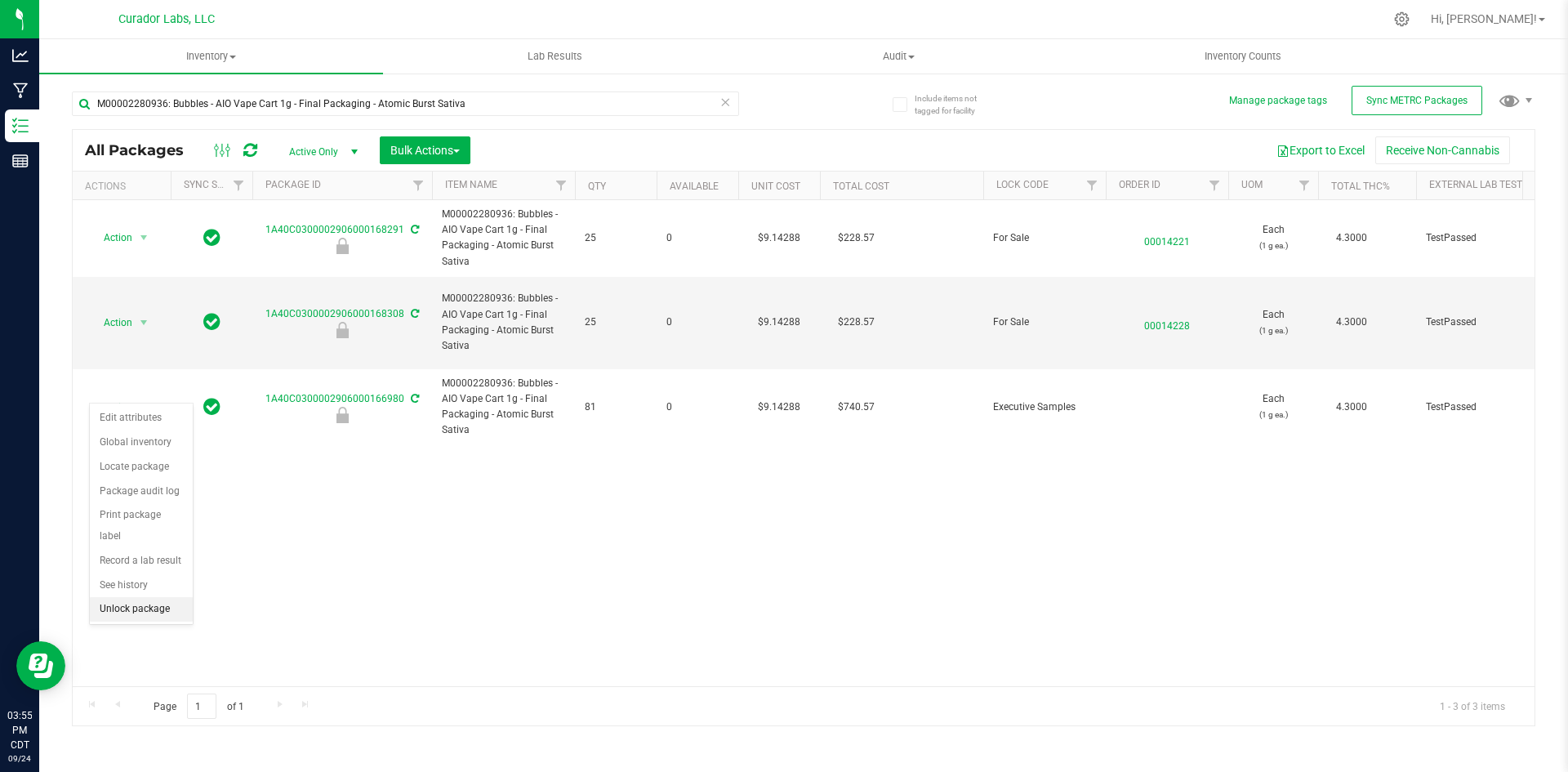
click at [158, 597] on li "Unlock package" at bounding box center [141, 609] width 103 height 25
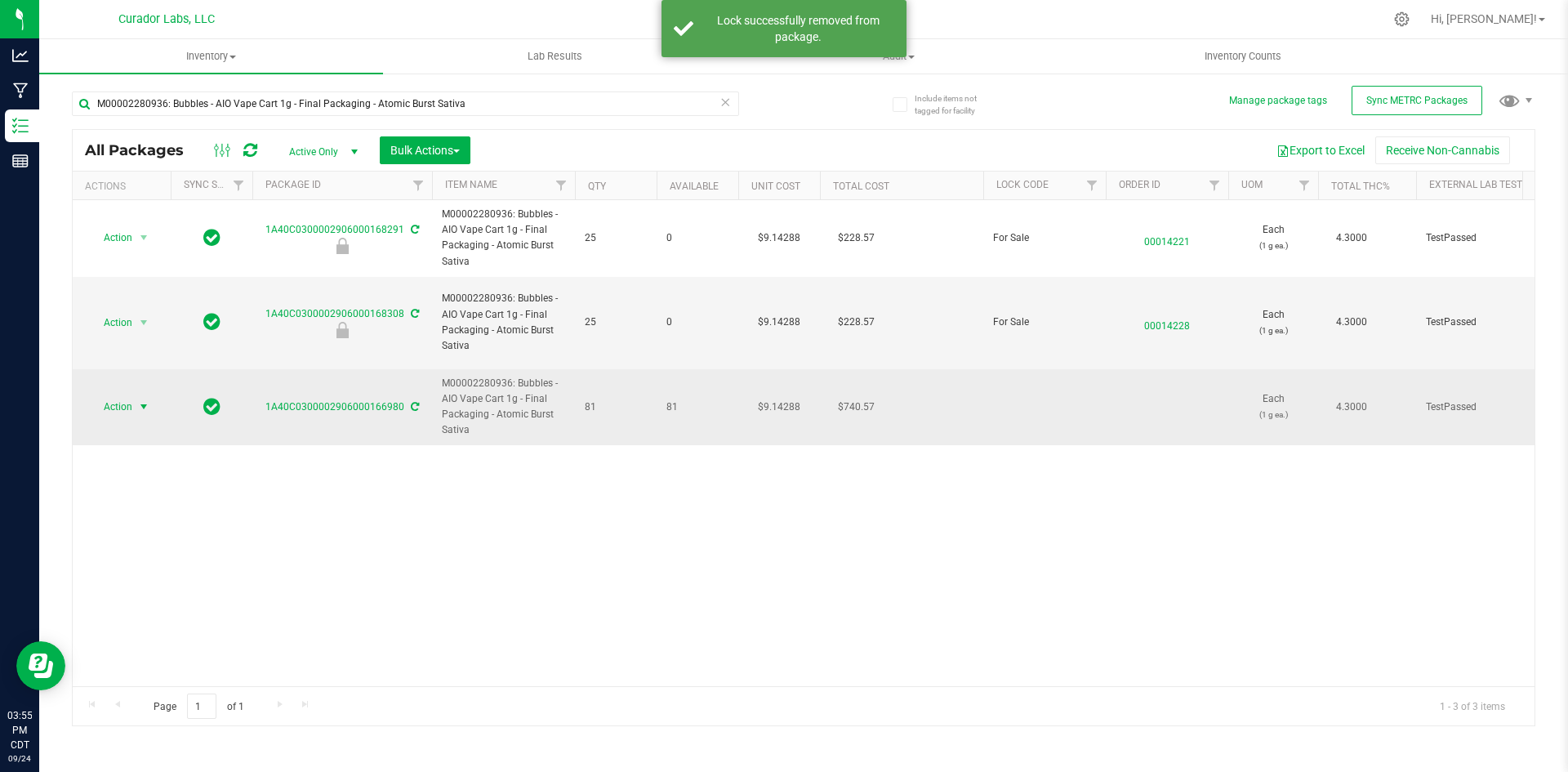
click at [114, 397] on span "Action" at bounding box center [111, 406] width 44 height 23
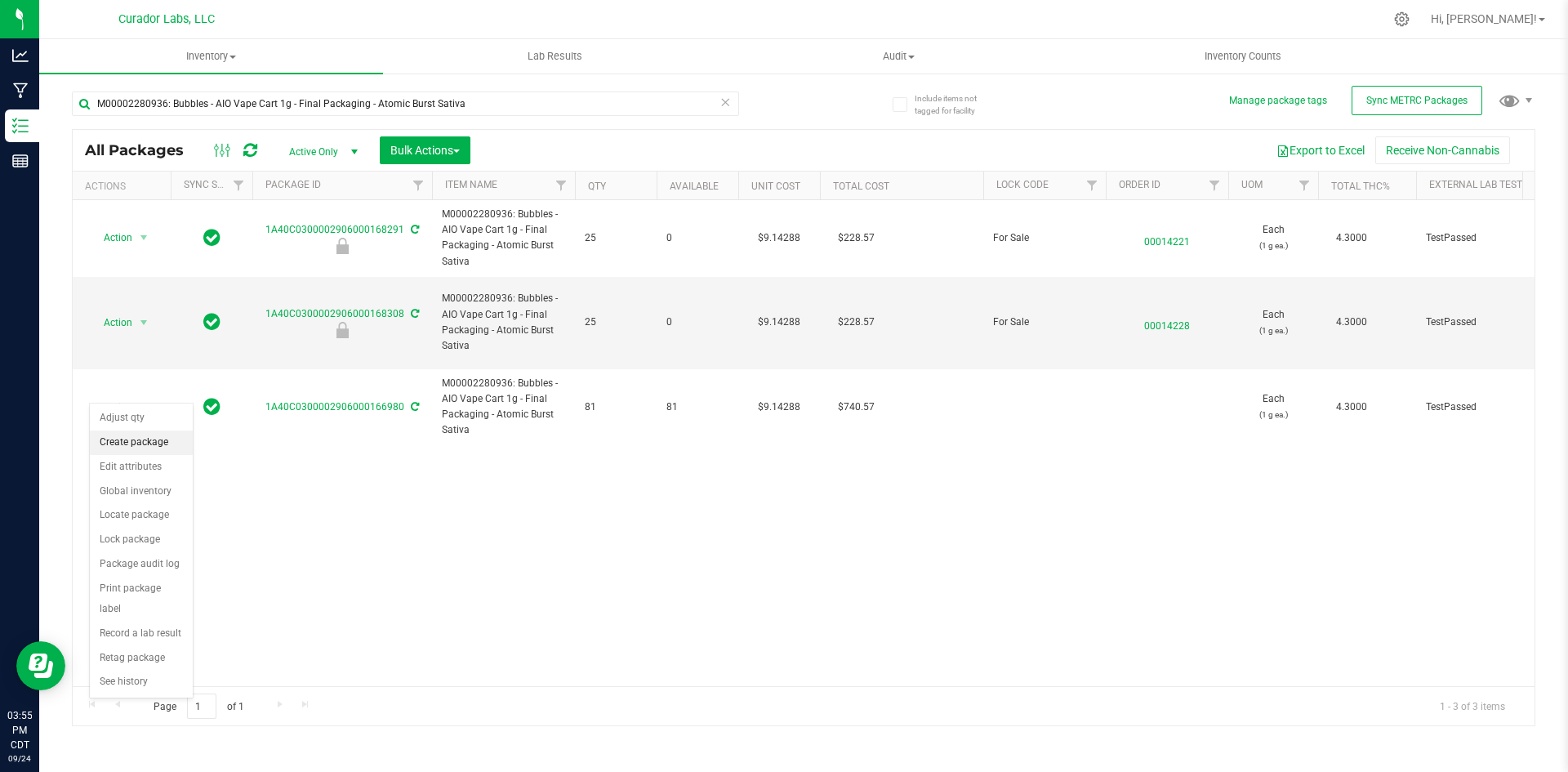
click at [126, 437] on li "Create package" at bounding box center [141, 443] width 103 height 25
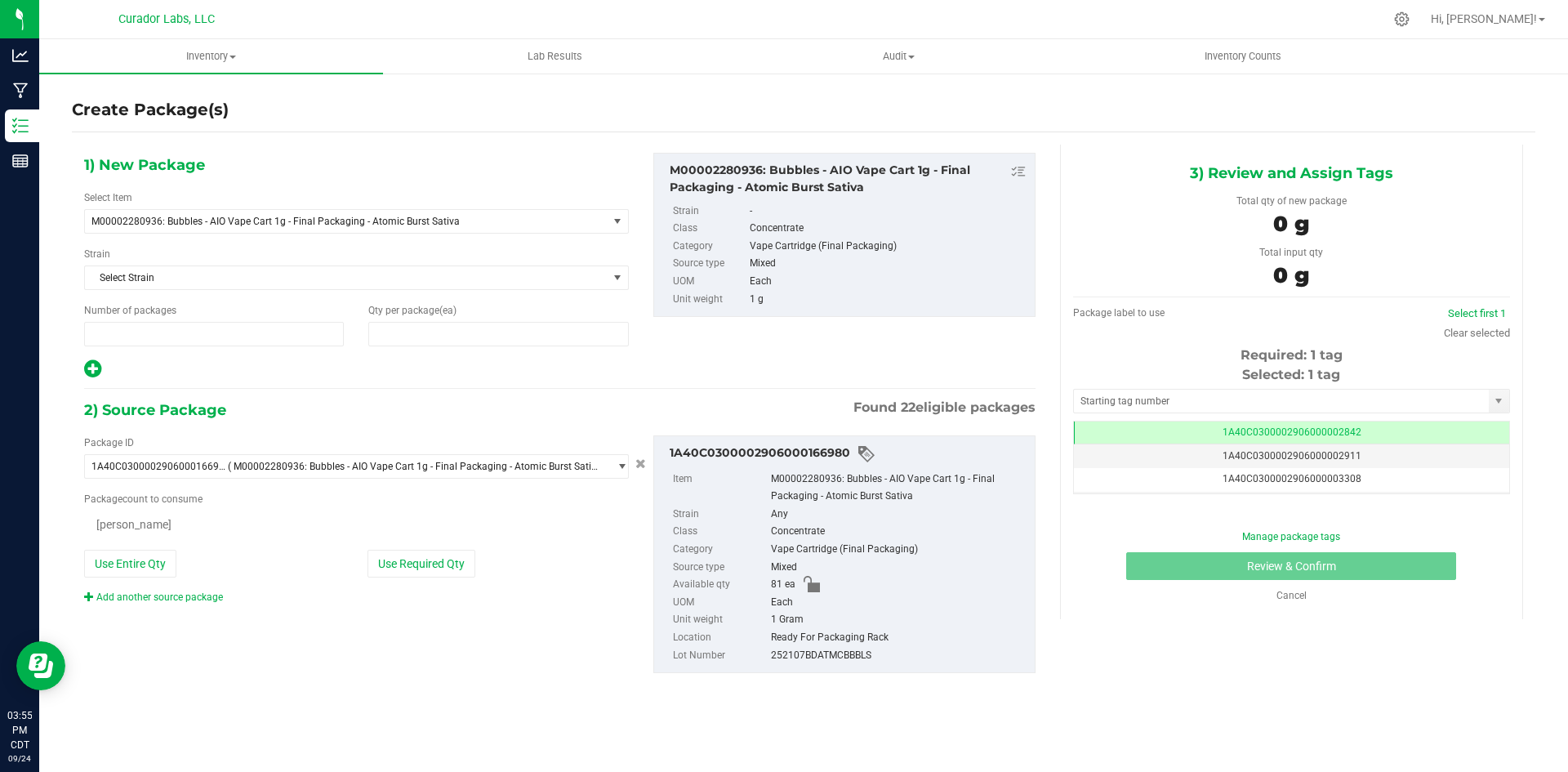
type input "1"
type input "0"
drag, startPoint x: 136, startPoint y: 344, endPoint x: 70, endPoint y: 343, distance: 66.0
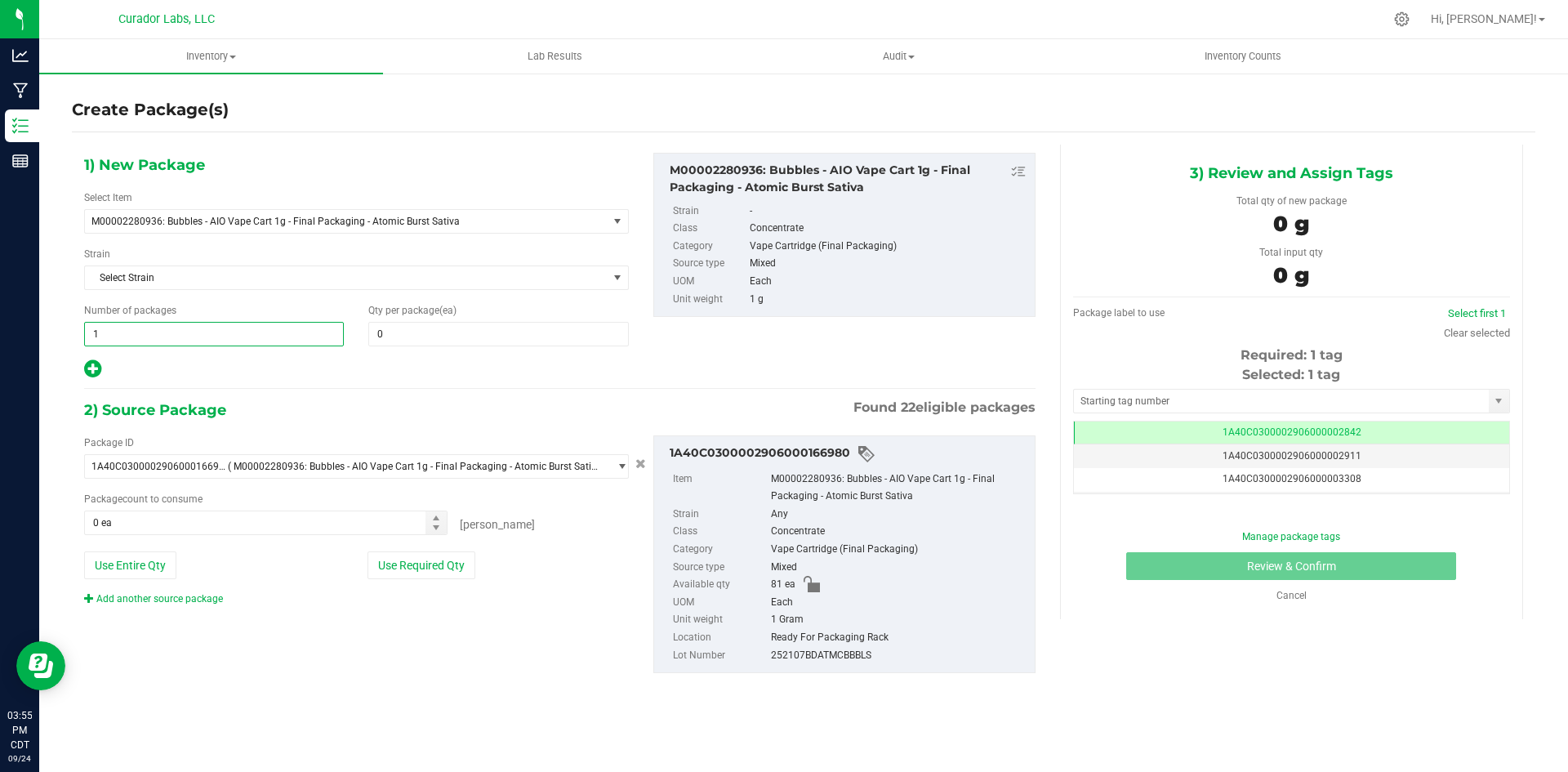
click at [70, 343] on div "Create Package(s) 1) New Package Select Item M00002280936: Bubbles - AIO Vape C…" at bounding box center [803, 327] width 1528 height 511
type input "3"
click at [464, 335] on span "0 0" at bounding box center [498, 334] width 260 height 25
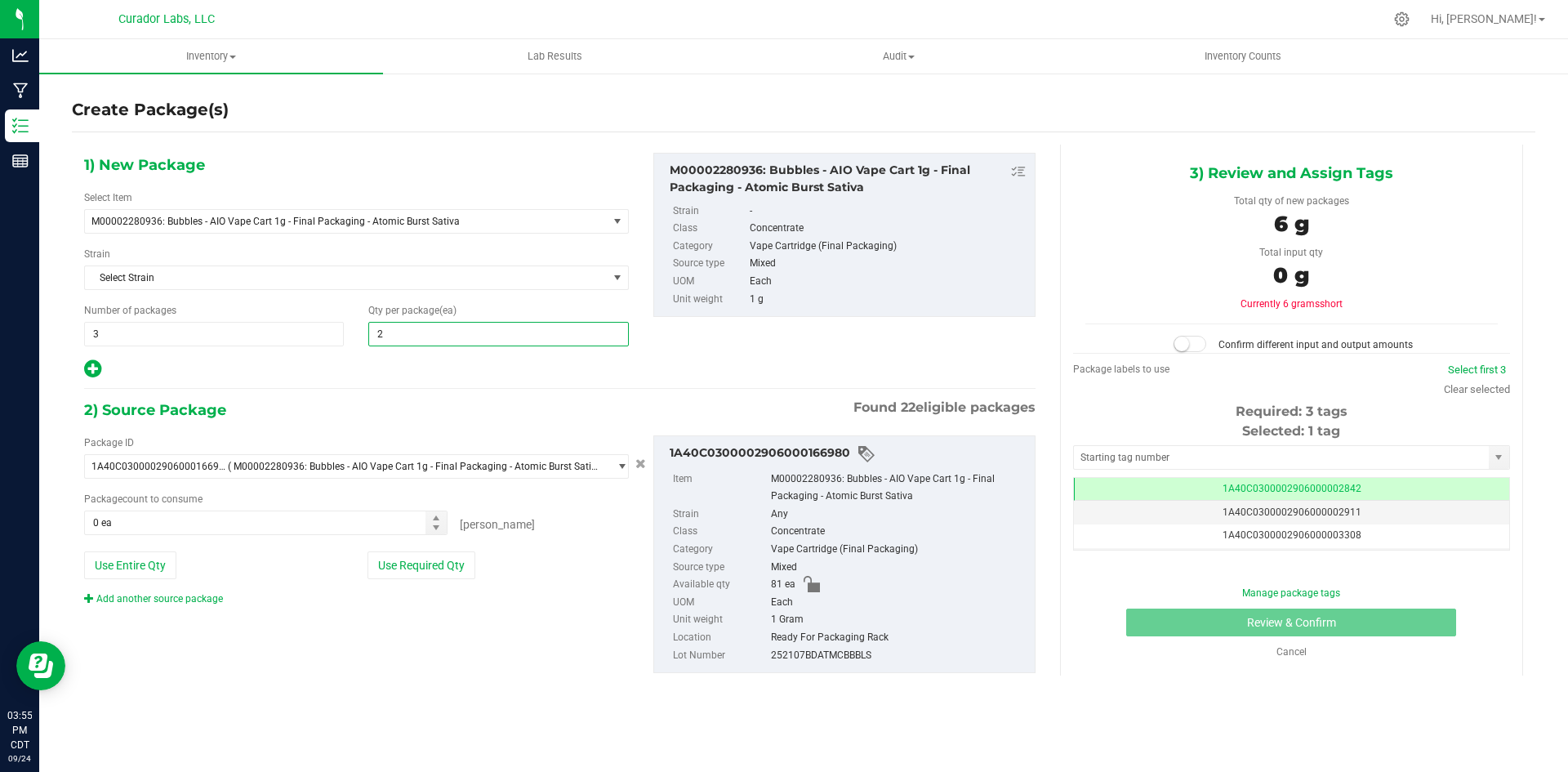
type input "25"
drag, startPoint x: 152, startPoint y: 520, endPoint x: 138, endPoint y: 520, distance: 14.0
click at [148, 520] on span "0 ea 0" at bounding box center [266, 523] width 364 height 25
type input "75"
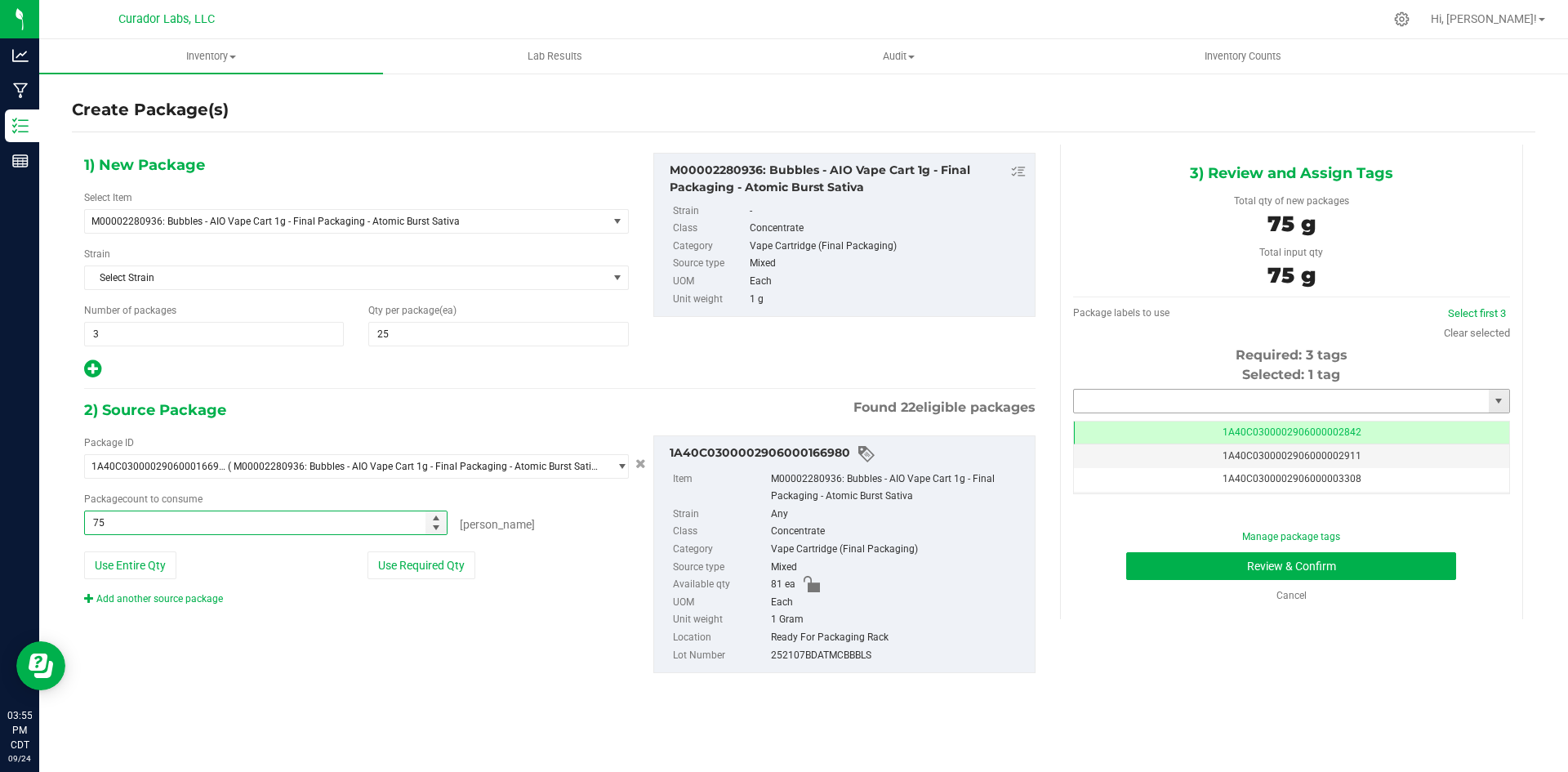
type input "75 ea"
click at [1291, 407] on input "text" at bounding box center [1281, 400] width 415 height 23
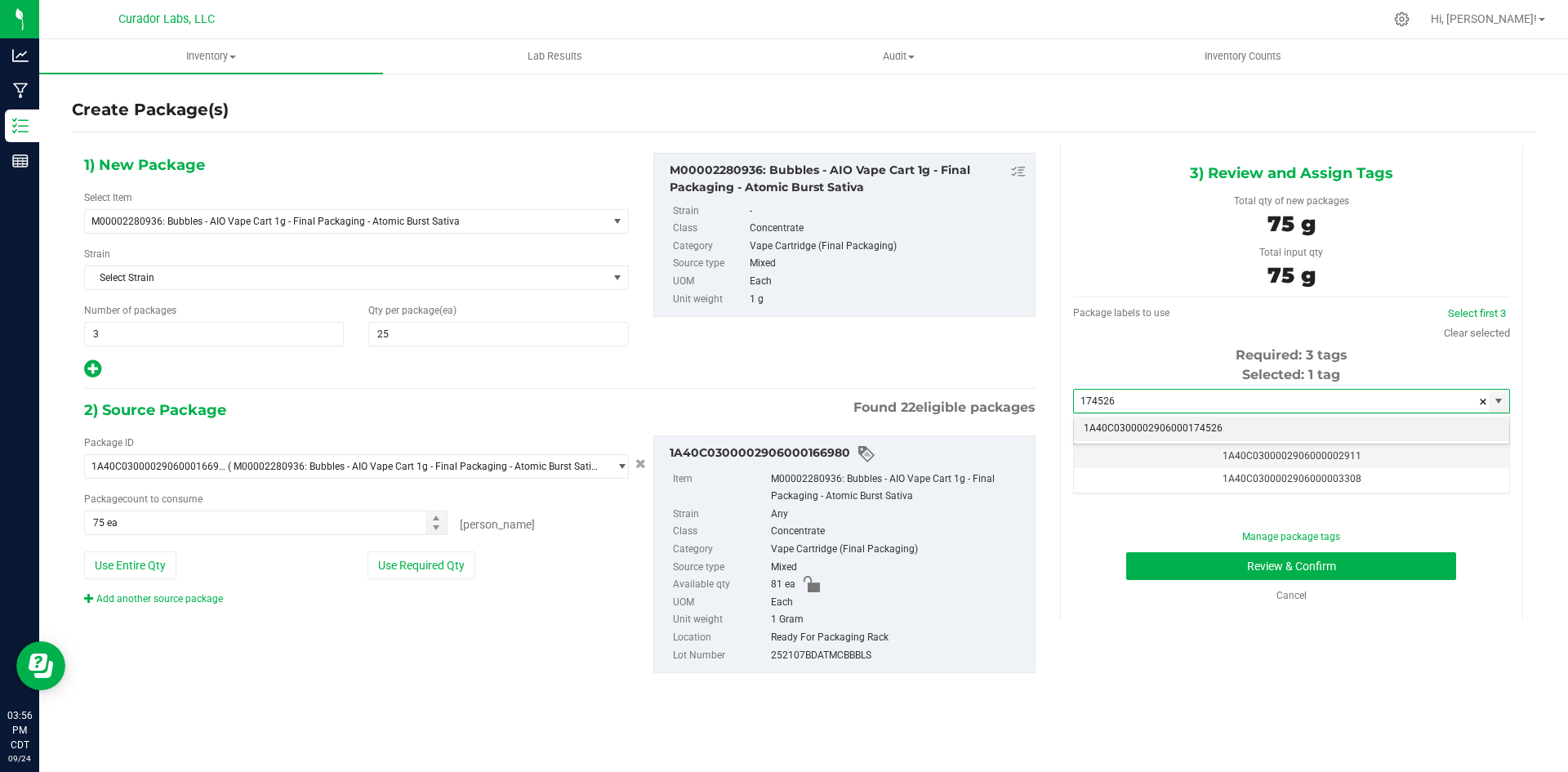
click at [1276, 426] on li "1A40C0300002906000174526" at bounding box center [1291, 428] width 436 height 25
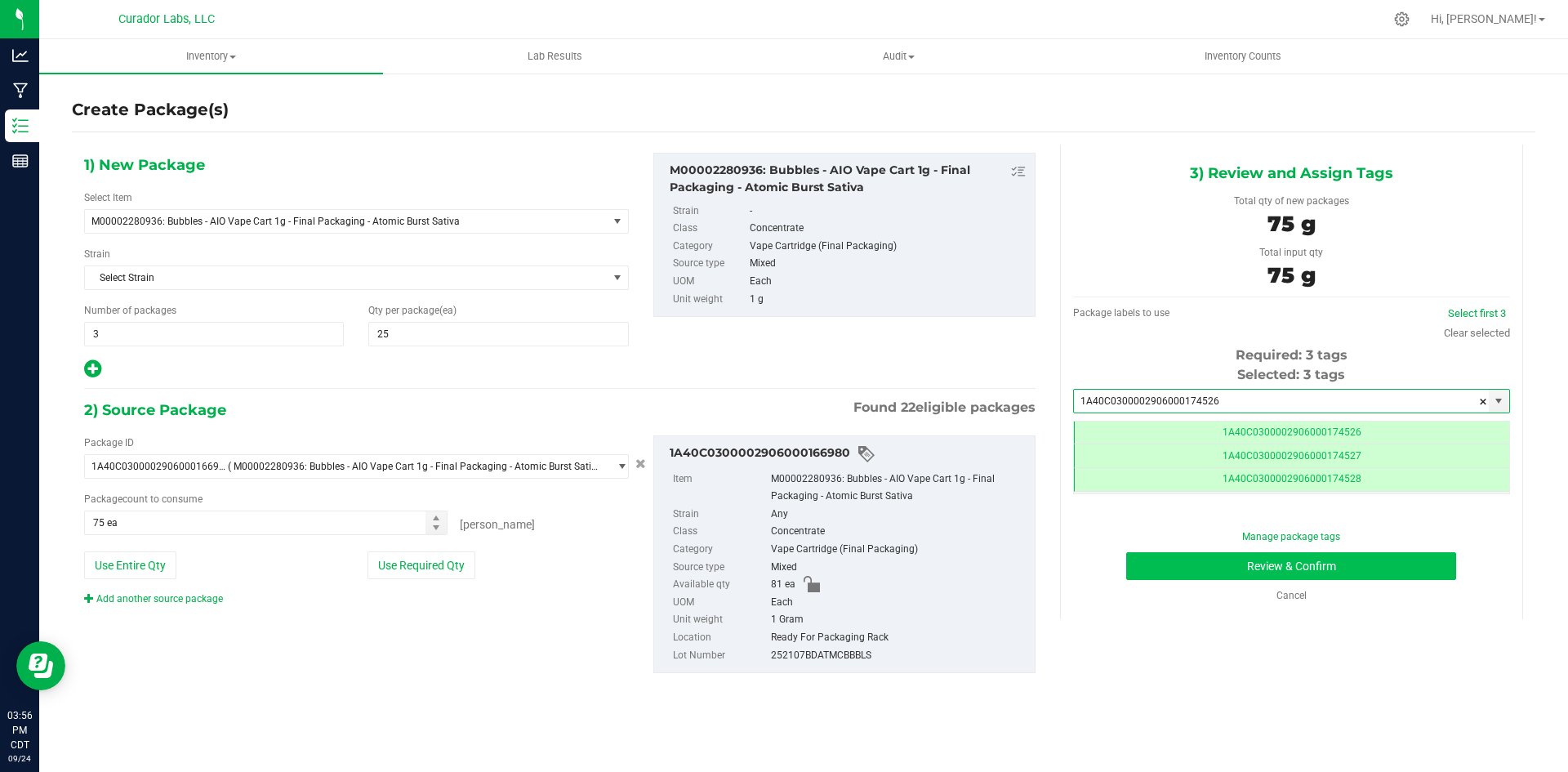
type input "1A40C0300002906000174526"
click at [1221, 566] on button "Review & Confirm" at bounding box center [1291, 566] width 330 height 28
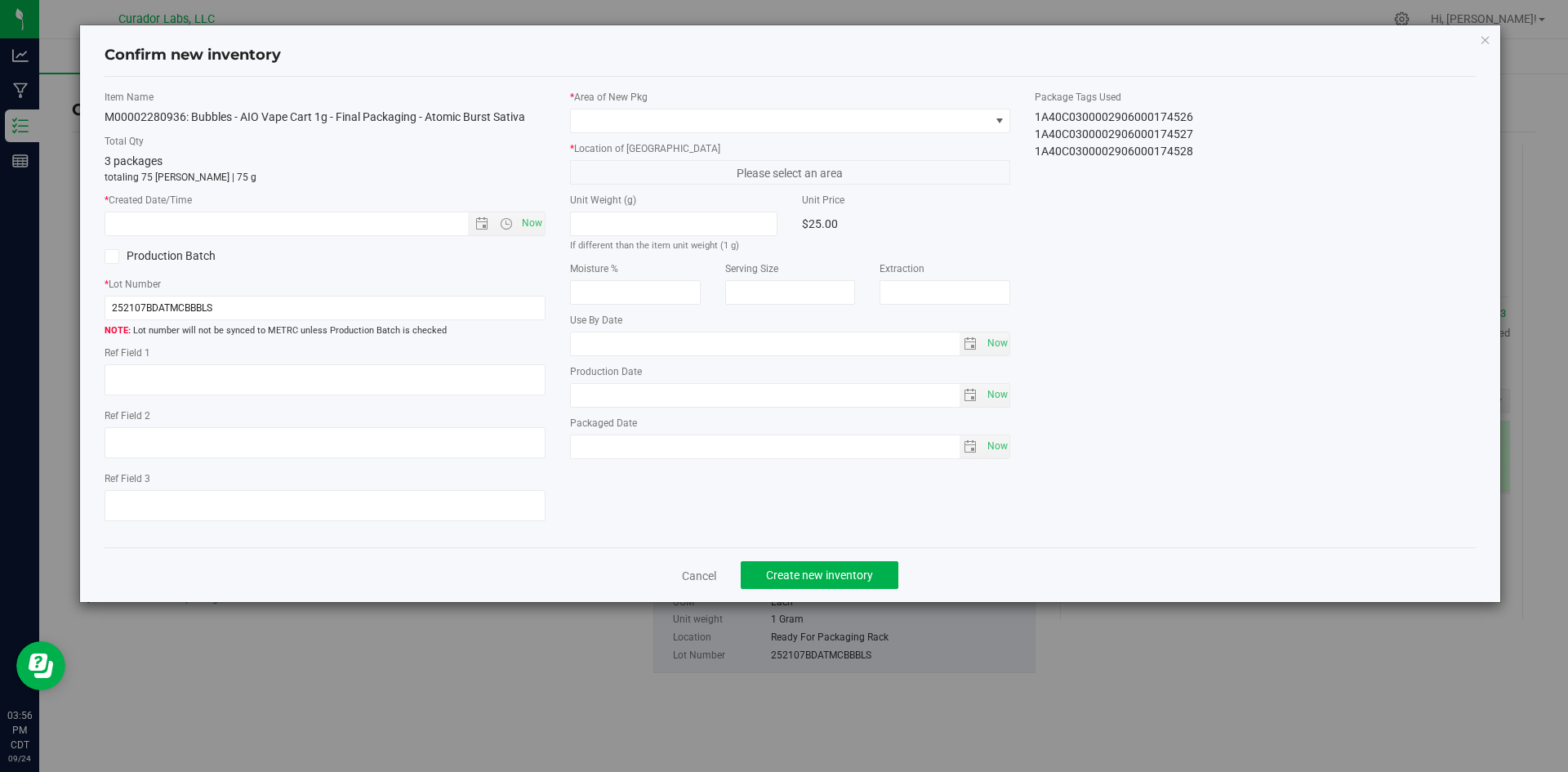
type input "[DATE]"
click at [534, 226] on span "Now" at bounding box center [532, 223] width 28 height 24
type input "[DATE] 3:56 PM"
click at [616, 132] on span at bounding box center [790, 121] width 441 height 25
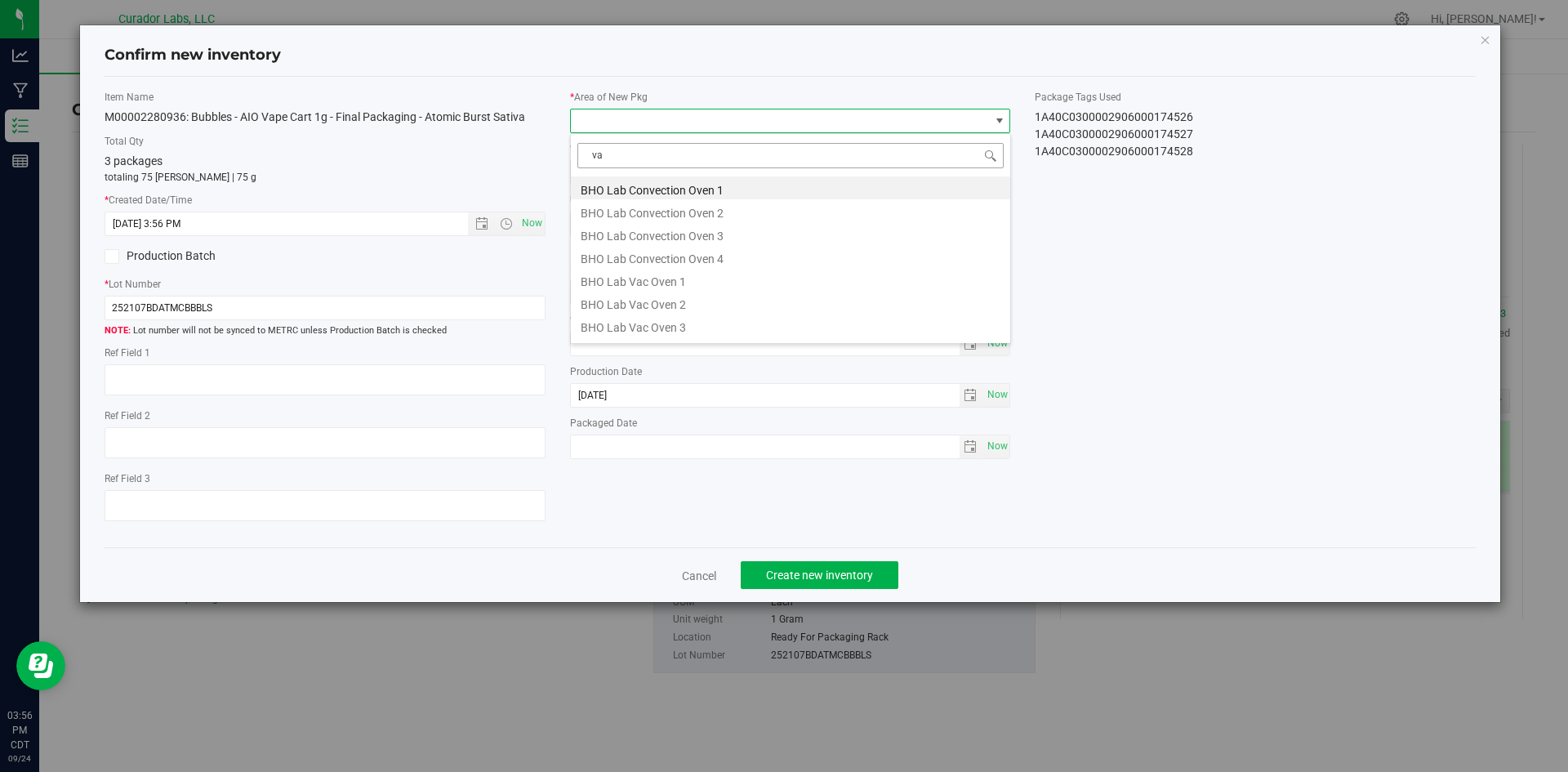
type input "vau"
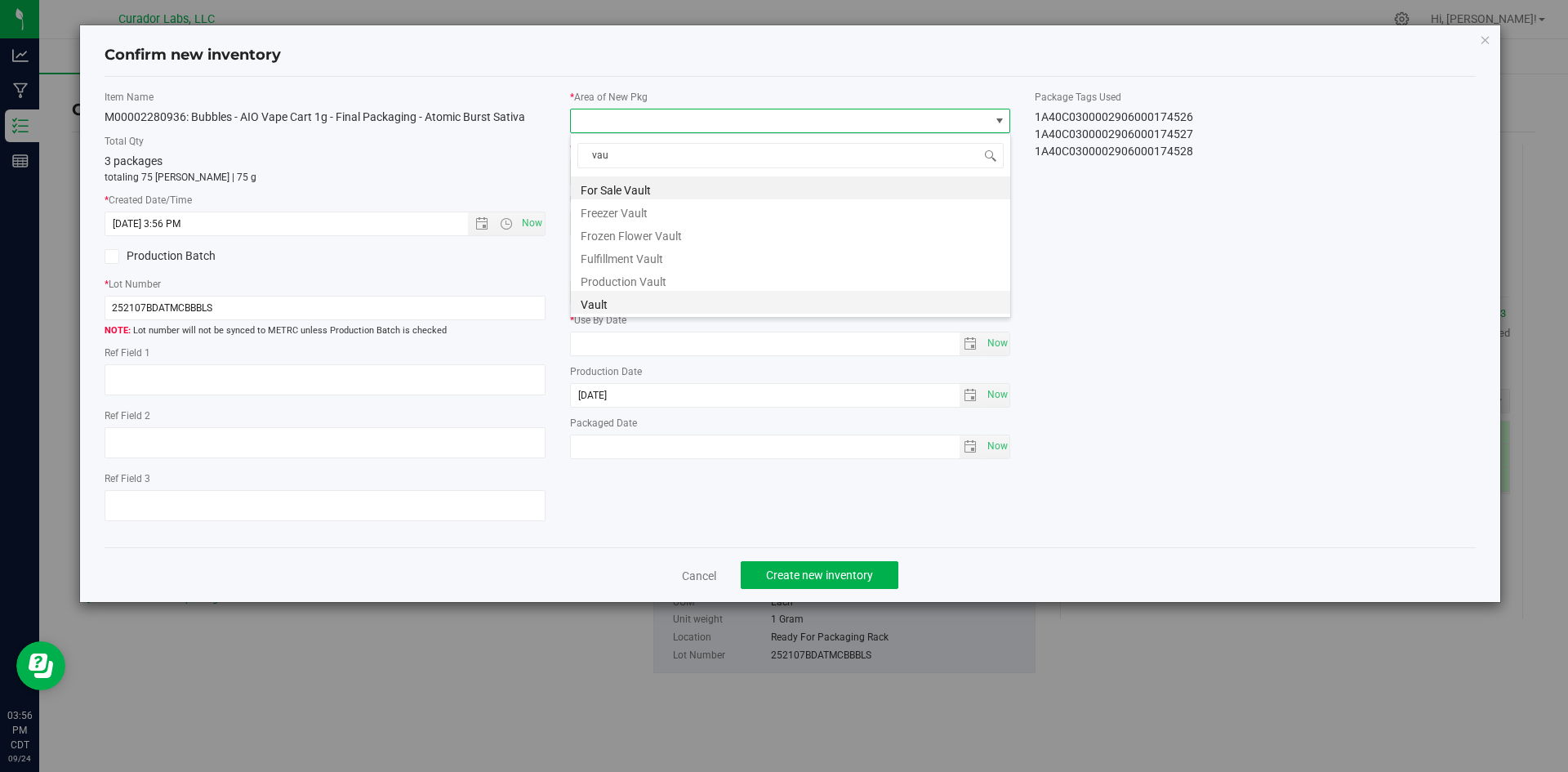
click at [607, 303] on li "Vault" at bounding box center [790, 301] width 440 height 23
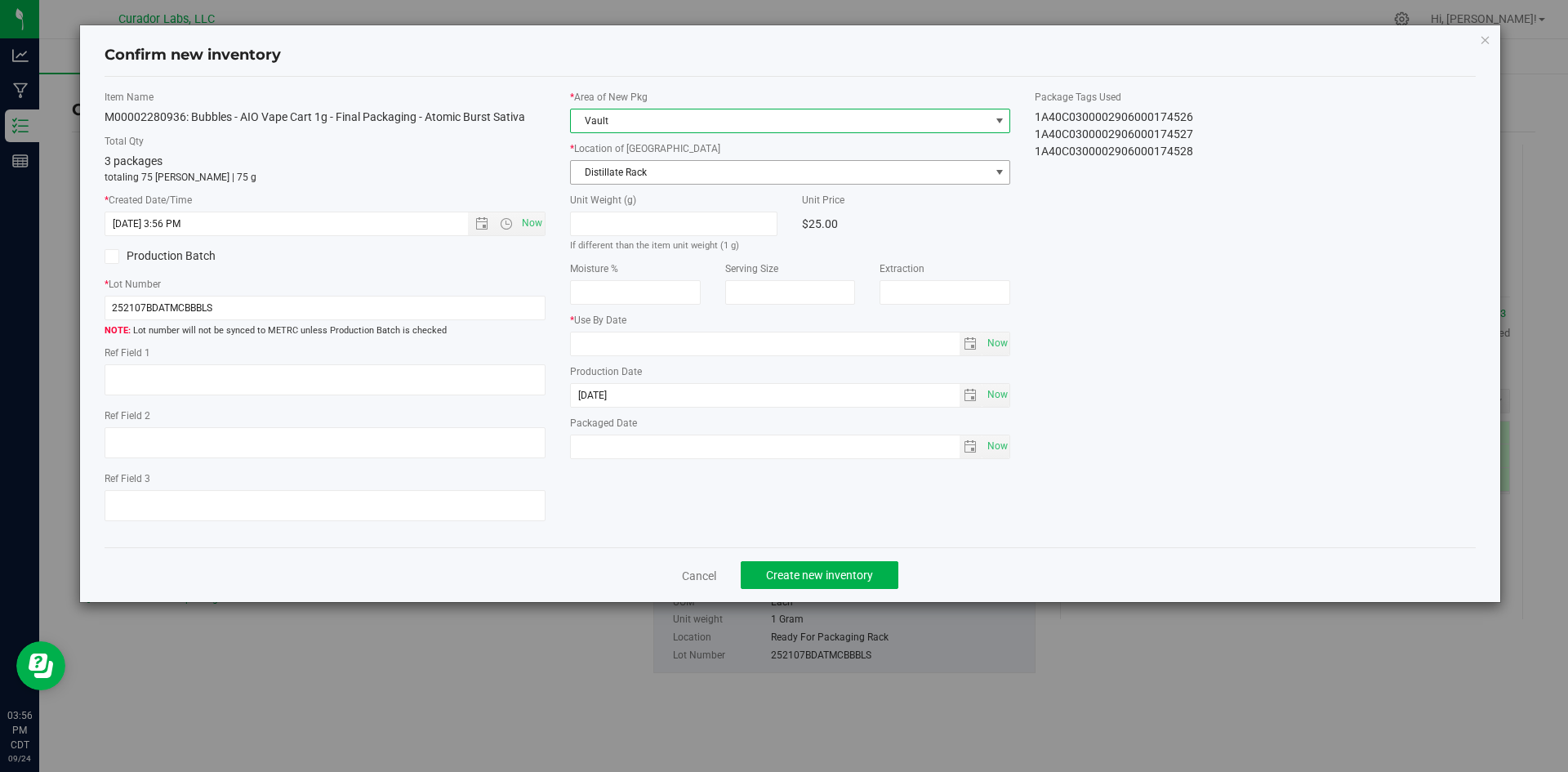
click at [603, 167] on span "Distillate Rack" at bounding box center [781, 172] width 419 height 23
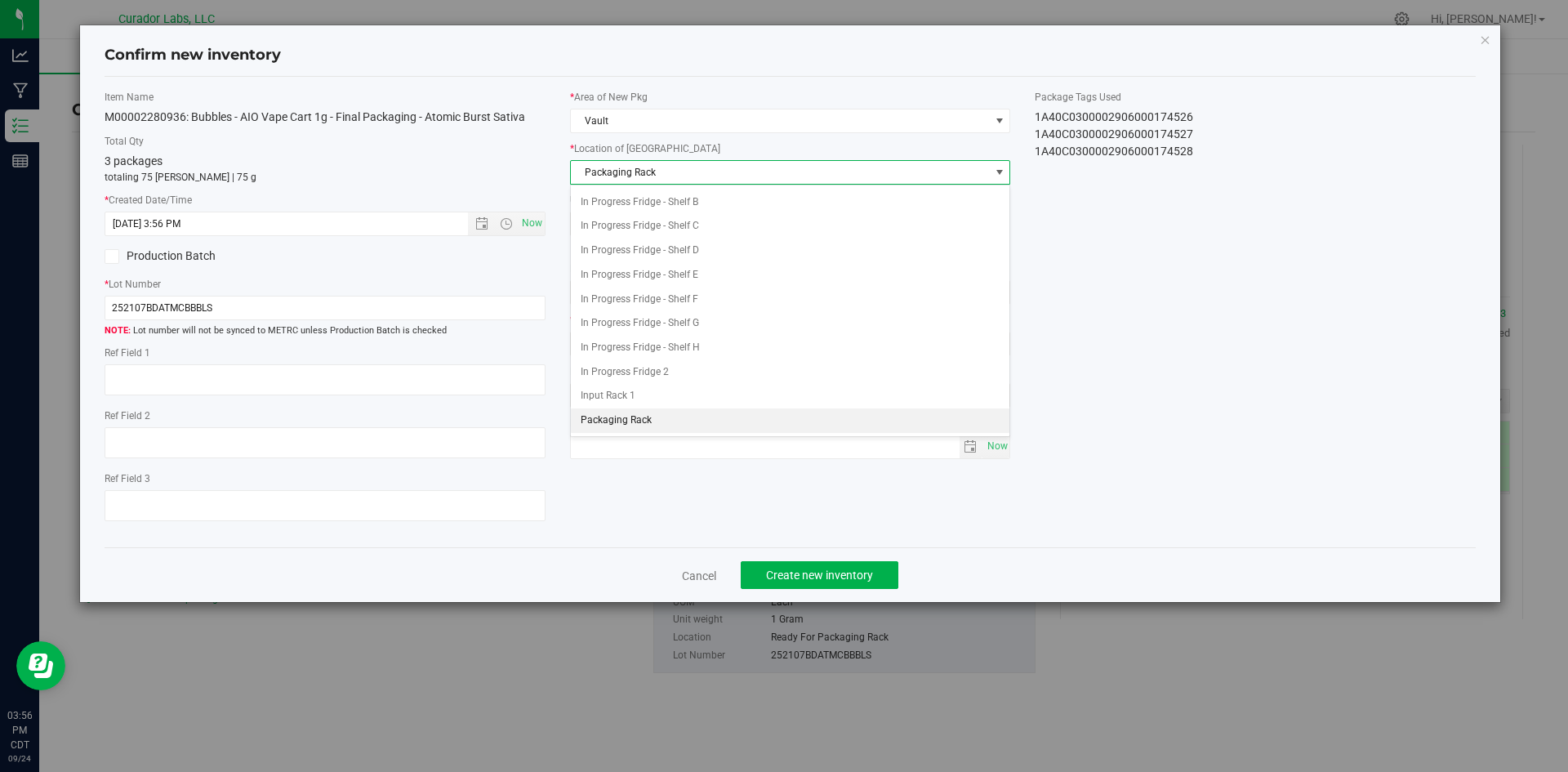
click at [598, 170] on span "Packaging Rack" at bounding box center [781, 172] width 419 height 23
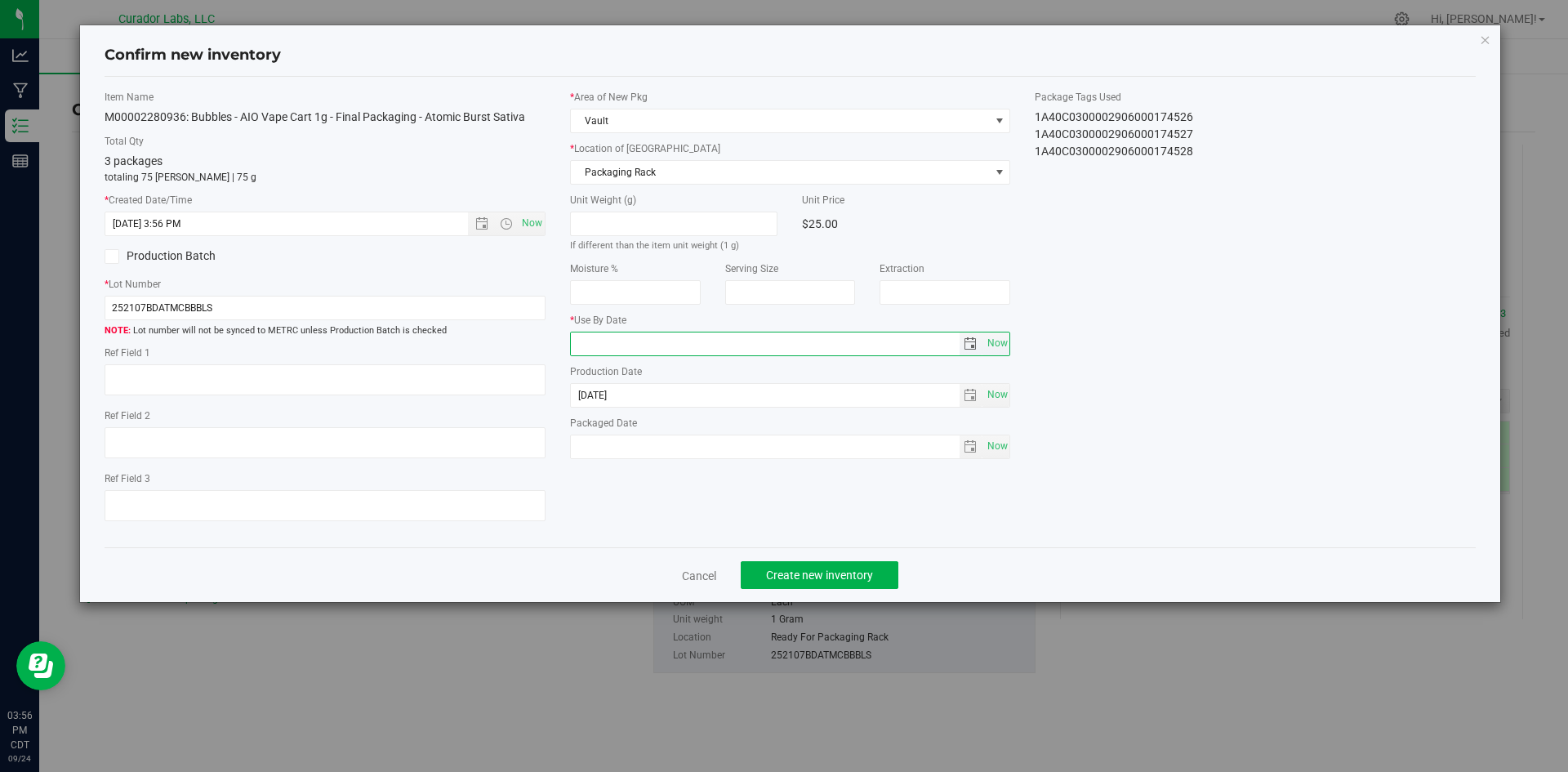
click at [623, 341] on input "text" at bounding box center [765, 343] width 388 height 23
type input "[DATE]"
click at [1001, 446] on span "Now" at bounding box center [997, 447] width 28 height 24
type input "[DATE]"
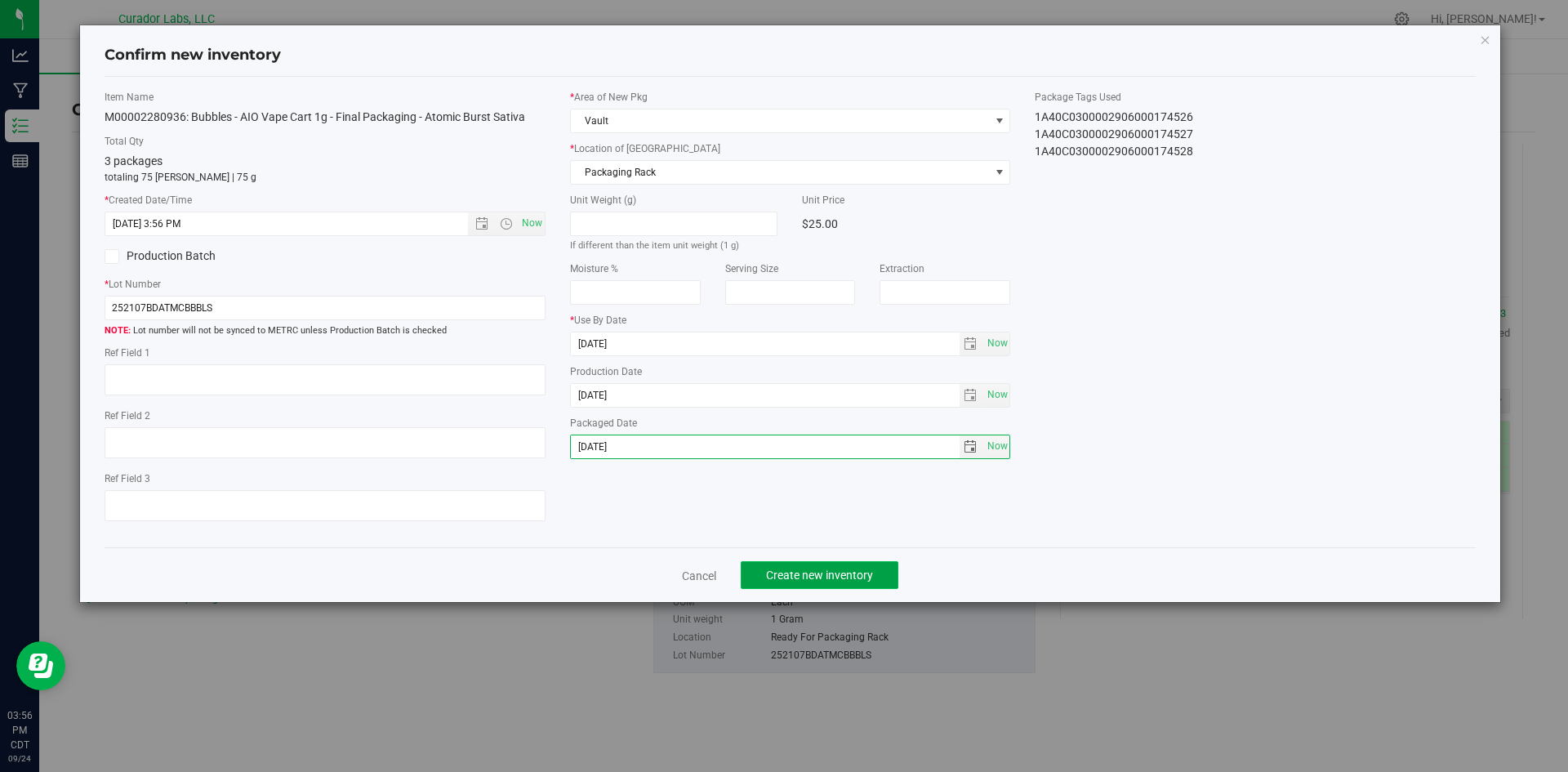
click at [857, 568] on span "Create new inventory" at bounding box center [819, 574] width 107 height 13
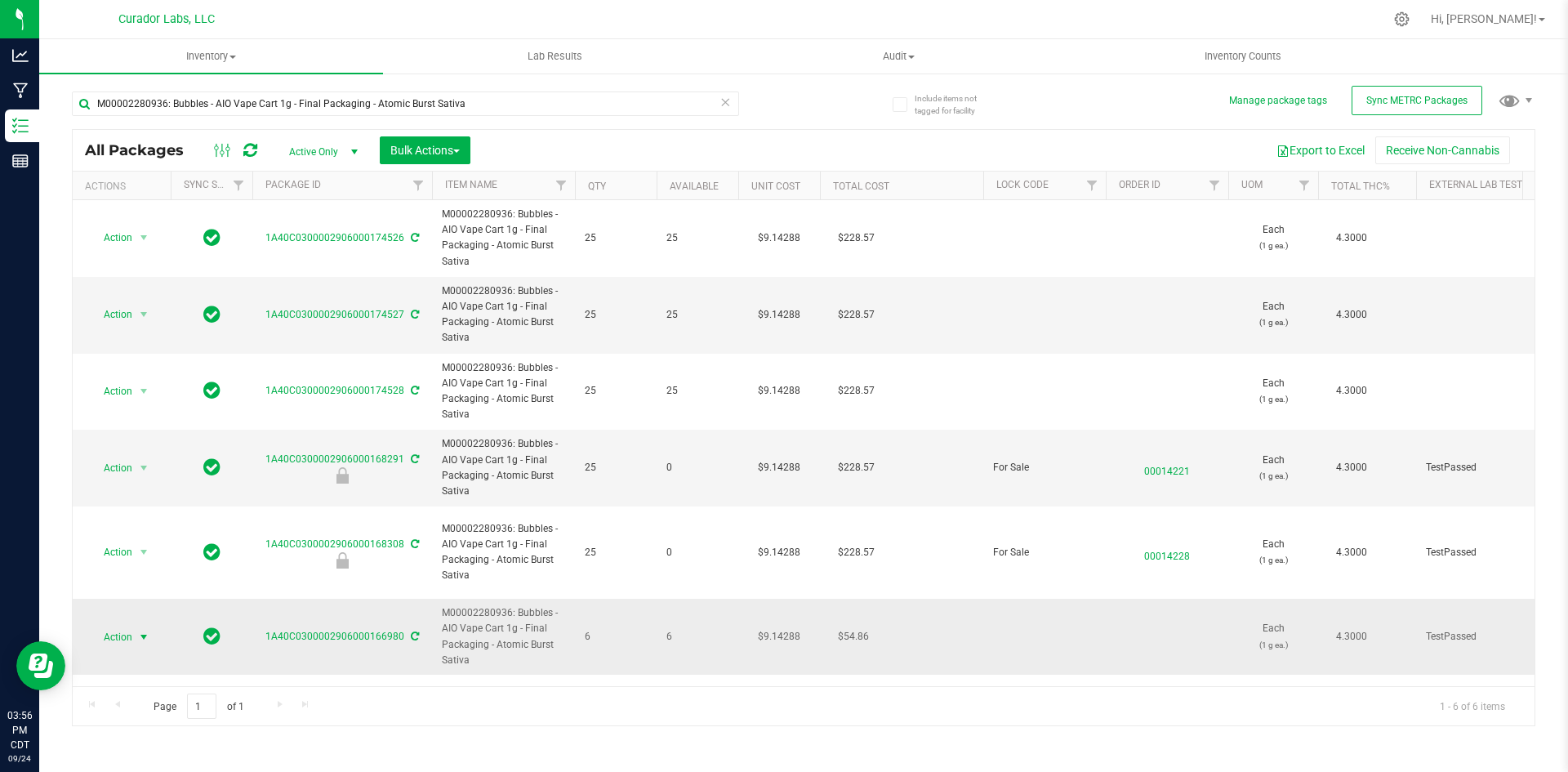
click at [125, 628] on span "Action" at bounding box center [111, 637] width 44 height 23
click at [99, 472] on li "Lock package" at bounding box center [141, 472] width 103 height 25
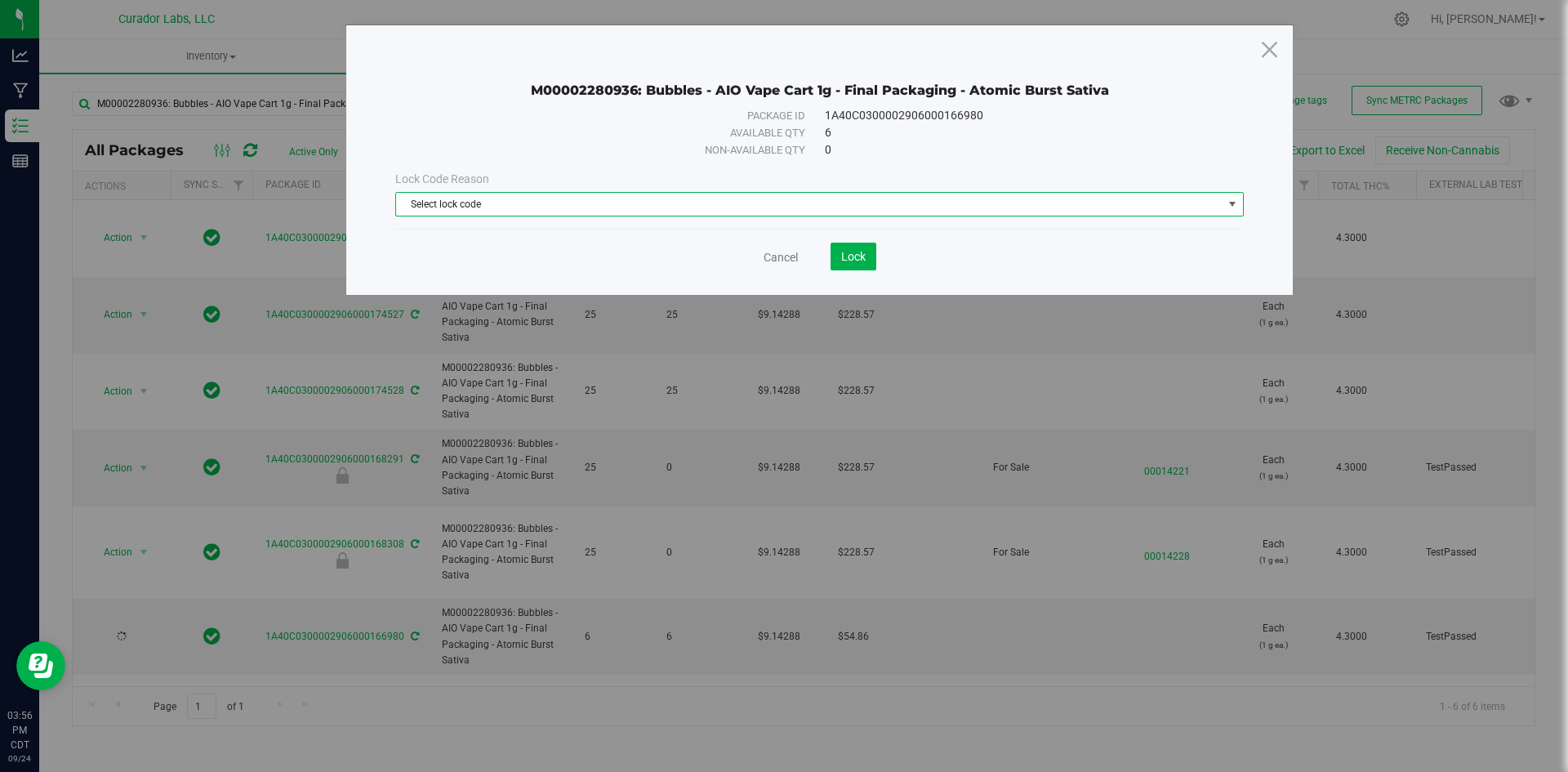
click at [503, 207] on span "Select lock code" at bounding box center [809, 204] width 826 height 23
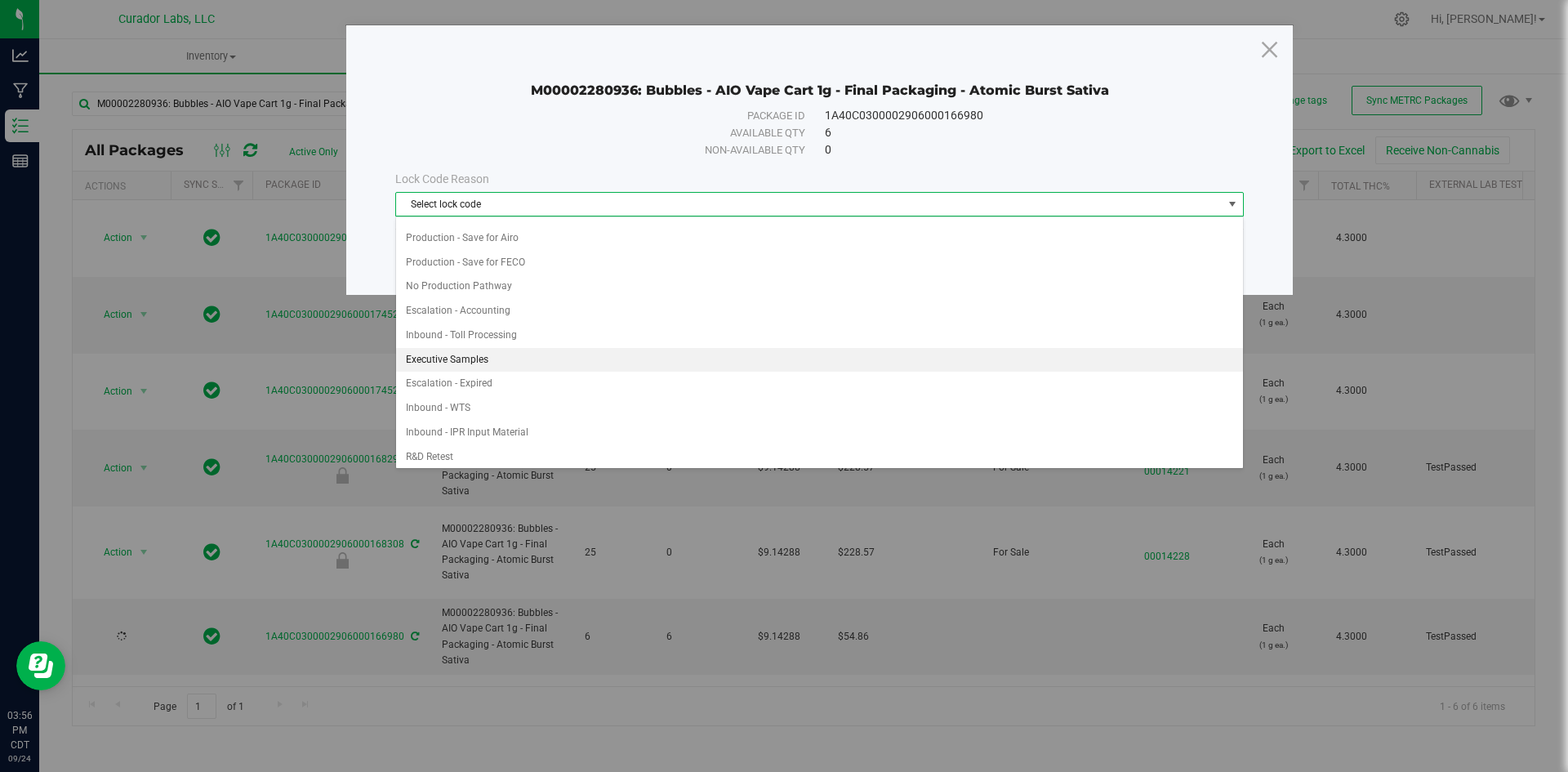
click at [482, 366] on li "Executive Samples" at bounding box center [819, 360] width 847 height 25
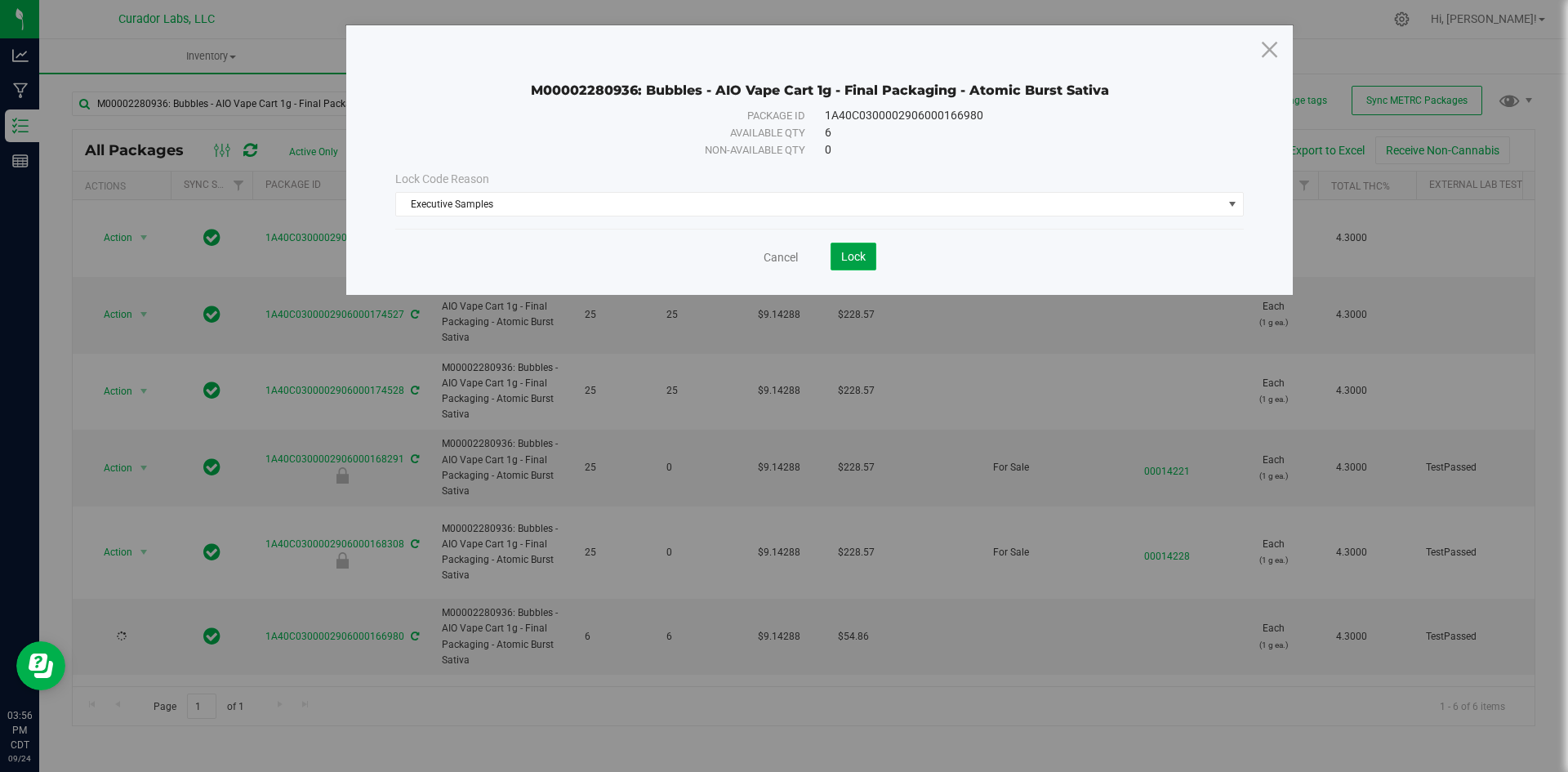
click at [863, 253] on span "Lock" at bounding box center [853, 256] width 25 height 13
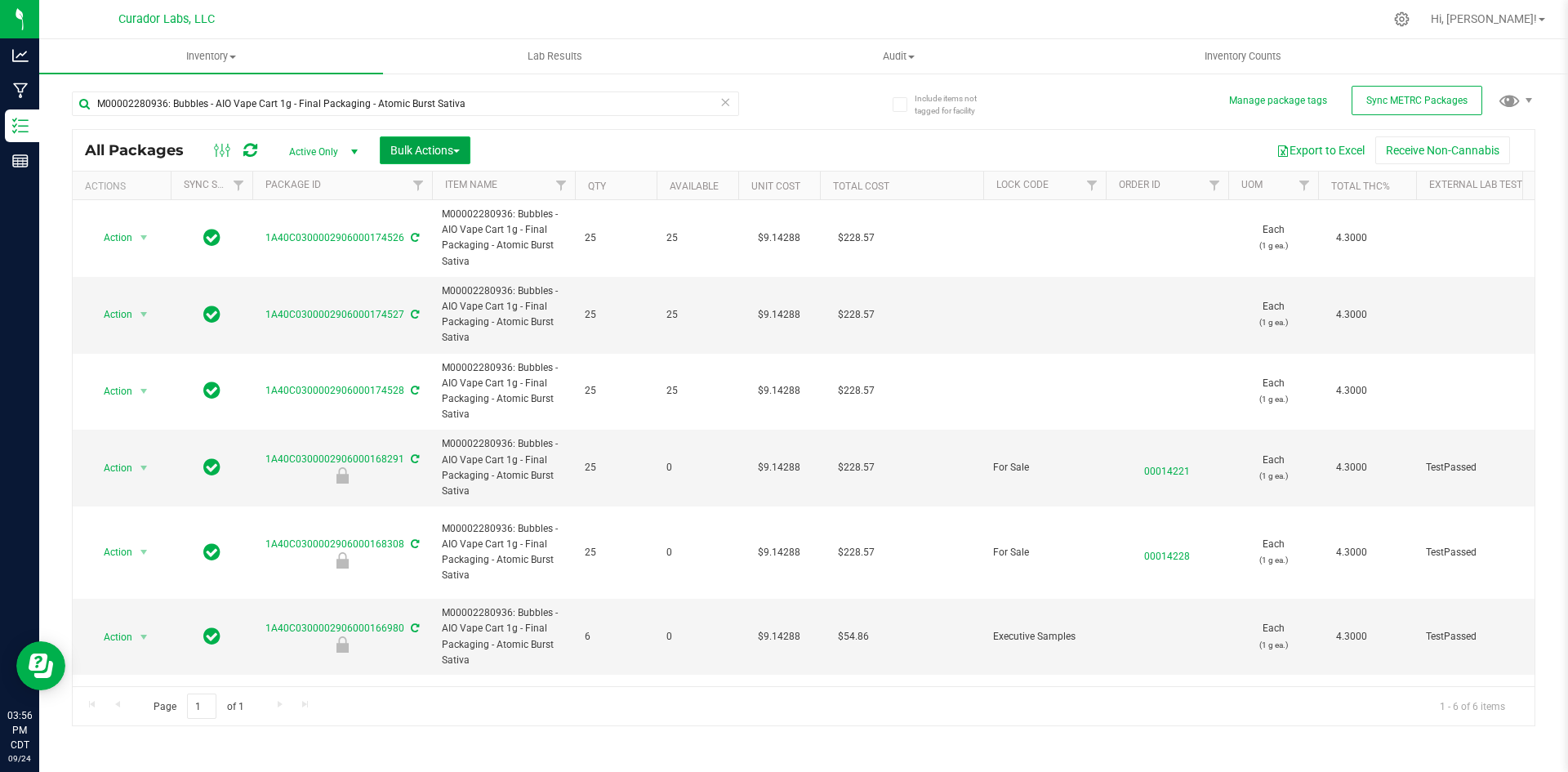
click at [407, 147] on span "Bulk Actions" at bounding box center [425, 149] width 69 height 13
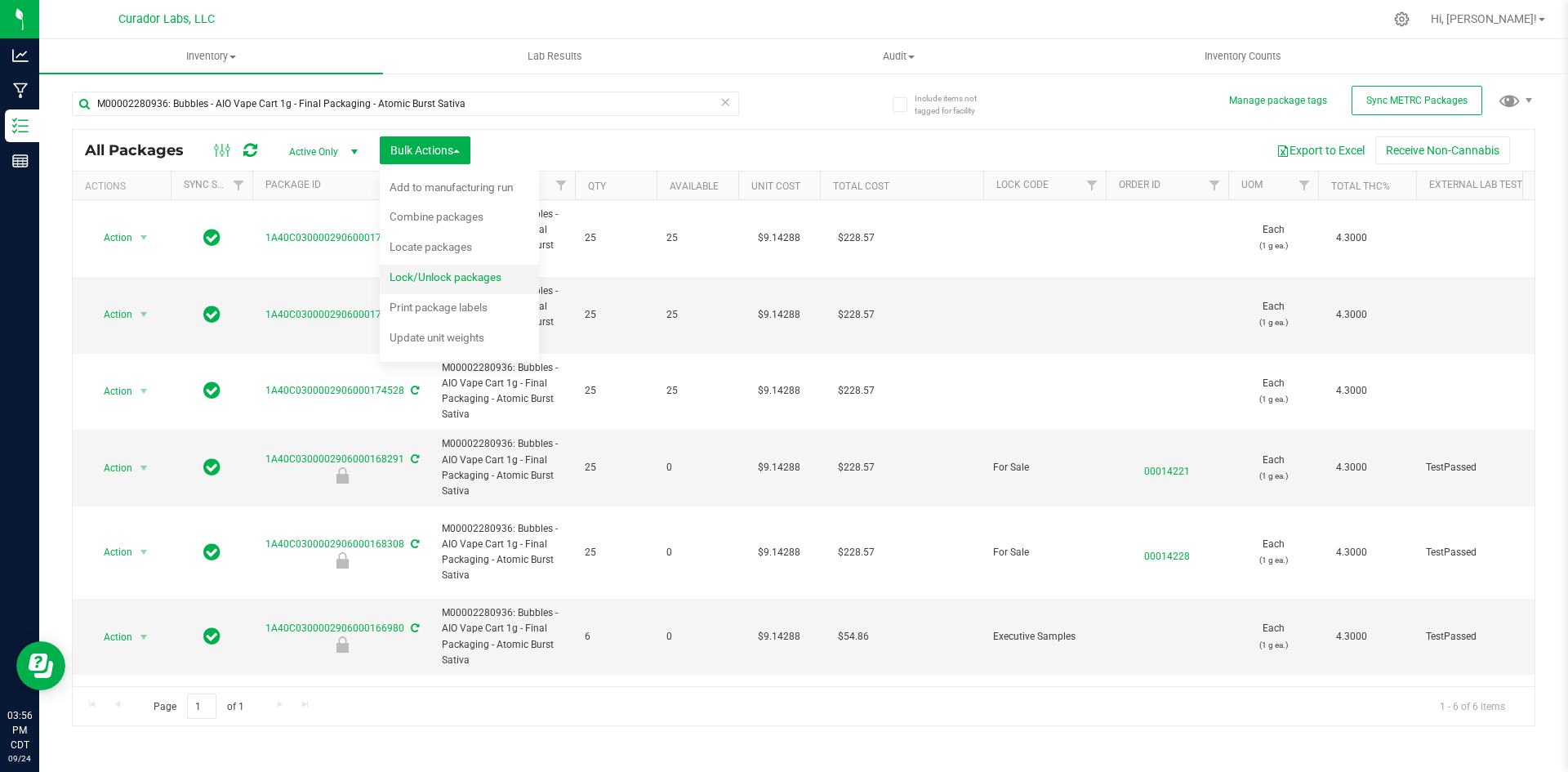
click at [444, 276] on span "Lock/Unlock packages" at bounding box center [445, 277] width 112 height 13
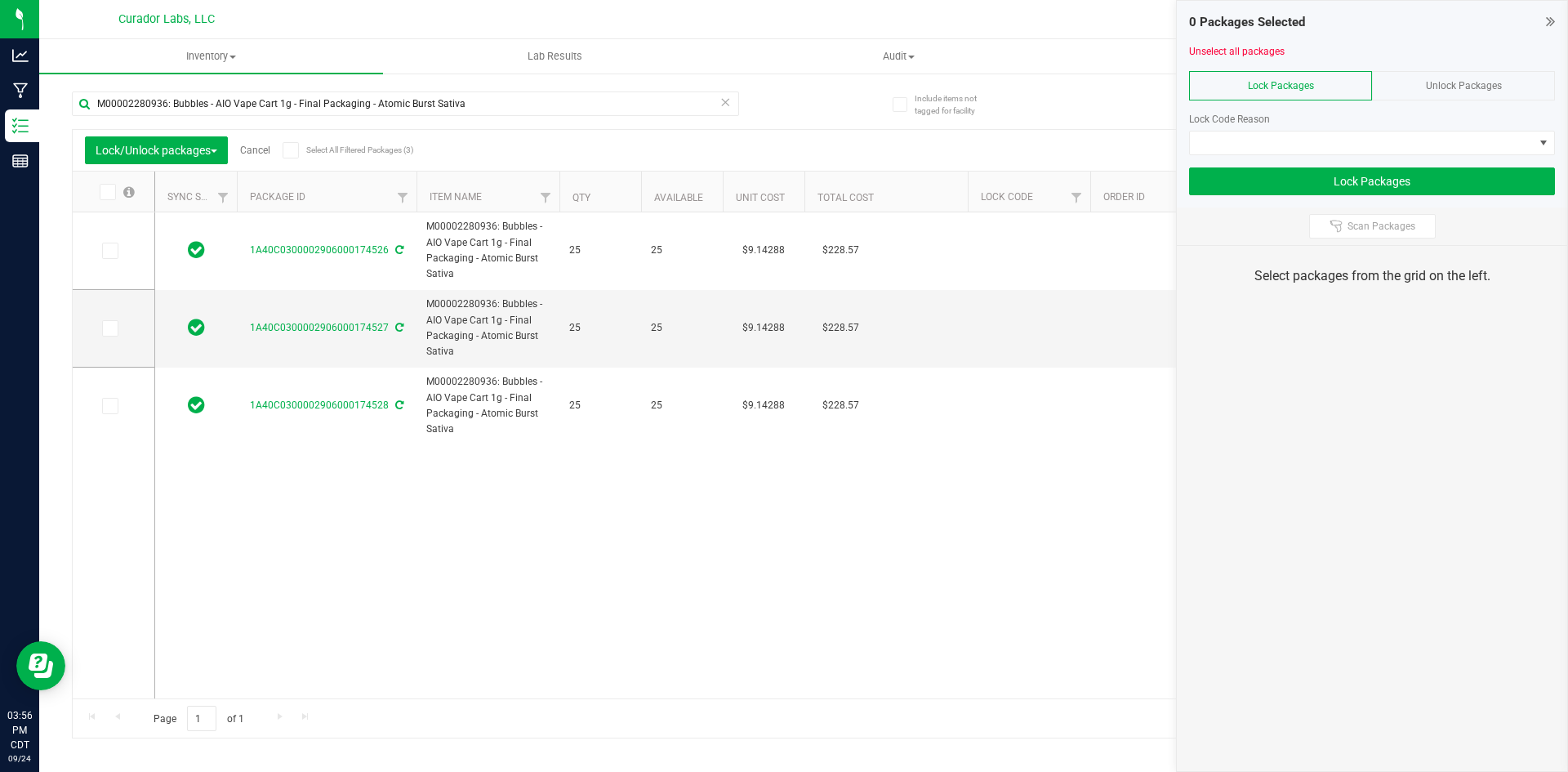
click at [113, 186] on span at bounding box center [108, 192] width 17 height 17
click at [0, 0] on input "checkbox" at bounding box center [0, 0] width 0 height 0
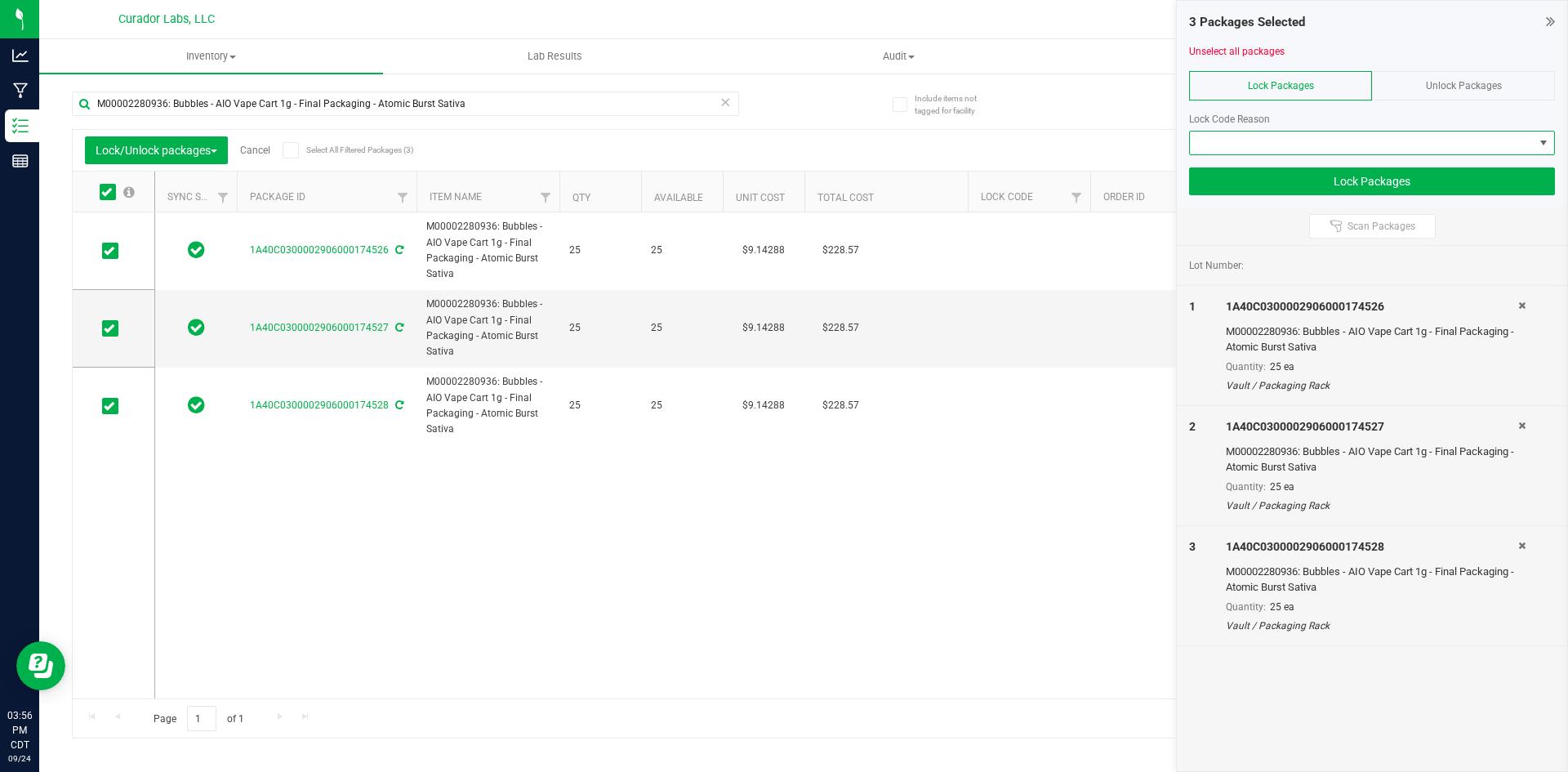
click at [1243, 139] on span at bounding box center [1362, 142] width 344 height 23
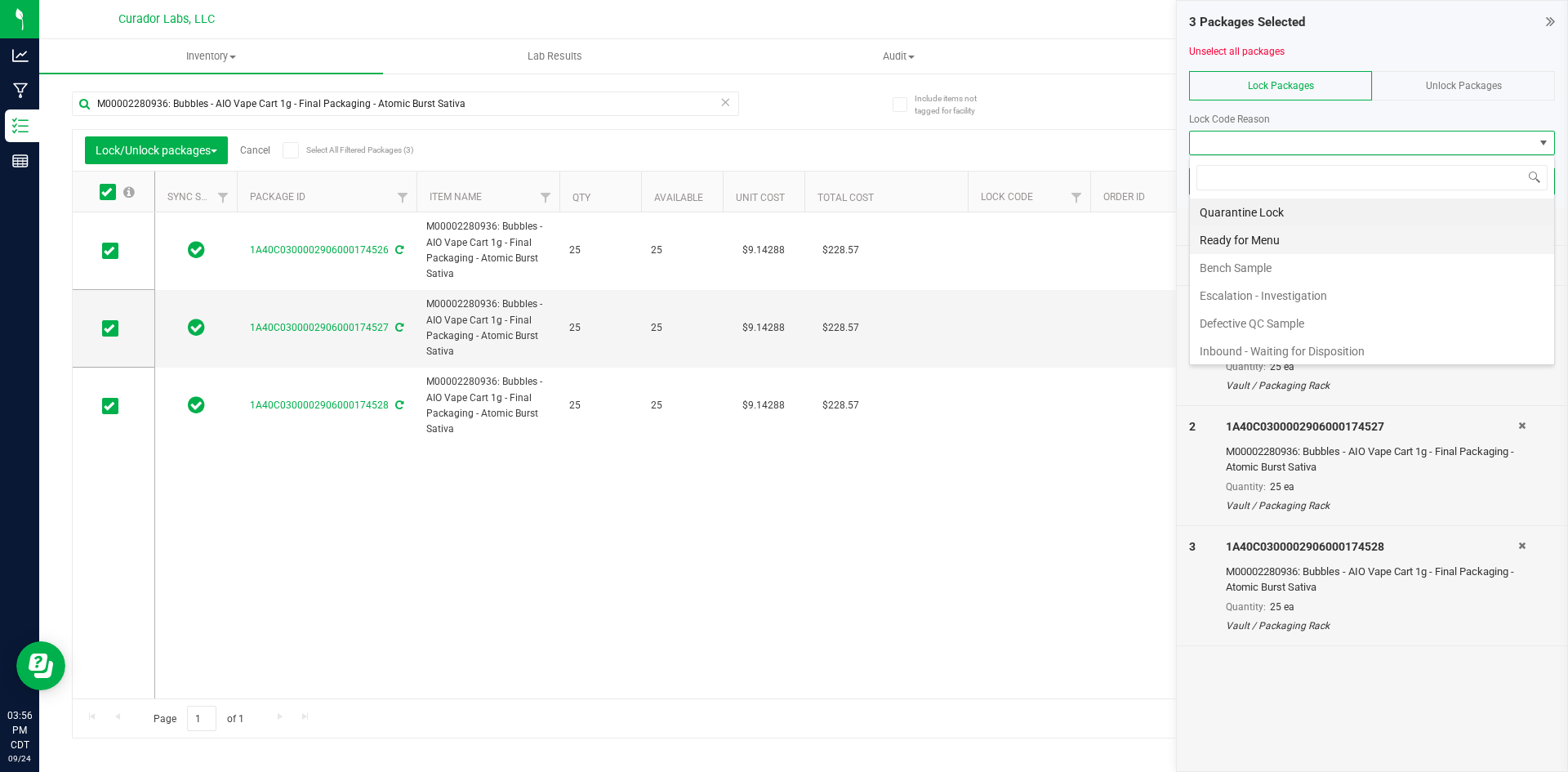
click at [1228, 247] on li "Ready for Menu" at bounding box center [1371, 240] width 365 height 28
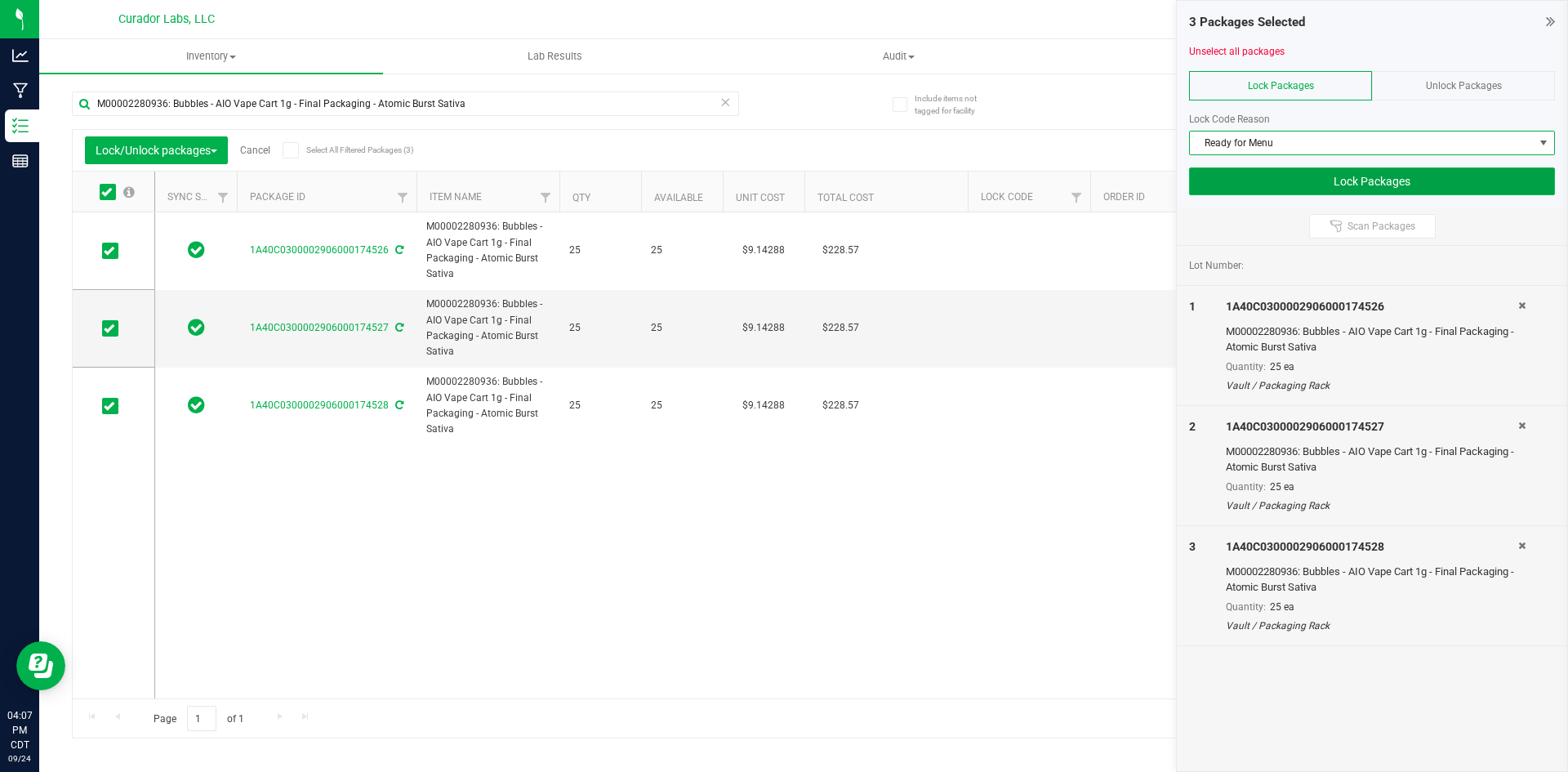
click at [1342, 179] on button "Lock Packages" at bounding box center [1371, 181] width 366 height 28
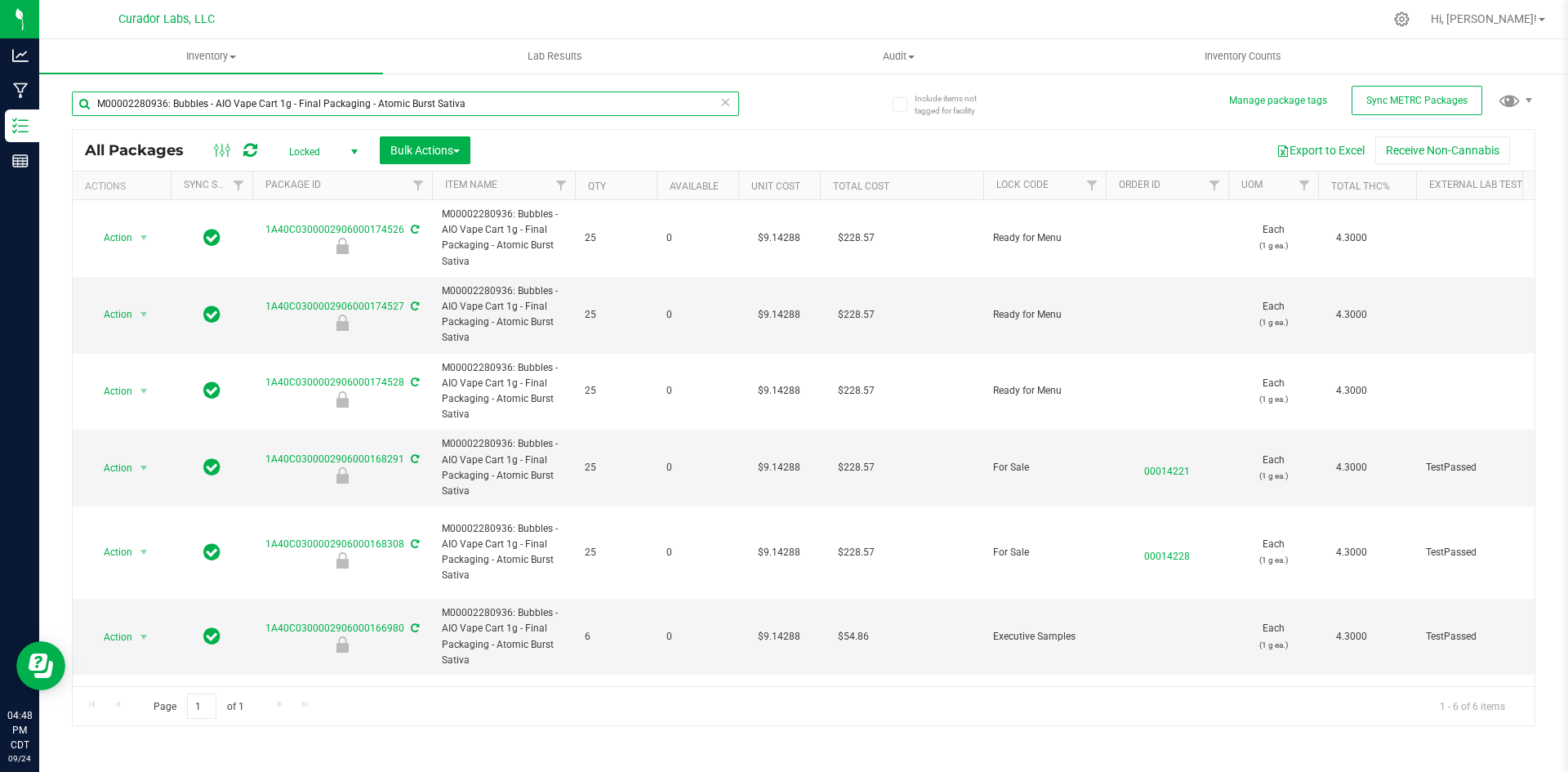
drag, startPoint x: 525, startPoint y: 110, endPoint x: 182, endPoint y: 104, distance: 343.1
click at [182, 104] on input "M00002280936: Bubbles - AIO Vape Cart 1g - Final Packaging - Atomic Burst Sativa" at bounding box center [405, 104] width 667 height 25
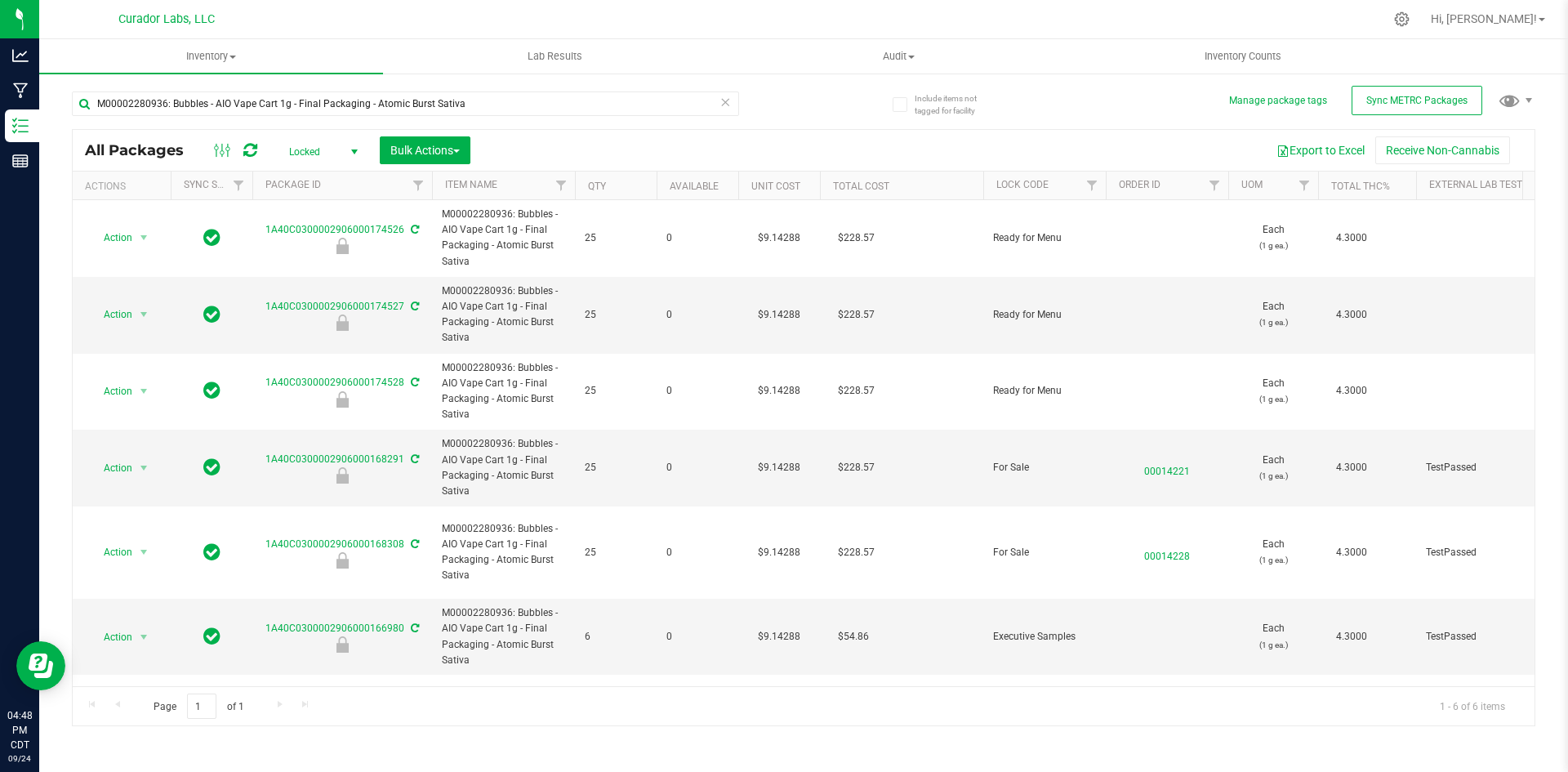
click at [725, 99] on icon at bounding box center [725, 102] width 12 height 20
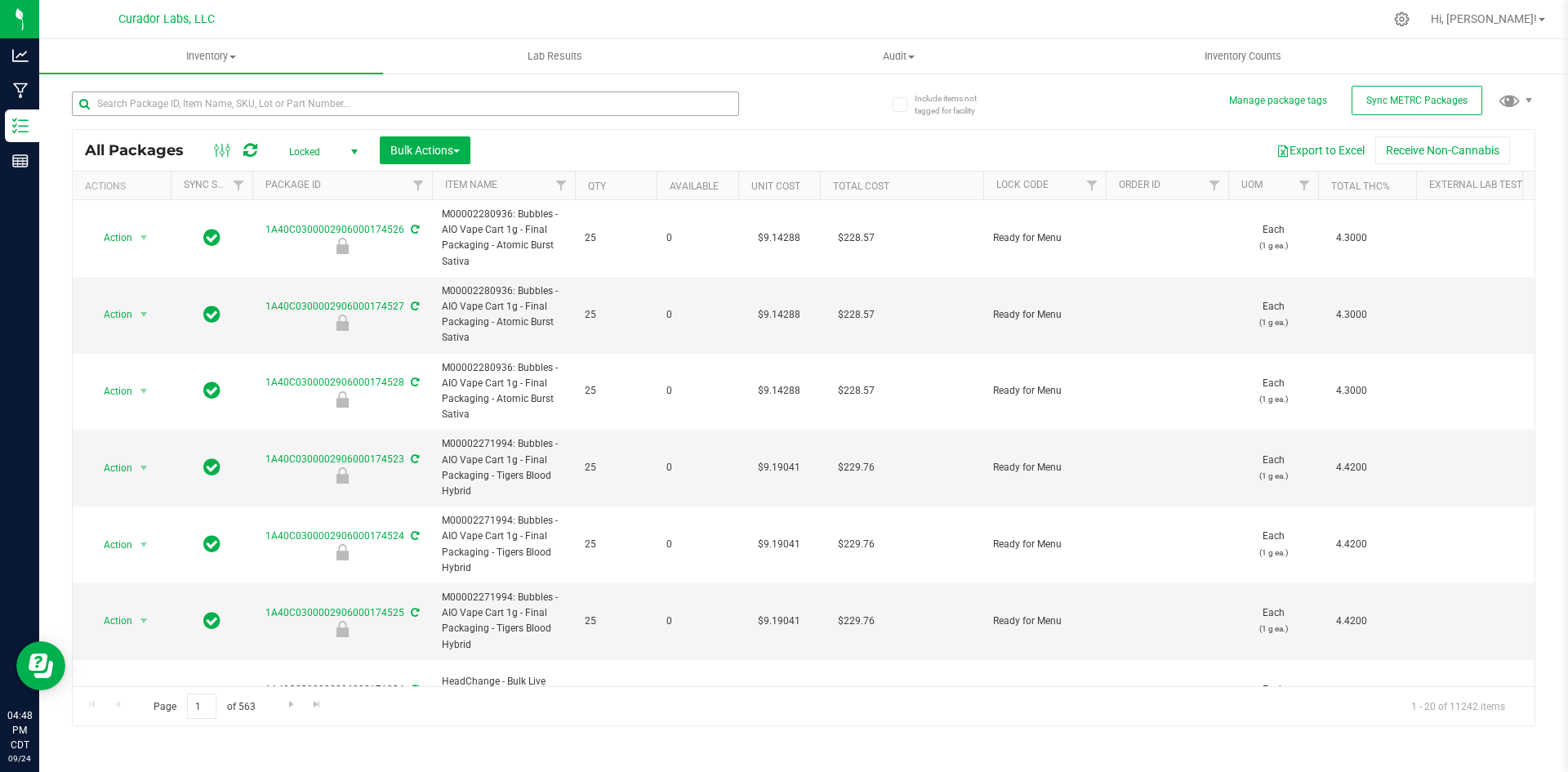
drag, startPoint x: 690, startPoint y: 82, endPoint x: 712, endPoint y: 101, distance: 29.1
click at [712, 101] on div "Include items not tagged for facility Manage package tags Sync METRC Packages A…" at bounding box center [803, 321] width 1528 height 498
click at [278, 109] on input "text" at bounding box center [405, 104] width 667 height 25
click at [593, 186] on link "Qty" at bounding box center [597, 187] width 18 height 12
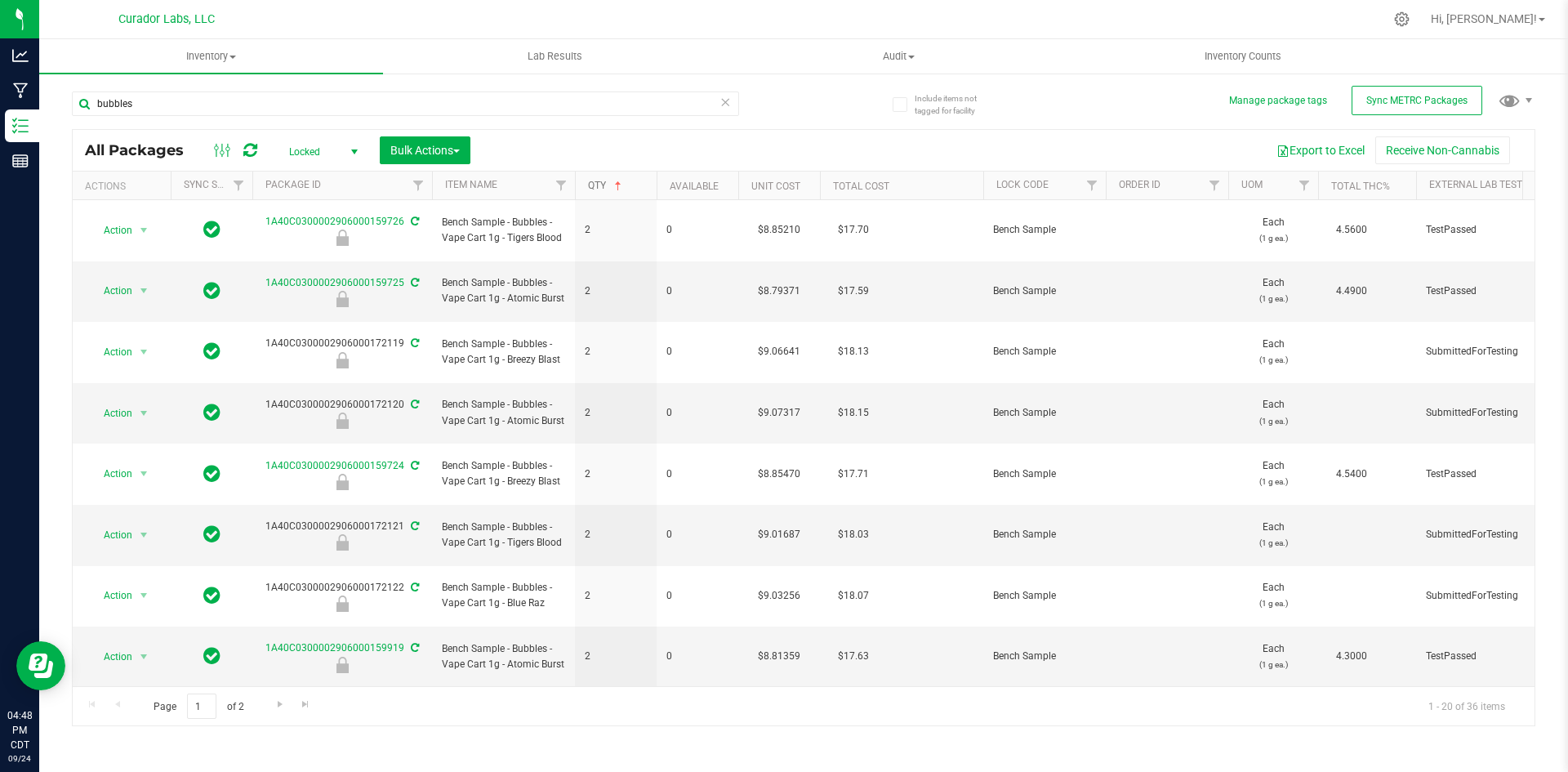
click at [593, 186] on link "Qty" at bounding box center [606, 186] width 37 height 12
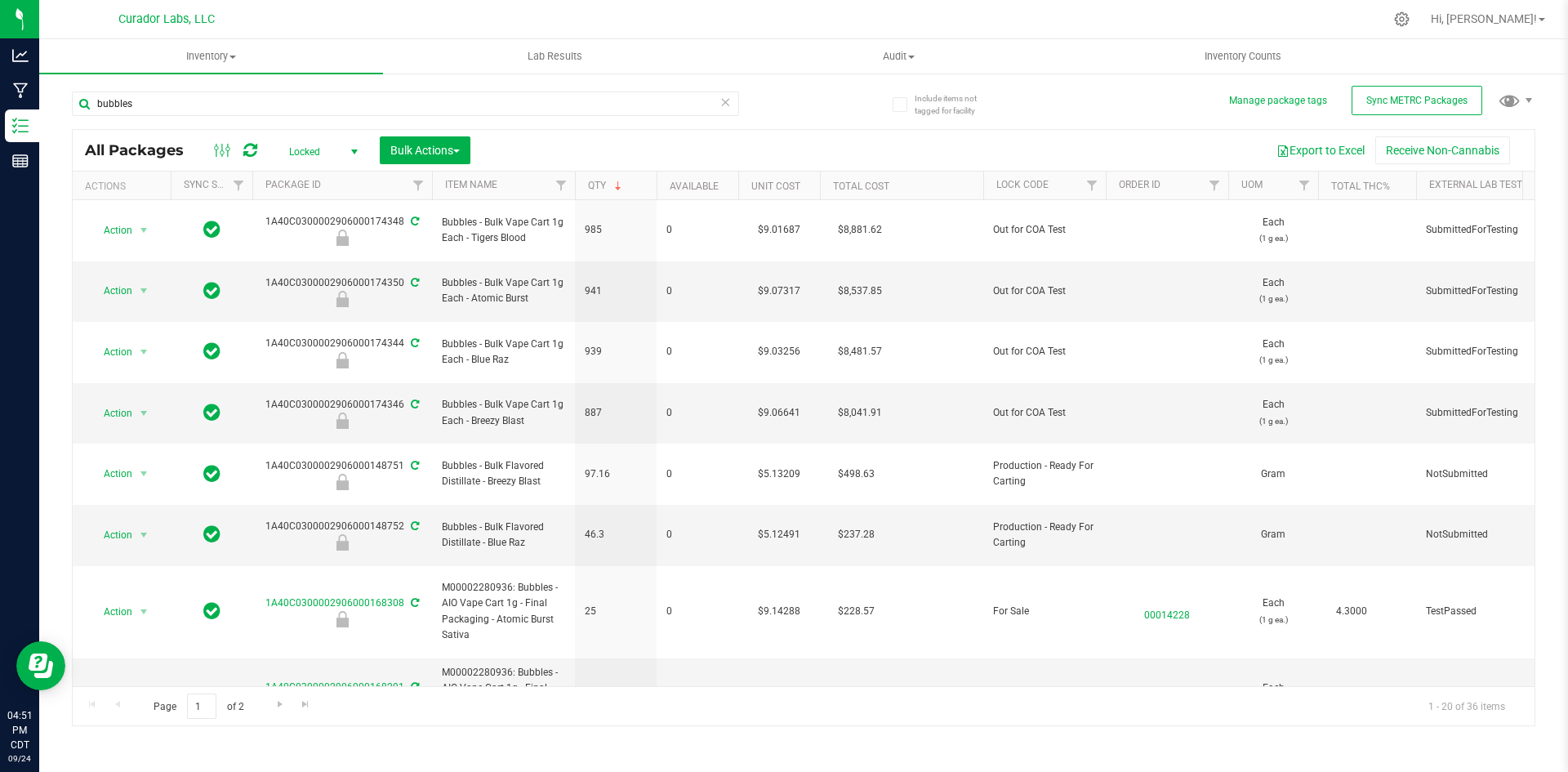
click at [619, 769] on div "Inventory All packages All inventory Waste log Create inventory Lab Results Aud…" at bounding box center [803, 405] width 1528 height 732
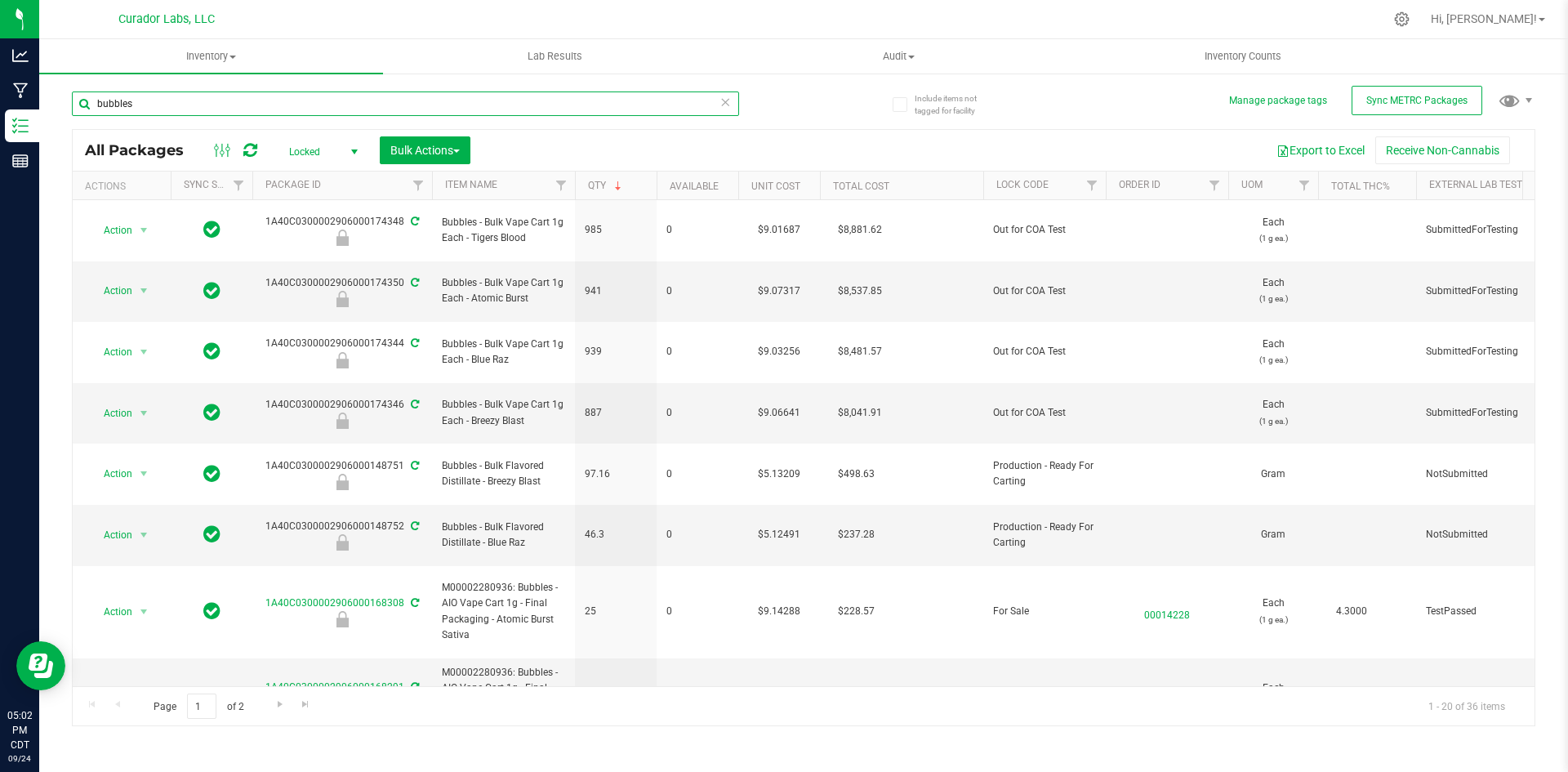
click at [247, 110] on input "bubbles" at bounding box center [405, 104] width 667 height 25
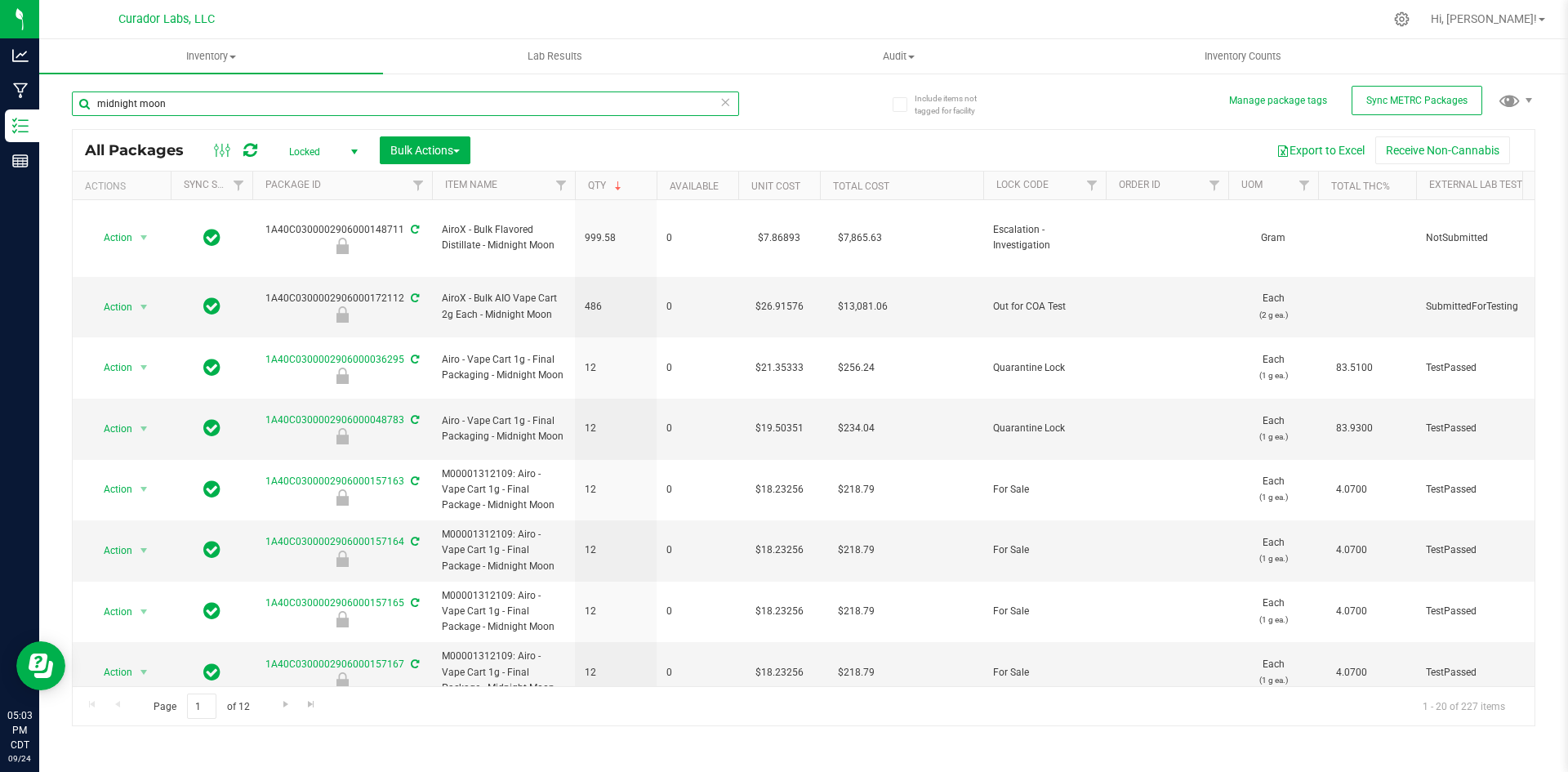
click at [186, 101] on input "midnight moon" at bounding box center [405, 104] width 667 height 25
click at [186, 104] on input "midnight moon" at bounding box center [405, 104] width 667 height 25
drag, startPoint x: 186, startPoint y: 104, endPoint x: 85, endPoint y: 106, distance: 101.0
click at [86, 106] on input "midnight moon" at bounding box center [405, 104] width 667 height 25
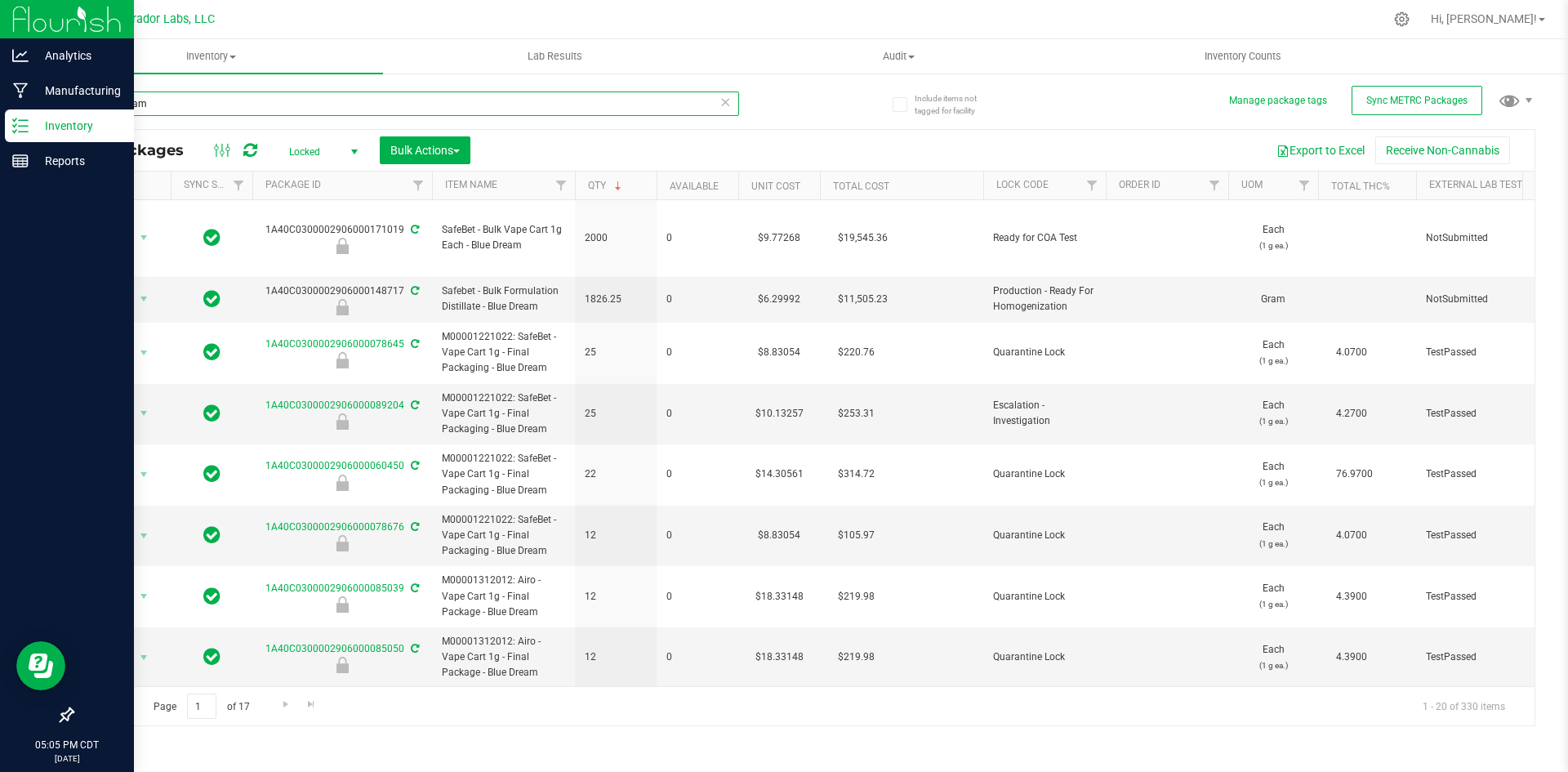
drag, startPoint x: 173, startPoint y: 106, endPoint x: 26, endPoint y: 120, distance: 147.7
click at [26, 120] on div "Analytics Manufacturing Inventory Reports 05:05 PM CDT [DATE] 09/24 Curador Lab…" at bounding box center [784, 386] width 1568 height 772
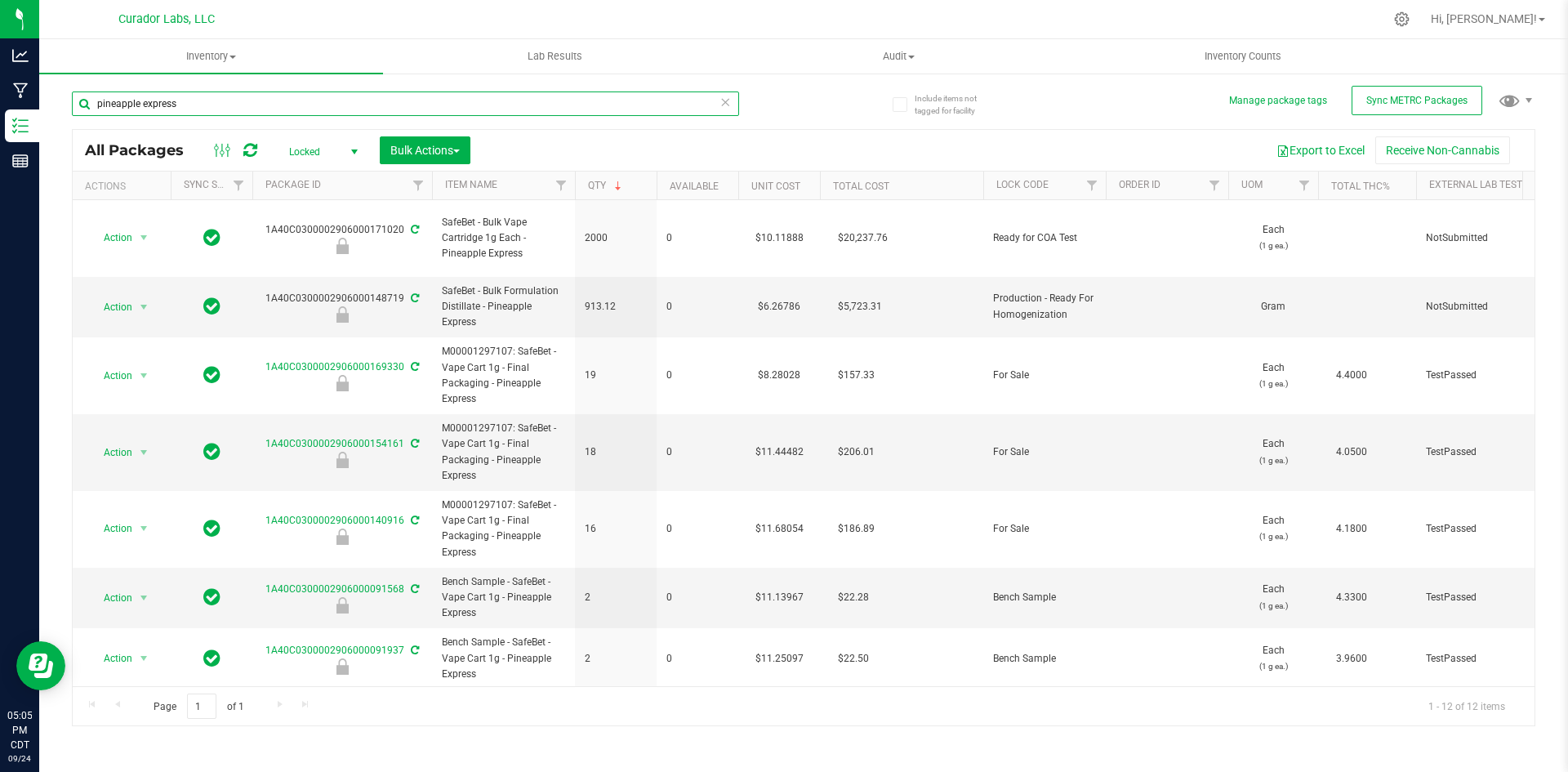
drag, startPoint x: 224, startPoint y: 102, endPoint x: 71, endPoint y: 132, distance: 155.9
click at [71, 132] on div "Include items not tagged for facility Manage package tags Sync METRC Packages p…" at bounding box center [803, 321] width 1528 height 498
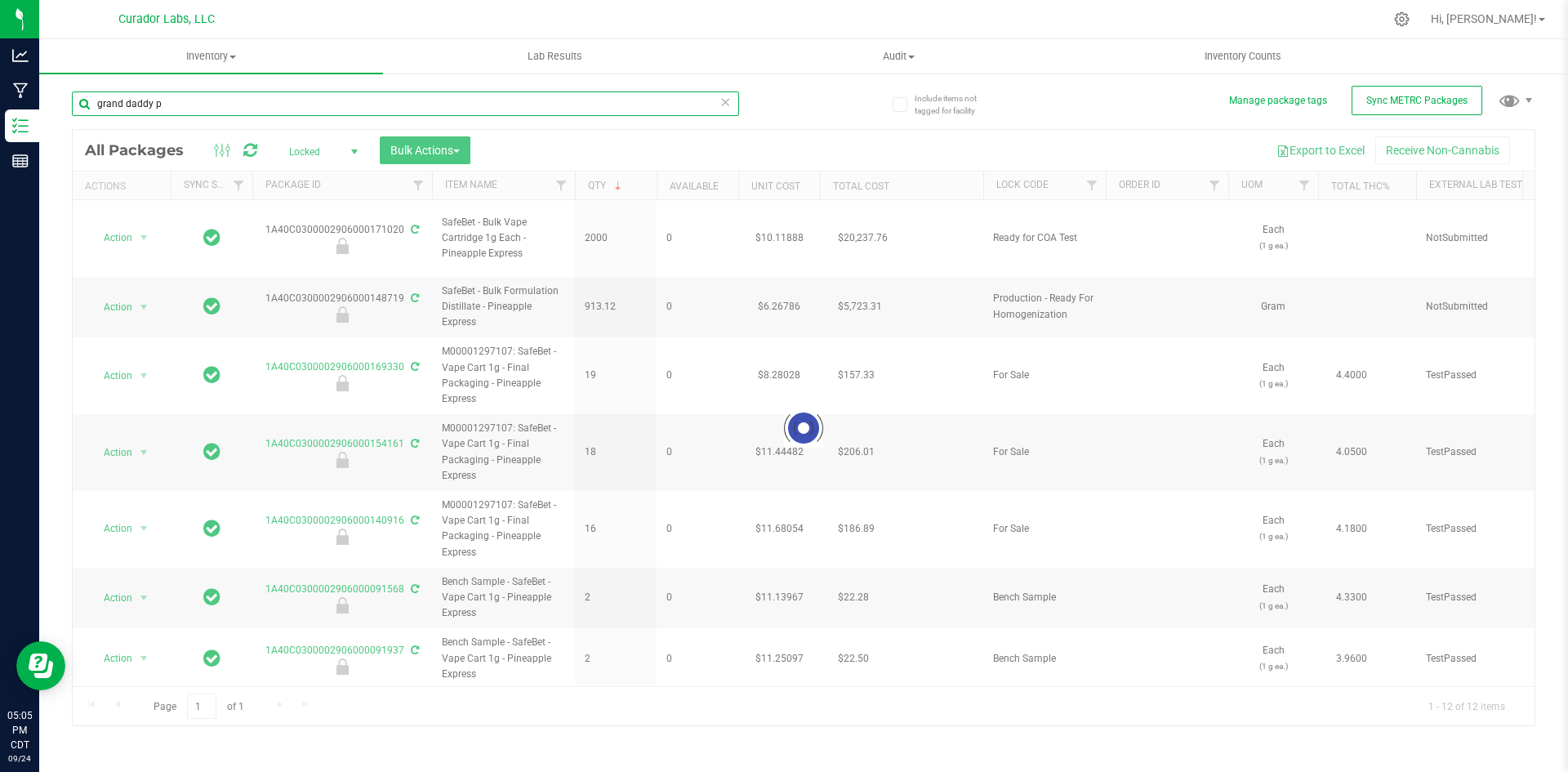
type input "grand daddy pu"
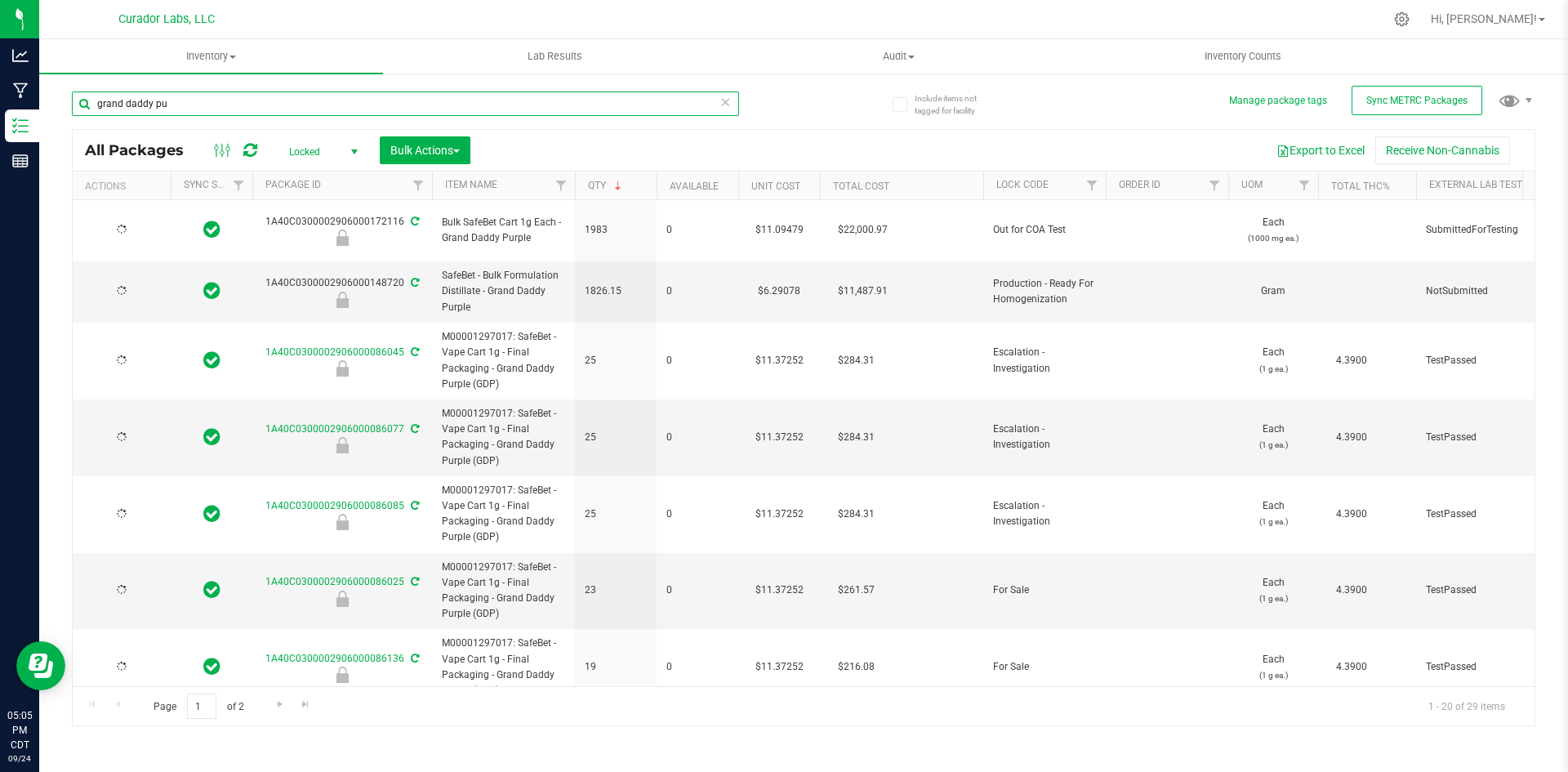
type input "[DATE]"
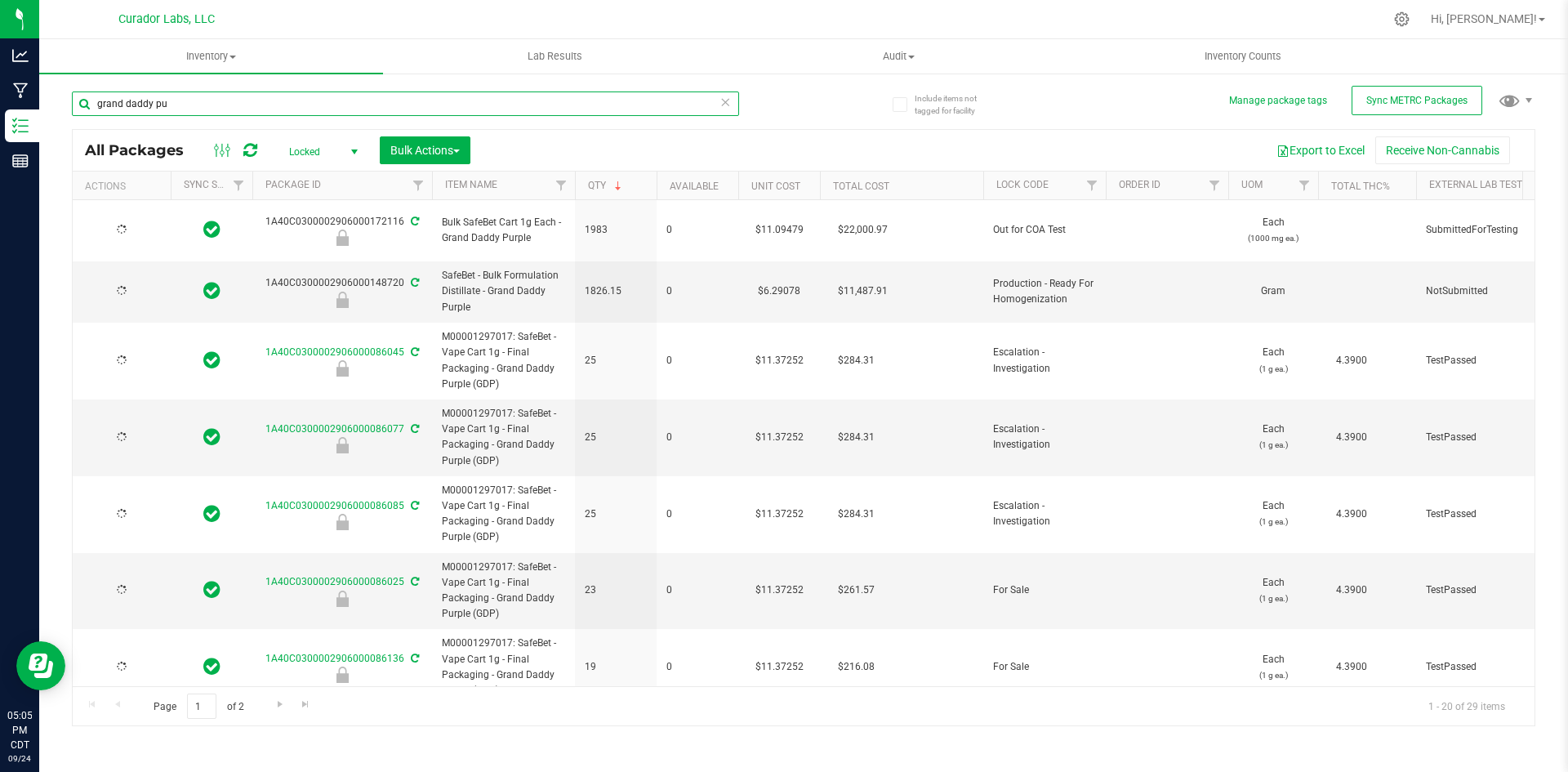
type input "[DATE]"
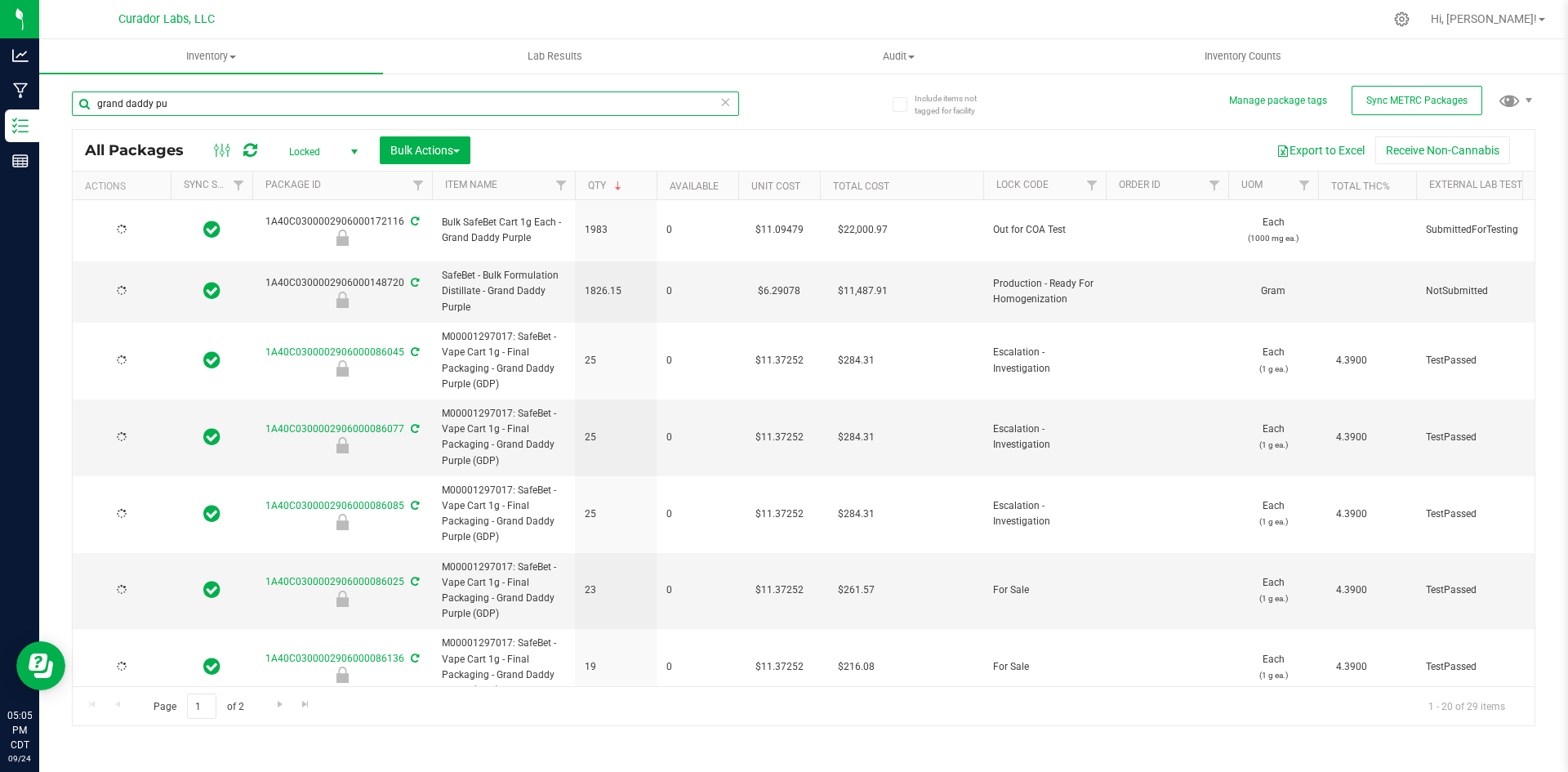
type input "[DATE]"
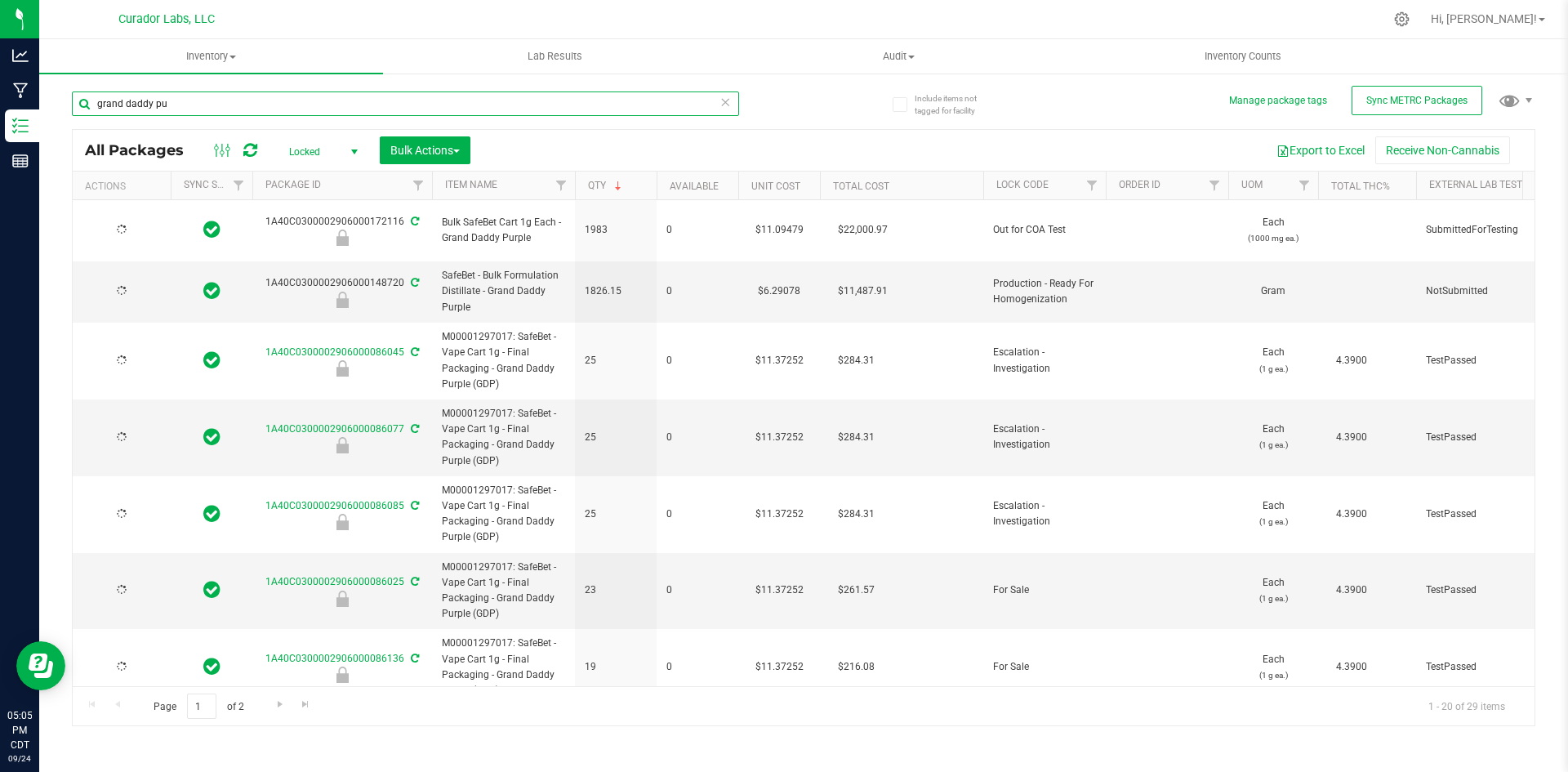
type input "[DATE]"
drag, startPoint x: 189, startPoint y: 107, endPoint x: 75, endPoint y: 123, distance: 115.1
click at [76, 123] on div "grand daddy purple" at bounding box center [405, 111] width 667 height 38
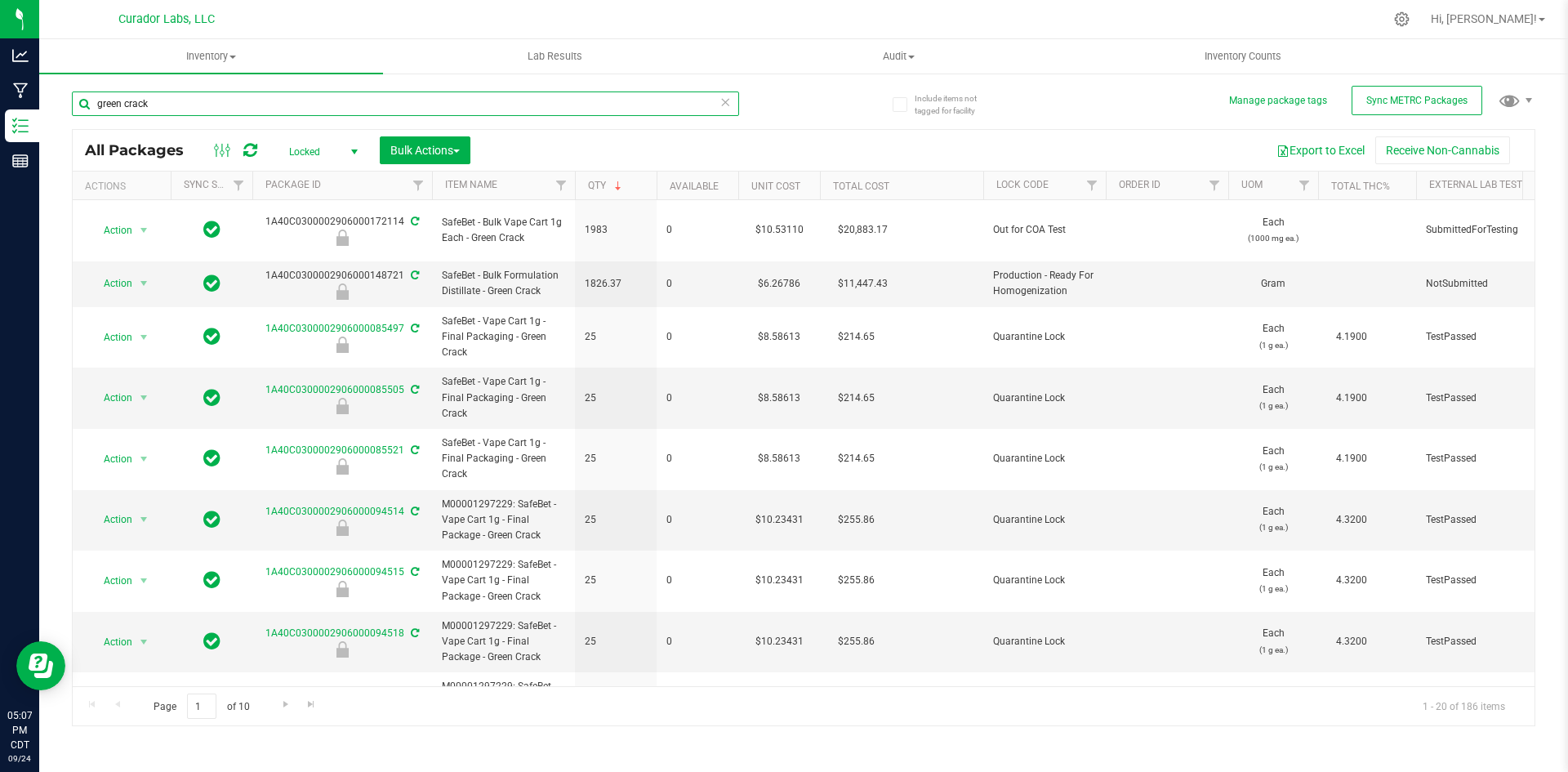
drag, startPoint x: 162, startPoint y: 98, endPoint x: 85, endPoint y: 112, distance: 78.3
click at [85, 112] on input "green crack" at bounding box center [405, 104] width 667 height 25
type input "[PERSON_NAME]"
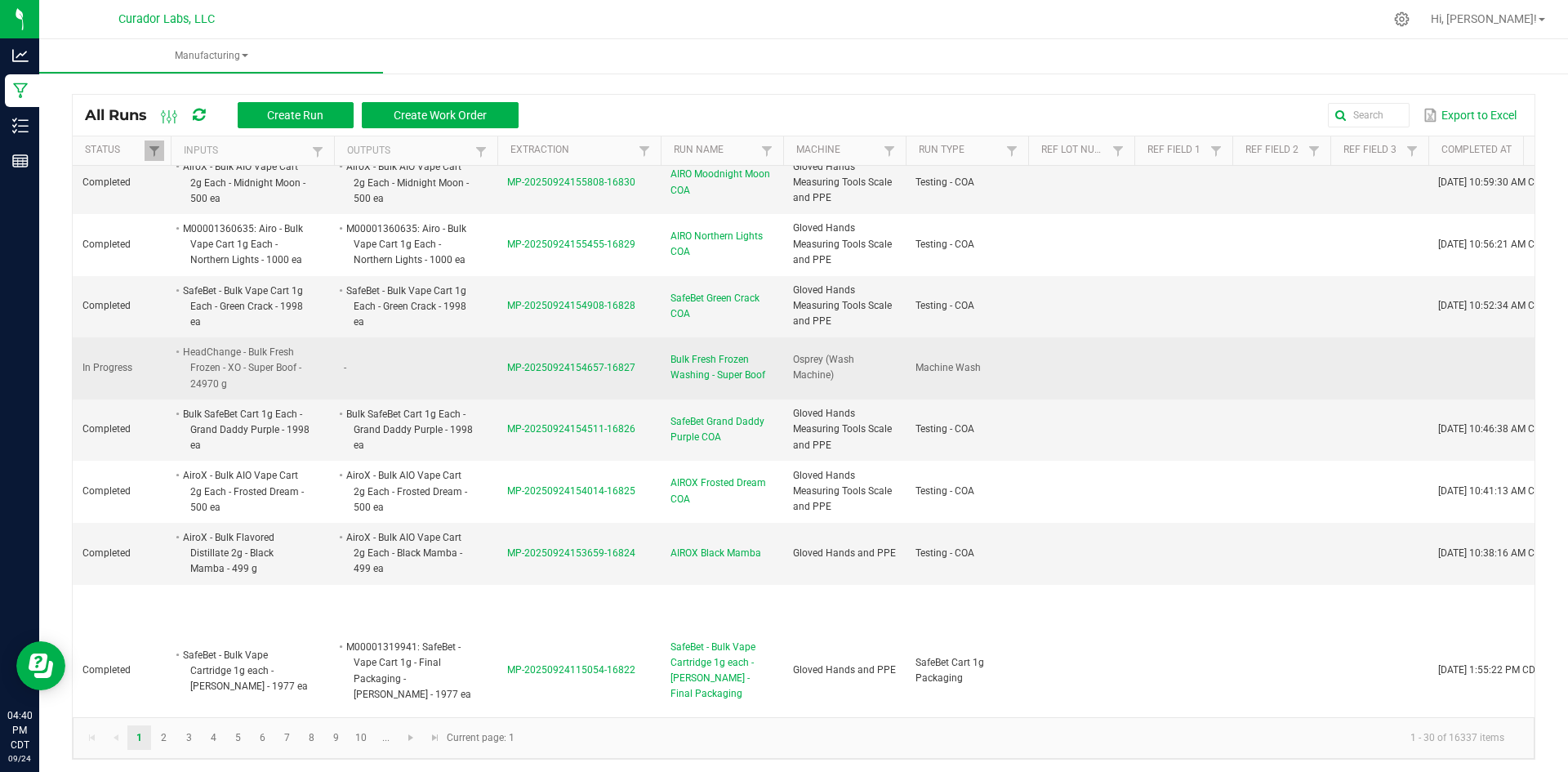
scroll to position [327, 0]
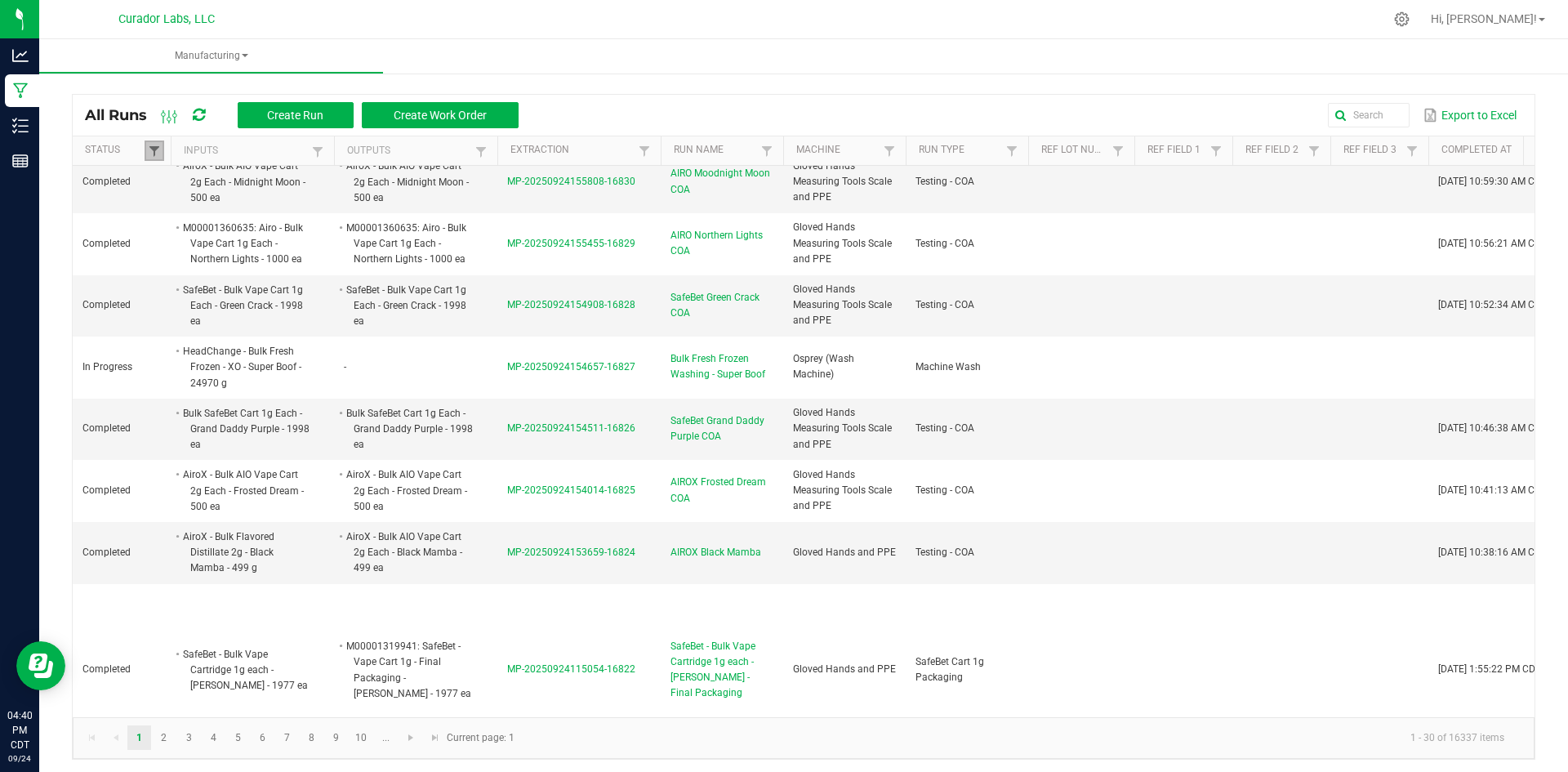
click at [158, 153] on span at bounding box center [154, 150] width 13 height 13
click at [173, 243] on li "Completed" at bounding box center [234, 239] width 158 height 21
checkbox input "false"
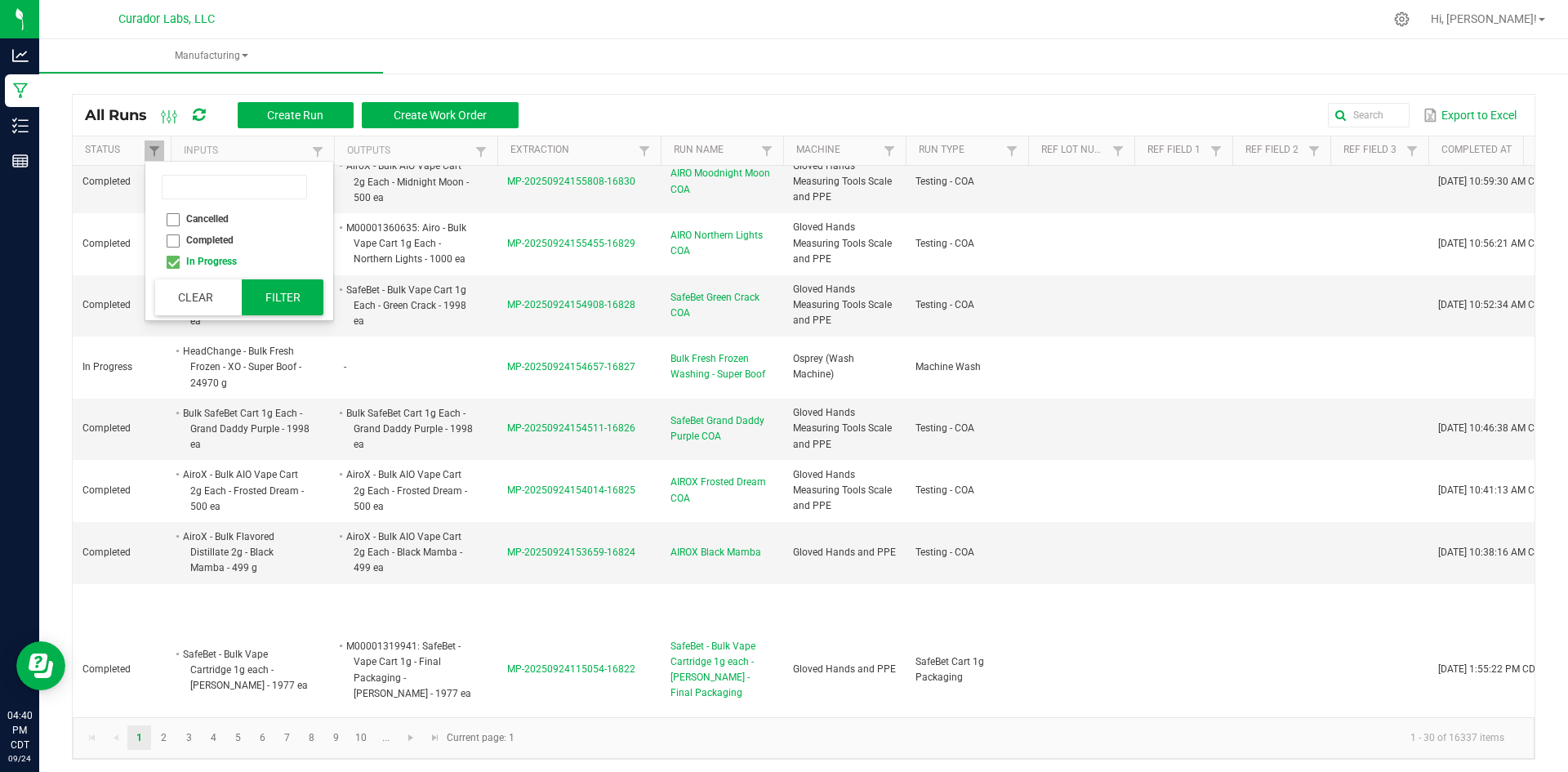
click at [279, 296] on button "Filter" at bounding box center [283, 298] width 82 height 36
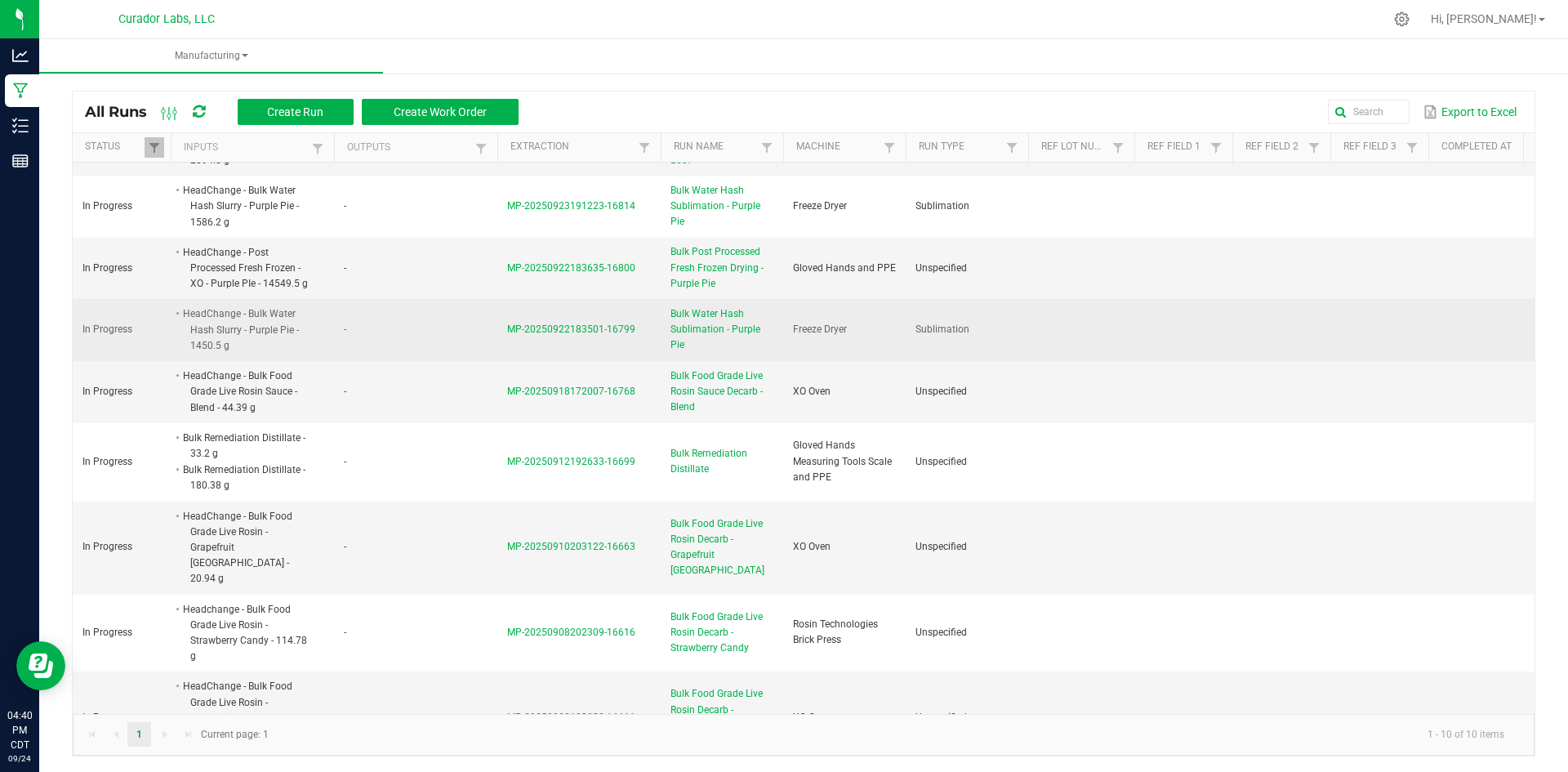
scroll to position [4, 0]
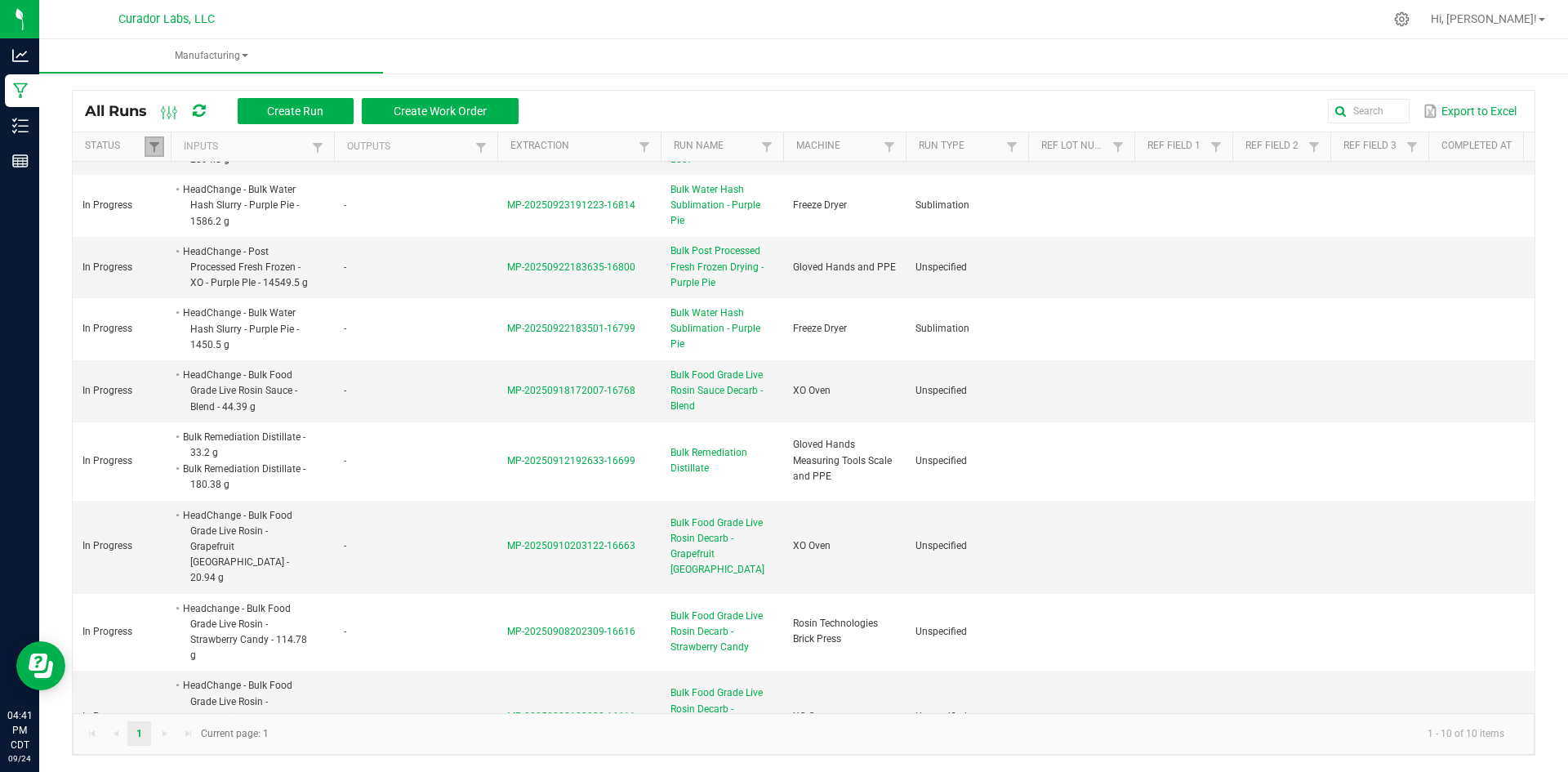
click at [144, 148] on link at bounding box center [154, 146] width 20 height 21
click at [179, 234] on li "Completed" at bounding box center [234, 235] width 158 height 21
checkbox input "true"
click at [290, 293] on button "Filter" at bounding box center [283, 294] width 82 height 36
